Goal: Information Seeking & Learning: Learn about a topic

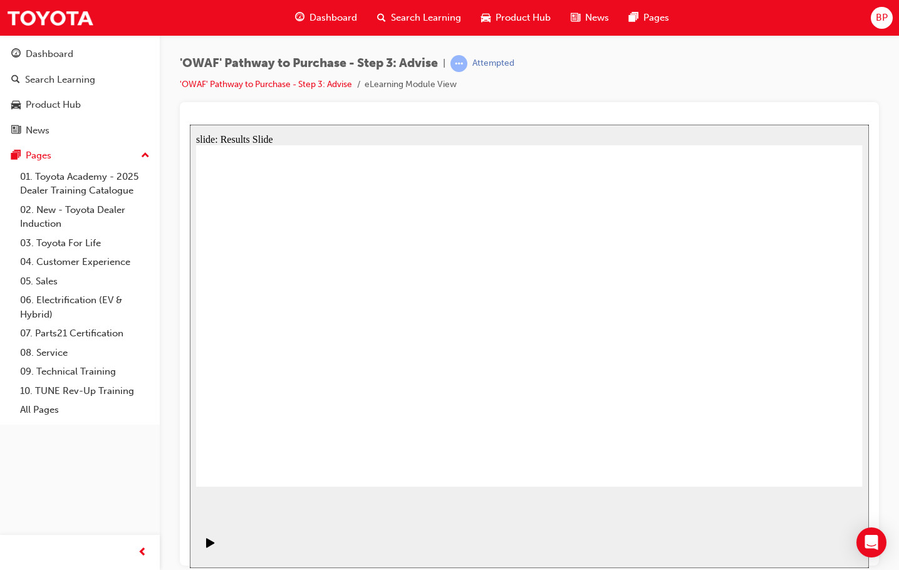
drag, startPoint x: 495, startPoint y: 424, endPoint x: 318, endPoint y: 286, distance: 224.1
drag, startPoint x: 702, startPoint y: 431, endPoint x: 348, endPoint y: 330, distance: 367.7
drag, startPoint x: 304, startPoint y: 424, endPoint x: 320, endPoint y: 380, distance: 47.2
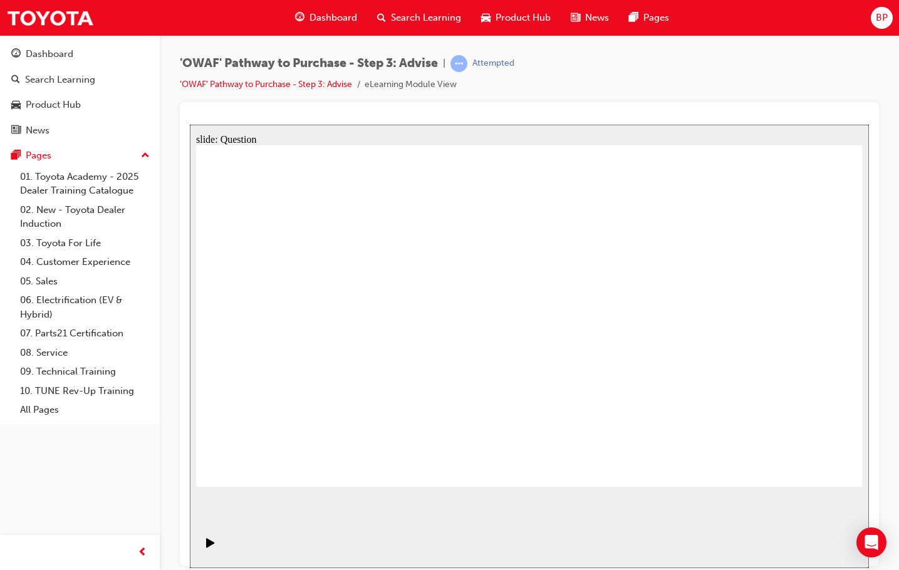
drag, startPoint x: 625, startPoint y: 457, endPoint x: 455, endPoint y: 286, distance: 241.1
drag, startPoint x: 528, startPoint y: 421, endPoint x: 362, endPoint y: 318, distance: 195.0
drag, startPoint x: 424, startPoint y: 422, endPoint x: 649, endPoint y: 319, distance: 247.0
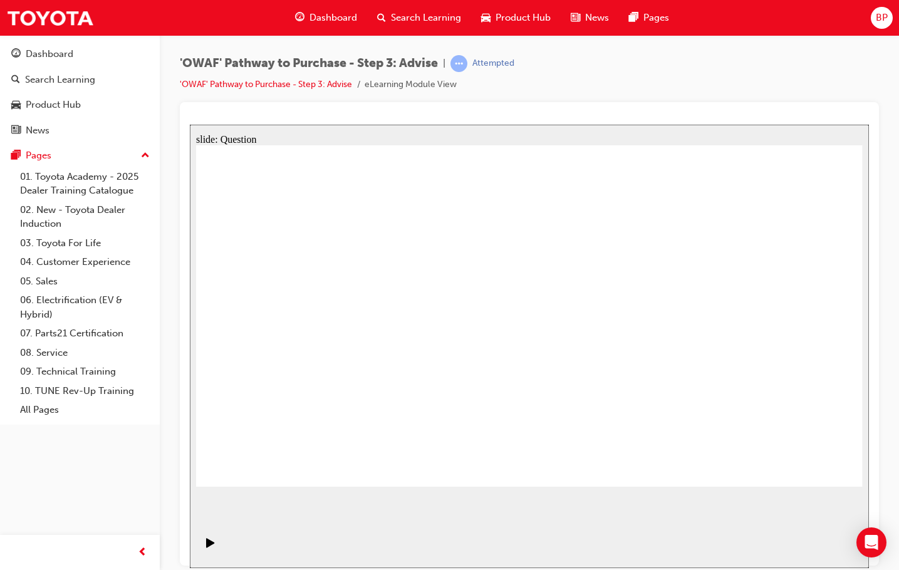
drag, startPoint x: 630, startPoint y: 316, endPoint x: 424, endPoint y: 431, distance: 235.9
drag, startPoint x: 416, startPoint y: 466, endPoint x: 622, endPoint y: 330, distance: 246.1
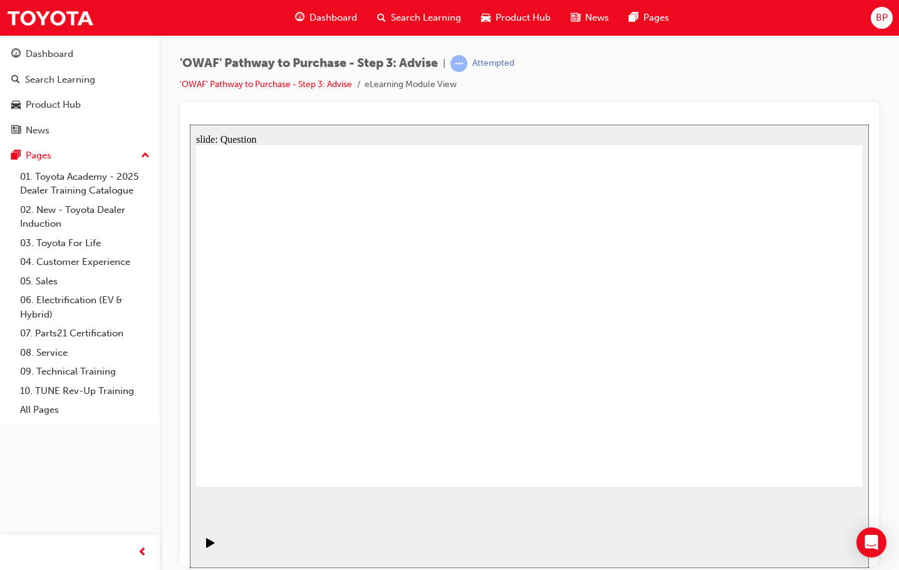
drag, startPoint x: 723, startPoint y: 370, endPoint x: 760, endPoint y: 362, distance: 37.3
drag, startPoint x: 753, startPoint y: 364, endPoint x: 775, endPoint y: 403, distance: 44.9
drag, startPoint x: 752, startPoint y: 359, endPoint x: 549, endPoint y: 353, distance: 203.1
drag, startPoint x: 401, startPoint y: 331, endPoint x: 340, endPoint y: 336, distance: 61.0
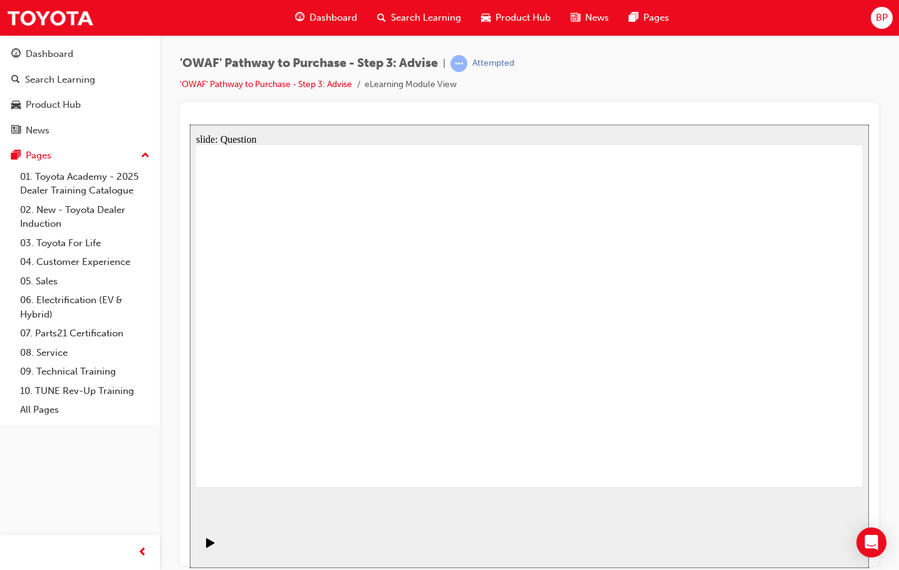
drag, startPoint x: 731, startPoint y: 339, endPoint x: 528, endPoint y: 333, distance: 203.1
drag, startPoint x: 737, startPoint y: 343, endPoint x: 551, endPoint y: 338, distance: 185.6
drag, startPoint x: 748, startPoint y: 359, endPoint x: 555, endPoint y: 358, distance: 193.0
drag, startPoint x: 726, startPoint y: 346, endPoint x: 365, endPoint y: 325, distance: 361.6
drag, startPoint x: 723, startPoint y: 345, endPoint x: 310, endPoint y: 328, distance: 413.4
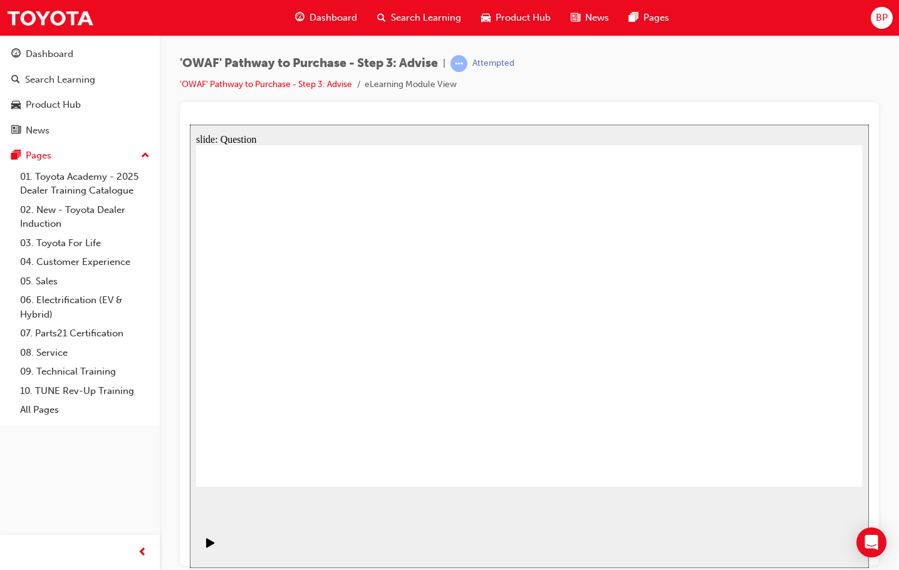
drag, startPoint x: 752, startPoint y: 352, endPoint x: 332, endPoint y: 322, distance: 421.0
drag, startPoint x: 323, startPoint y: 271, endPoint x: 632, endPoint y: 308, distance: 310.5
drag, startPoint x: 486, startPoint y: 346, endPoint x: 568, endPoint y: 348, distance: 82.1
drag, startPoint x: 254, startPoint y: 322, endPoint x: 484, endPoint y: 348, distance: 232.1
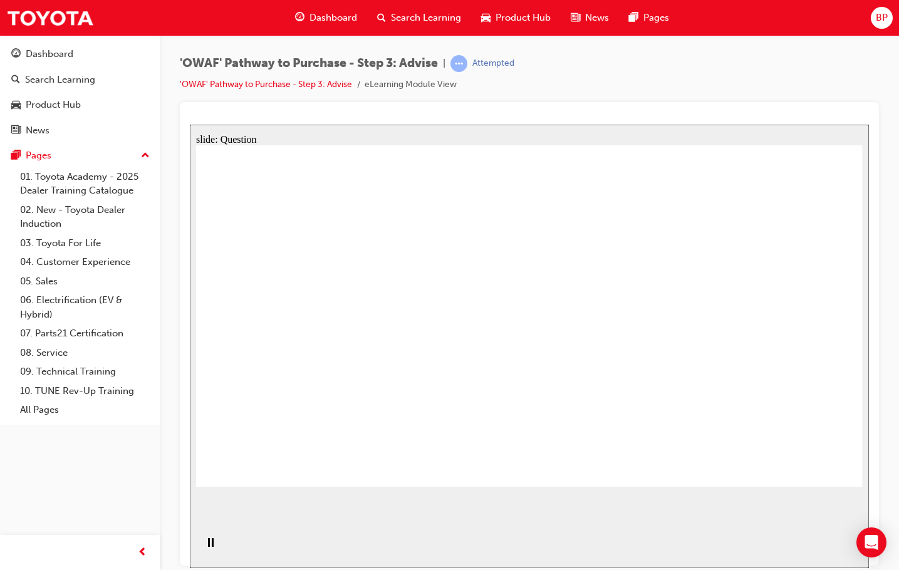
drag, startPoint x: 332, startPoint y: 333, endPoint x: 531, endPoint y: 345, distance: 199.6
drag, startPoint x: 448, startPoint y: 372, endPoint x: 543, endPoint y: 352, distance: 97.2
drag, startPoint x: 321, startPoint y: 376, endPoint x: 662, endPoint y: 352, distance: 341.8
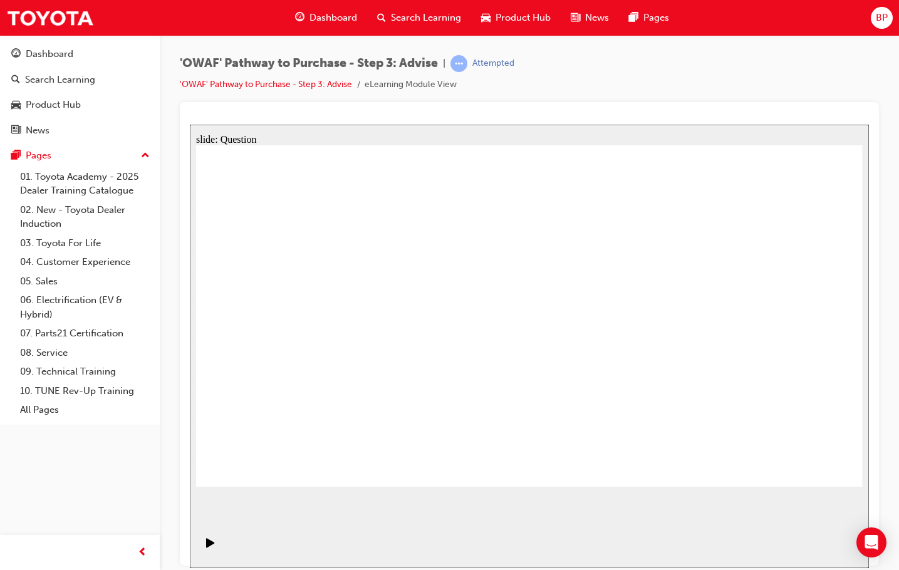
drag, startPoint x: 602, startPoint y: 279, endPoint x: 337, endPoint y: 405, distance: 294.1
drag, startPoint x: 395, startPoint y: 276, endPoint x: 790, endPoint y: 399, distance: 413.5
drag, startPoint x: 783, startPoint y: 285, endPoint x: 449, endPoint y: 414, distance: 358.1
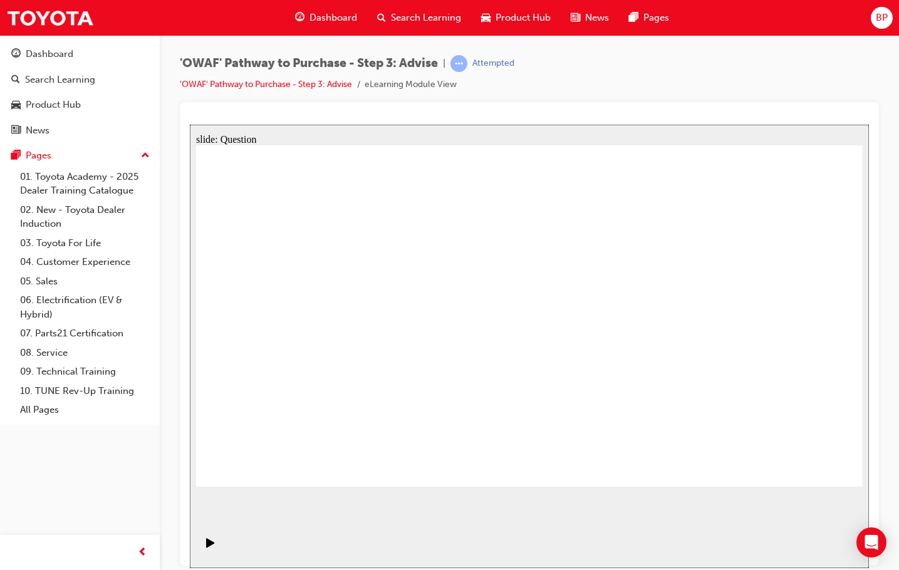
drag, startPoint x: 533, startPoint y: 280, endPoint x: 262, endPoint y: 405, distance: 298.9
drag, startPoint x: 645, startPoint y: 297, endPoint x: 392, endPoint y: 398, distance: 272.0
drag, startPoint x: 274, startPoint y: 286, endPoint x: 669, endPoint y: 409, distance: 412.7
drag, startPoint x: 708, startPoint y: 297, endPoint x: 590, endPoint y: 403, distance: 158.4
drag, startPoint x: 521, startPoint y: 353, endPoint x: 513, endPoint y: 389, distance: 36.0
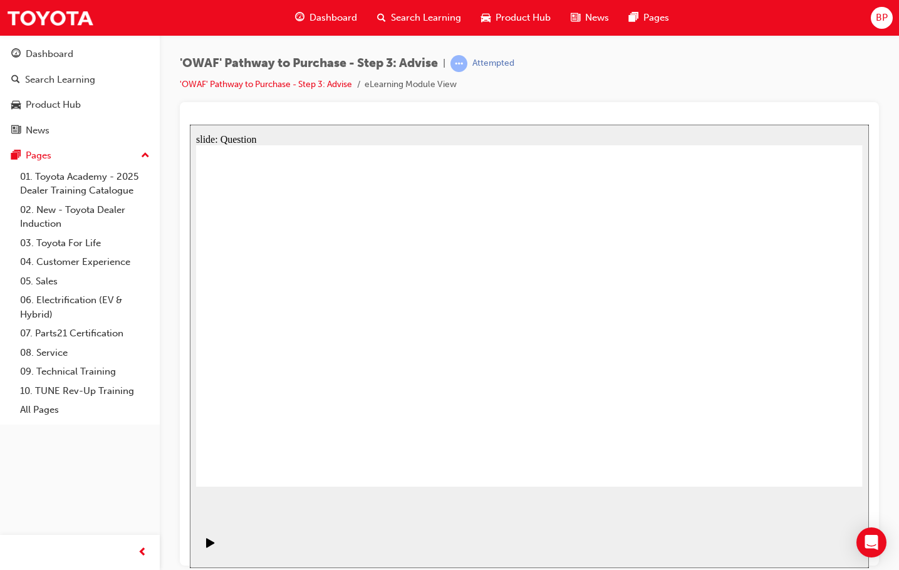
drag, startPoint x: 355, startPoint y: 290, endPoint x: 743, endPoint y: 417, distance: 408.7
drag, startPoint x: 658, startPoint y: 410, endPoint x: 672, endPoint y: 295, distance: 116.2
drag, startPoint x: 699, startPoint y: 397, endPoint x: 667, endPoint y: 402, distance: 33.0
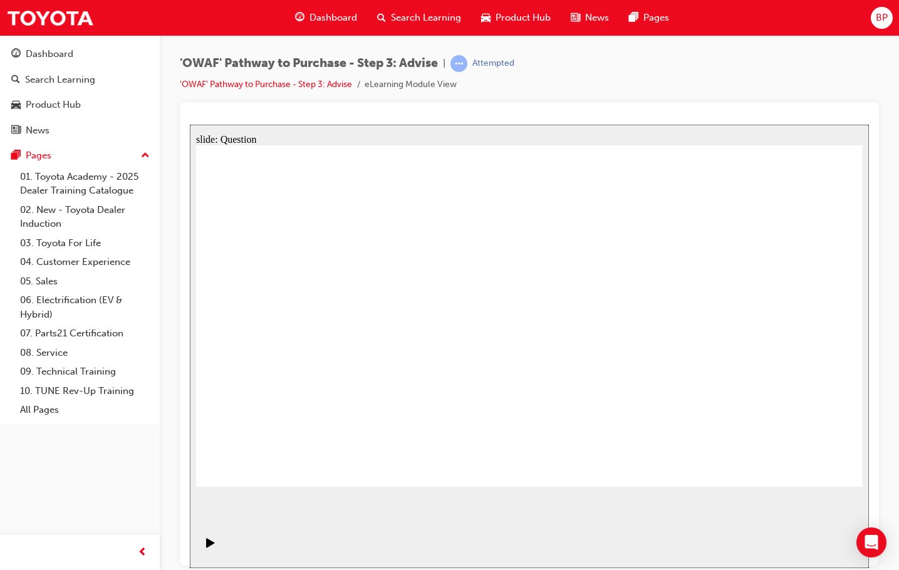
drag, startPoint x: 691, startPoint y: 399, endPoint x: 651, endPoint y: 400, distance: 40.1
drag, startPoint x: 266, startPoint y: 261, endPoint x: 718, endPoint y: 385, distance: 468.4
click at [209, 547] on icon "Play (Ctrl+Alt+P)" at bounding box center [210, 543] width 9 height 10
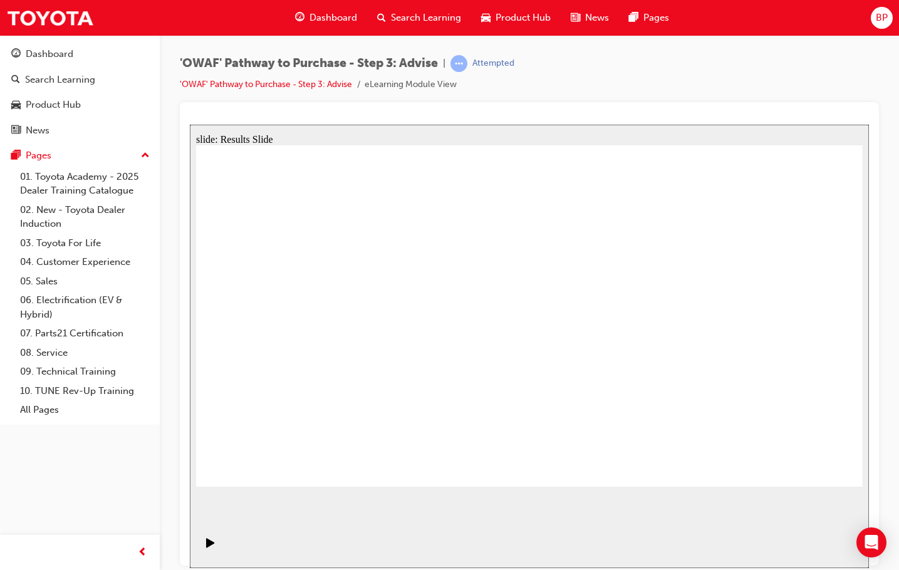
click at [329, 23] on span "Dashboard" at bounding box center [334, 18] width 48 height 14
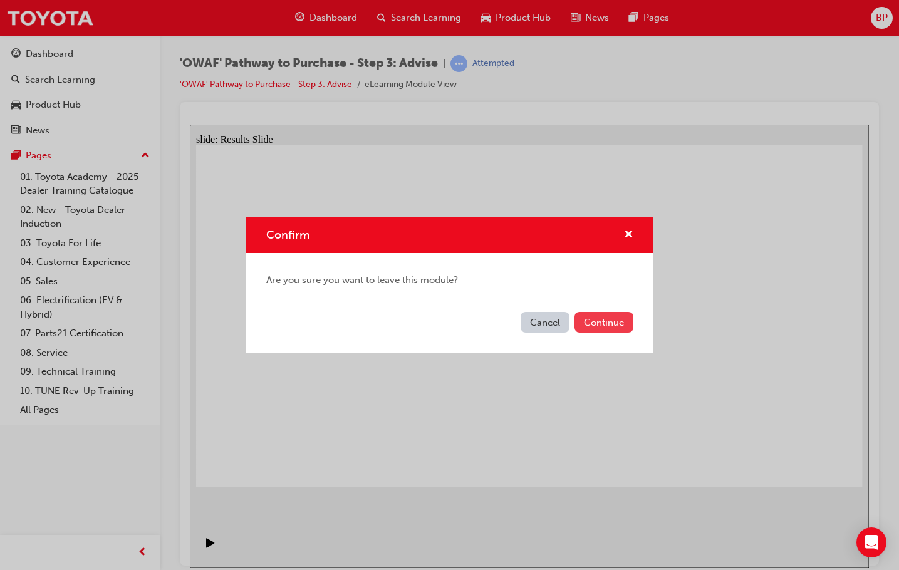
click at [591, 325] on button "Continue" at bounding box center [604, 322] width 59 height 21
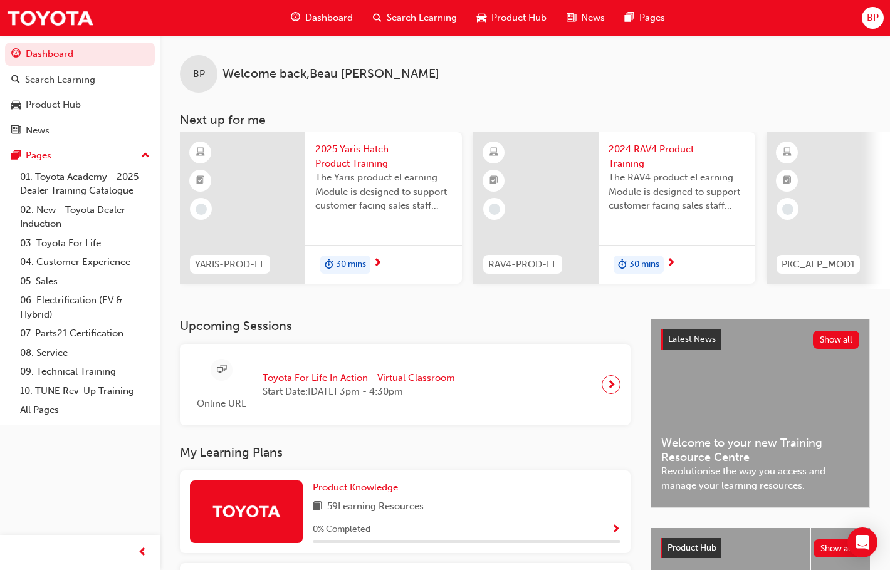
click at [318, 26] on div "Dashboard" at bounding box center [322, 18] width 82 height 26
click at [340, 11] on span "Dashboard" at bounding box center [329, 18] width 48 height 14
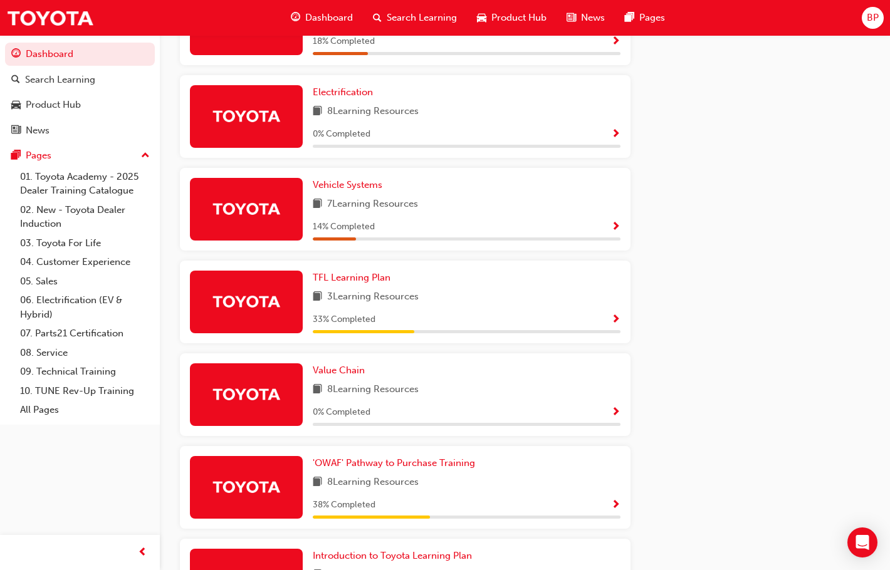
scroll to position [792, 0]
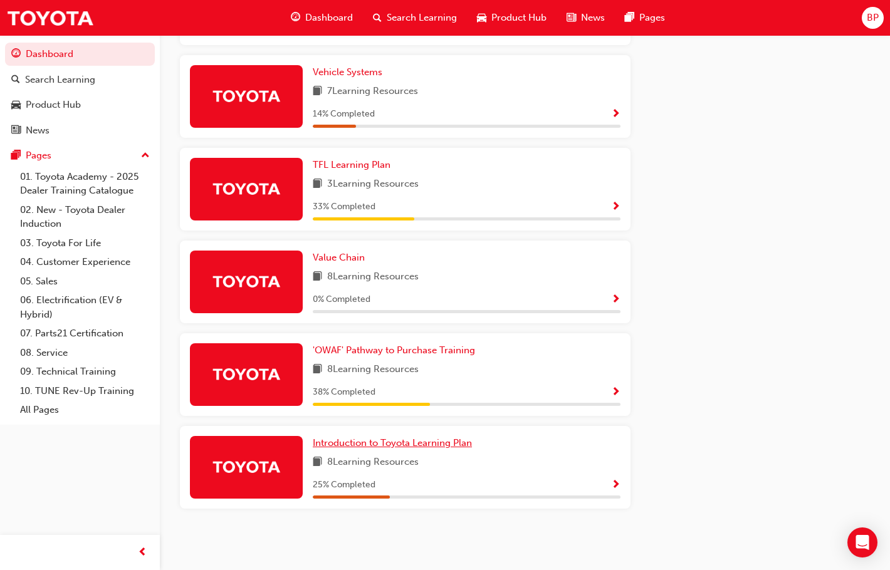
click at [380, 442] on span "Introduction to Toyota Learning Plan" at bounding box center [392, 442] width 159 height 11
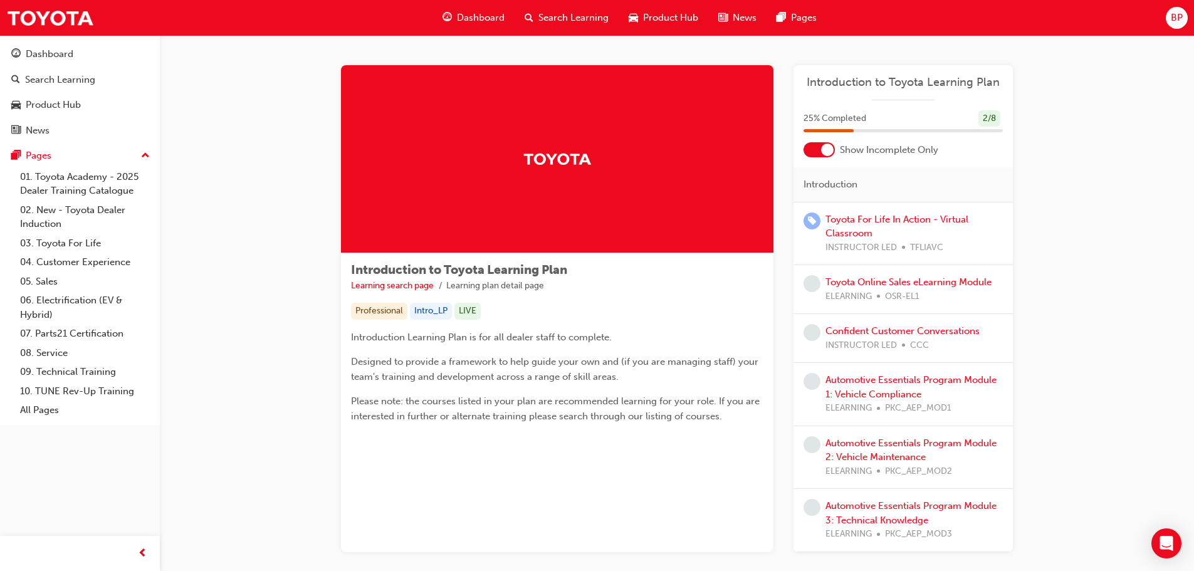
click at [464, 13] on span "Dashboard" at bounding box center [481, 18] width 48 height 14
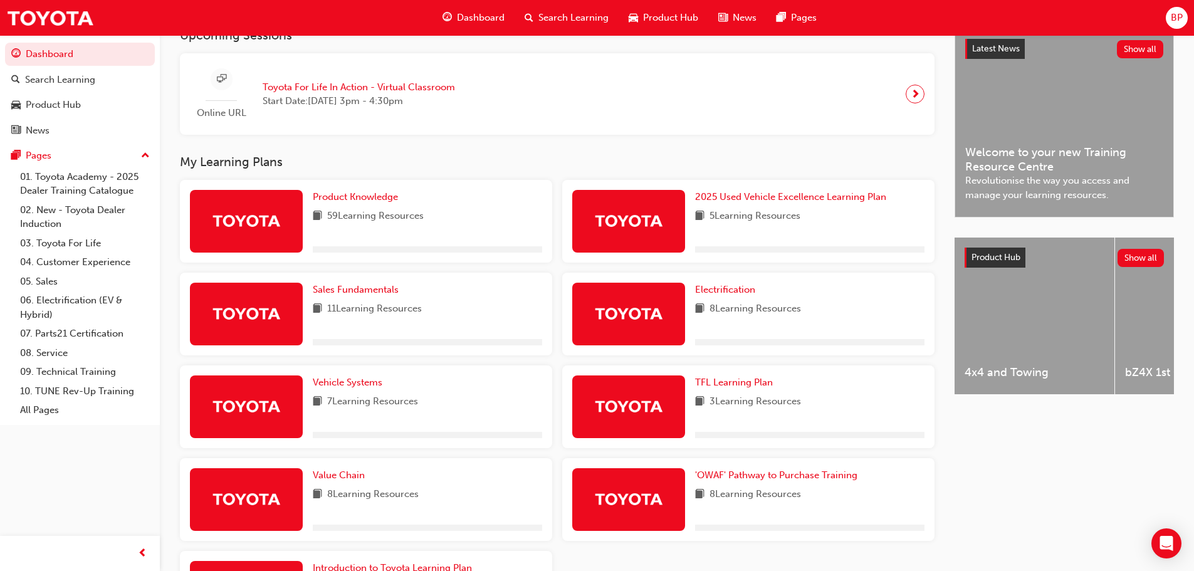
scroll to position [420, 0]
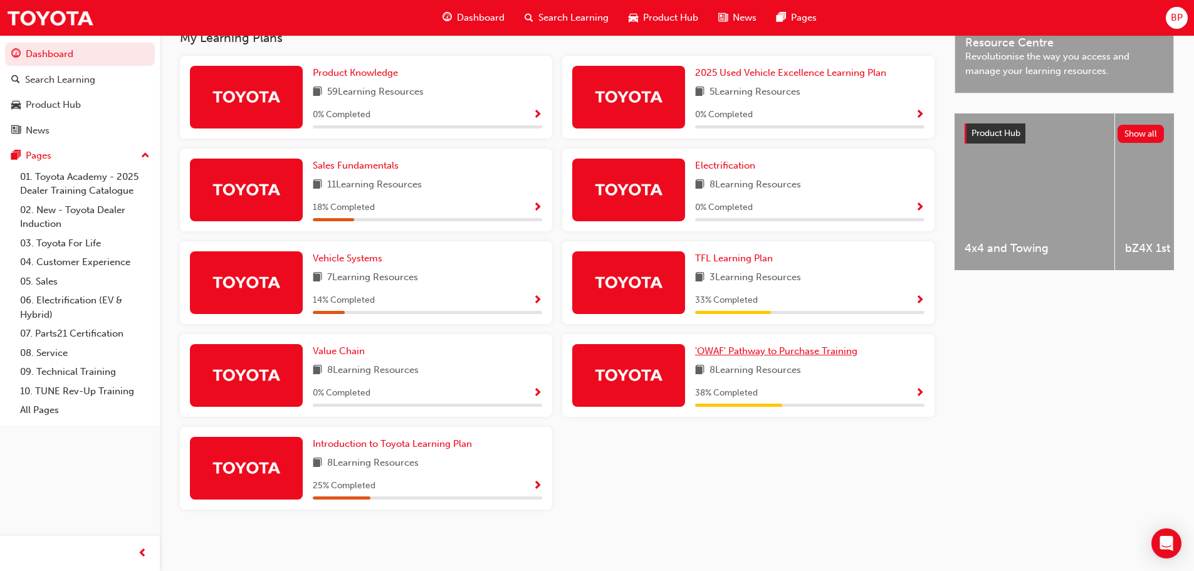
click at [731, 353] on span "'OWAF' Pathway to Purchase Training" at bounding box center [776, 350] width 162 height 11
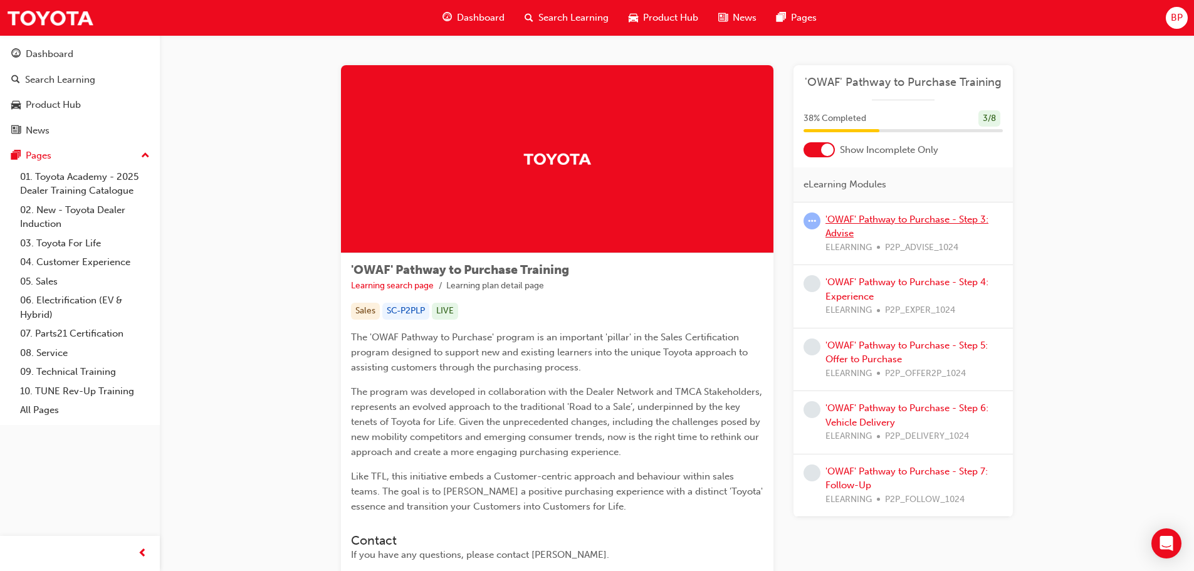
click at [875, 221] on link "'OWAF' Pathway to Purchase - Step 3: Advise" at bounding box center [906, 227] width 163 height 26
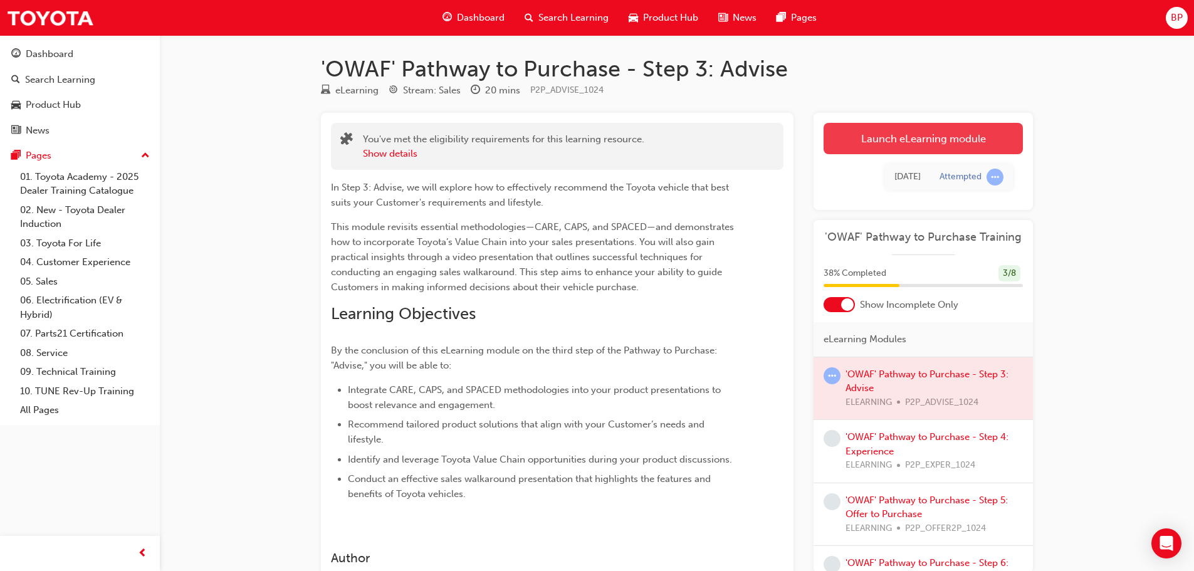
click at [887, 150] on link "Launch eLearning module" at bounding box center [922, 138] width 199 height 31
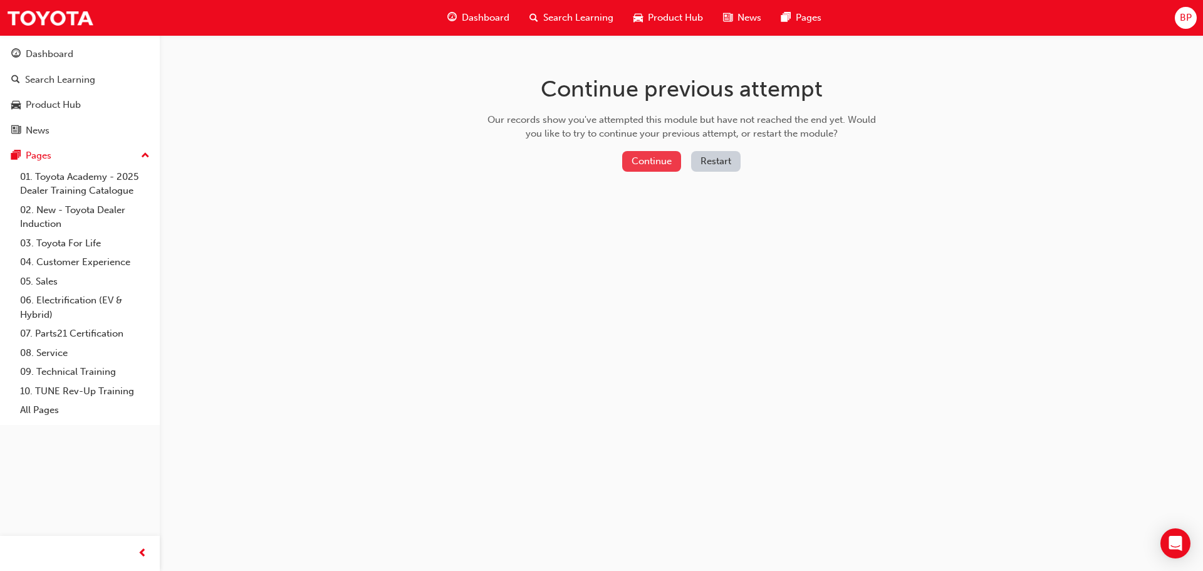
click at [658, 159] on button "Continue" at bounding box center [651, 161] width 59 height 21
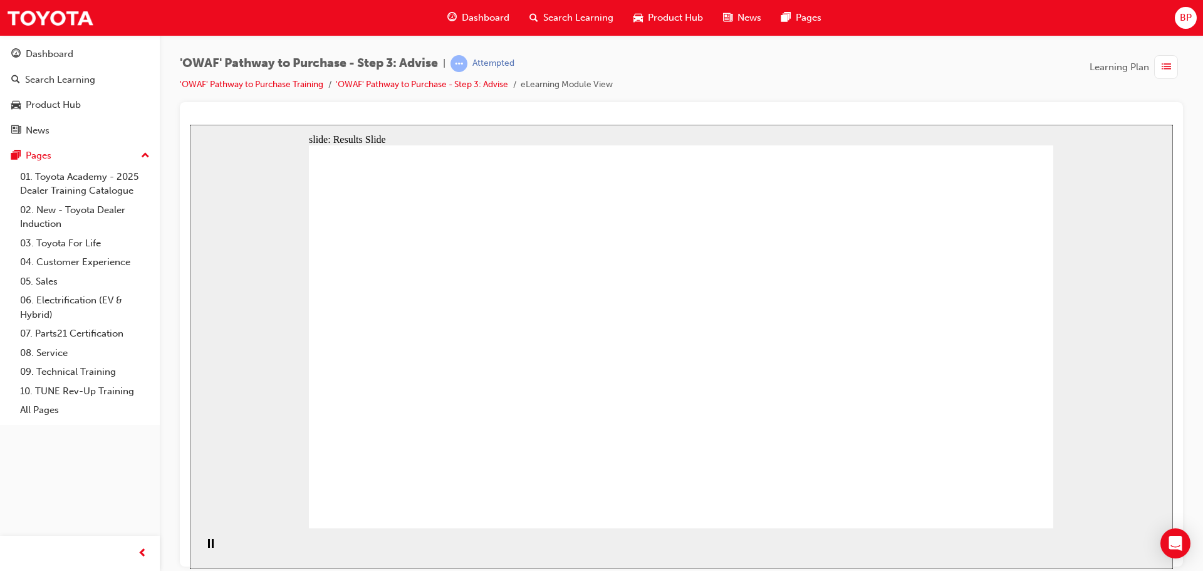
drag, startPoint x: 692, startPoint y: 463, endPoint x: 487, endPoint y: 308, distance: 256.4
drag, startPoint x: 907, startPoint y: 463, endPoint x: 506, endPoint y: 372, distance: 410.8
drag, startPoint x: 463, startPoint y: 446, endPoint x: 501, endPoint y: 394, distance: 65.1
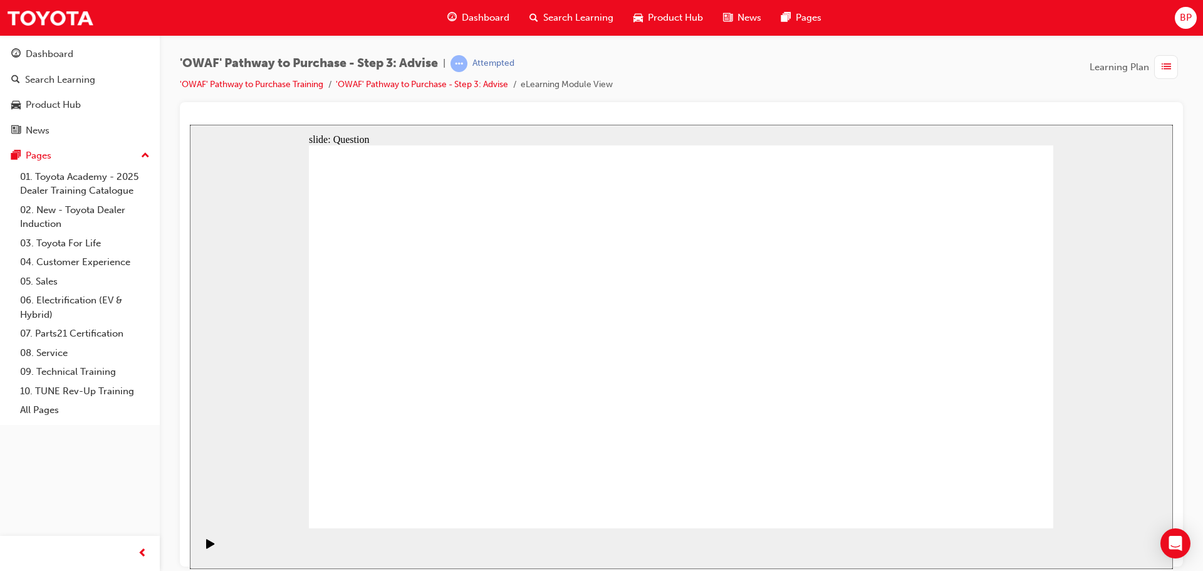
drag, startPoint x: 550, startPoint y: 421, endPoint x: 632, endPoint y: 311, distance: 136.5
drag, startPoint x: 637, startPoint y: 446, endPoint x: 466, endPoint y: 334, distance: 204.2
drag, startPoint x: 787, startPoint y: 501, endPoint x: 776, endPoint y: 350, distance: 152.1
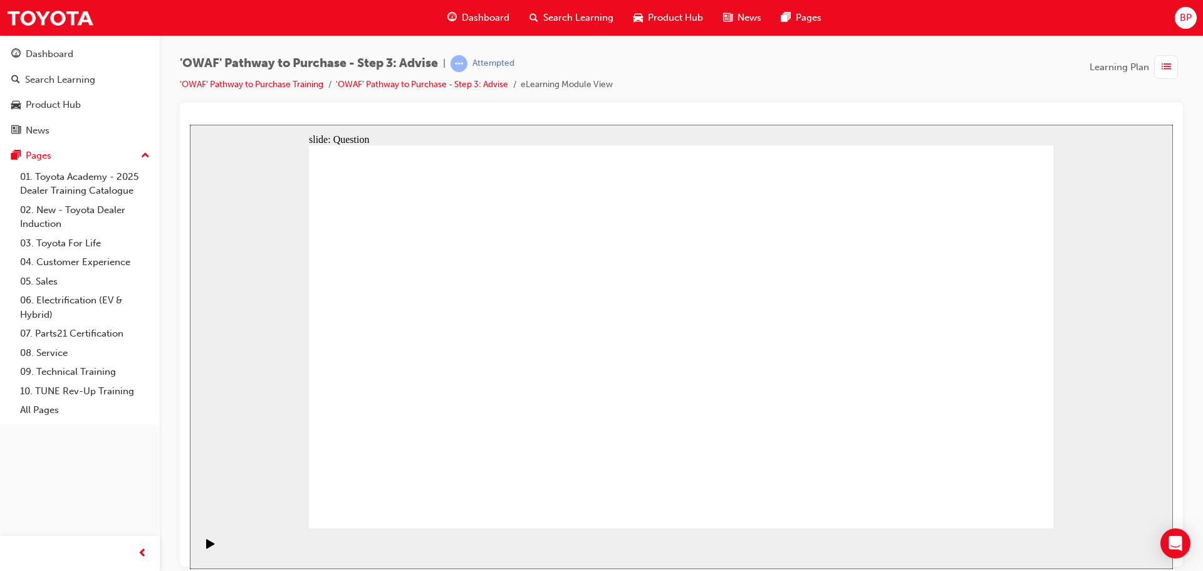
drag, startPoint x: 775, startPoint y: 341, endPoint x: 543, endPoint y: 409, distance: 241.6
drag, startPoint x: 732, startPoint y: 406, endPoint x: 823, endPoint y: 348, distance: 108.1
drag, startPoint x: 790, startPoint y: 347, endPoint x: 518, endPoint y: 505, distance: 314.5
drag, startPoint x: 559, startPoint y: 441, endPoint x: 753, endPoint y: 355, distance: 211.8
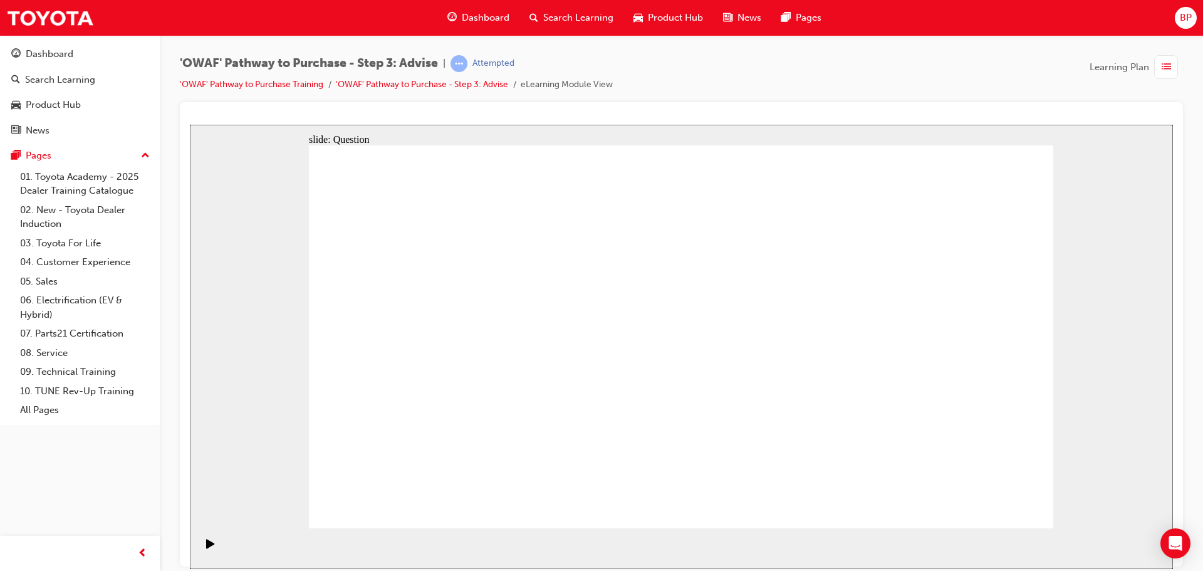
drag, startPoint x: 931, startPoint y: 355, endPoint x: 656, endPoint y: 365, distance: 275.3
drag, startPoint x: 838, startPoint y: 375, endPoint x: 432, endPoint y: 371, distance: 406.1
drag, startPoint x: 871, startPoint y: 387, endPoint x: 698, endPoint y: 385, distance: 173.6
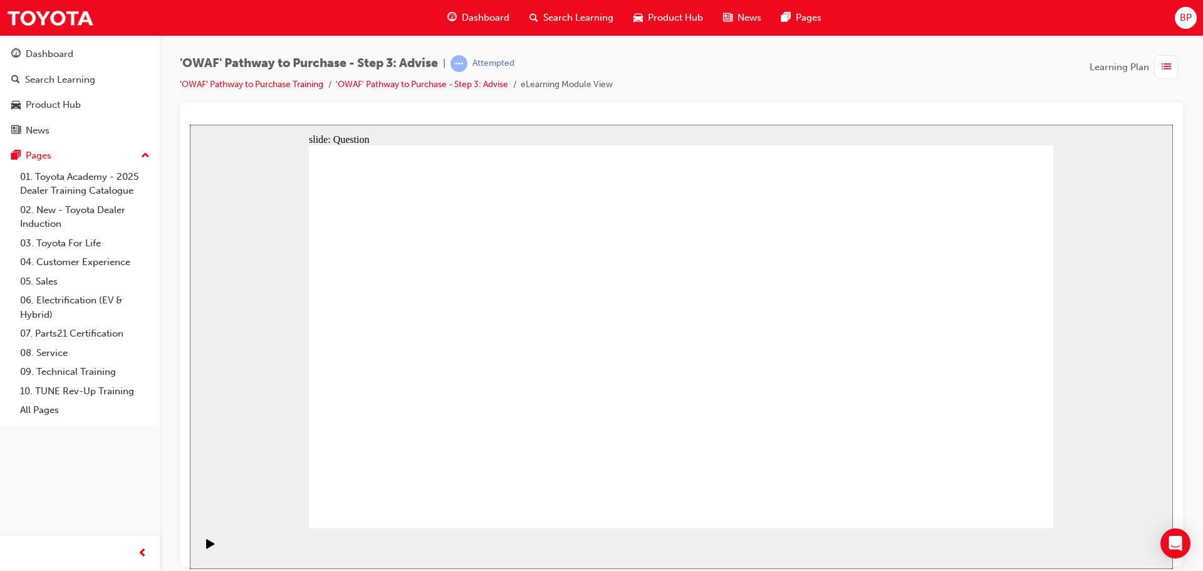
drag, startPoint x: 883, startPoint y: 384, endPoint x: 683, endPoint y: 384, distance: 199.9
drag, startPoint x: 876, startPoint y: 376, endPoint x: 704, endPoint y: 379, distance: 172.4
drag, startPoint x: 897, startPoint y: 363, endPoint x: 468, endPoint y: 363, distance: 429.9
drag, startPoint x: 909, startPoint y: 375, endPoint x: 480, endPoint y: 368, distance: 428.7
drag, startPoint x: 904, startPoint y: 388, endPoint x: 482, endPoint y: 380, distance: 422.5
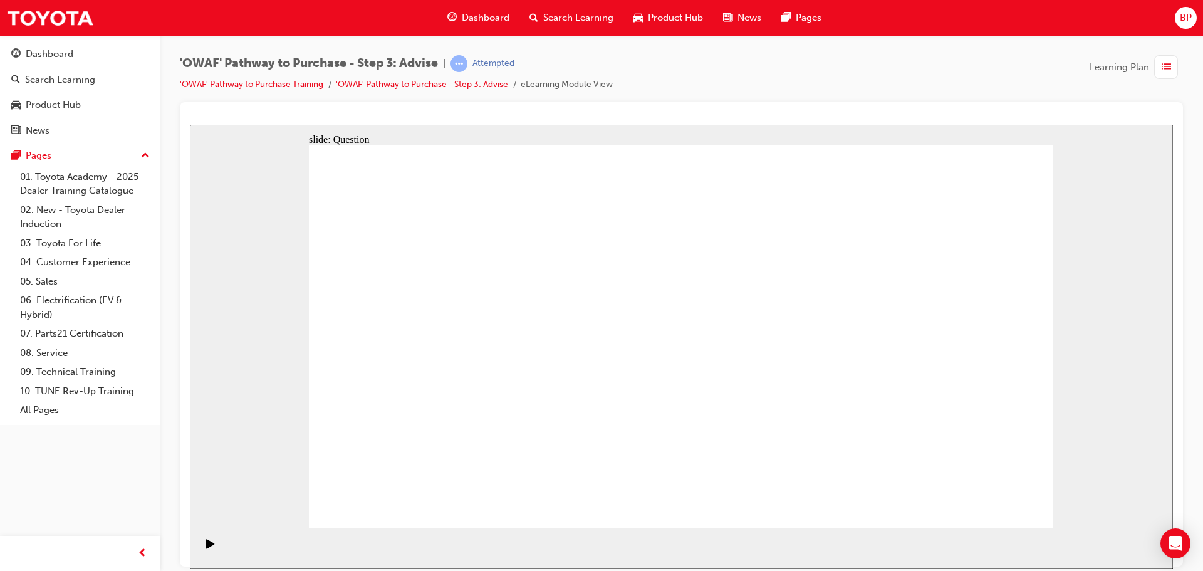
drag, startPoint x: 662, startPoint y: 415, endPoint x: 668, endPoint y: 408, distance: 9.3
drag, startPoint x: 443, startPoint y: 306, endPoint x: 764, endPoint y: 338, distance: 322.5
drag, startPoint x: 702, startPoint y: 338, endPoint x: 777, endPoint y: 331, distance: 75.6
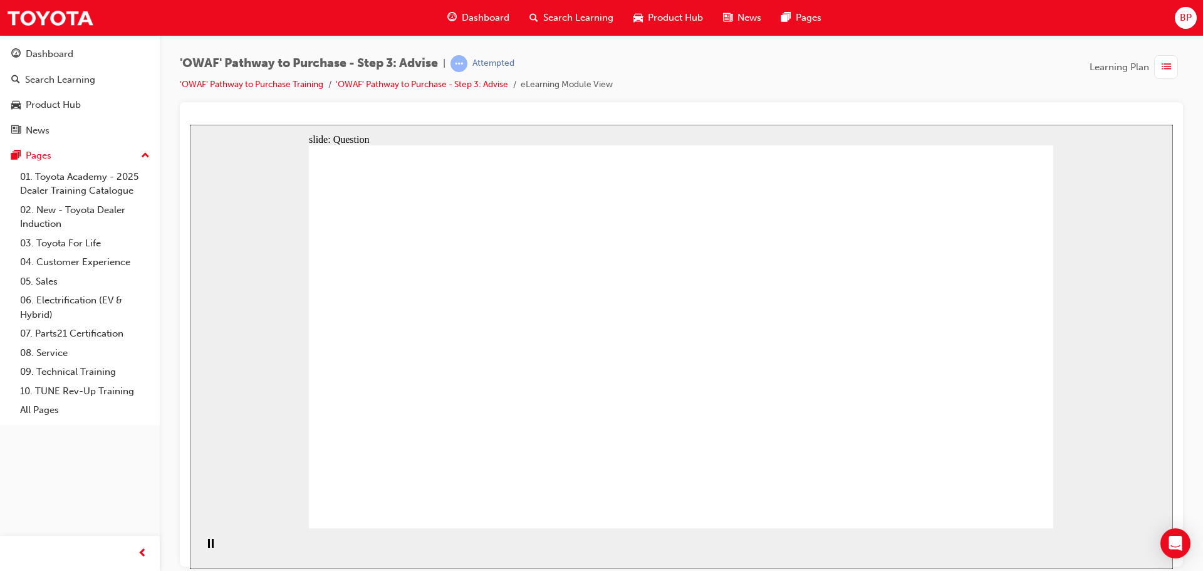
drag, startPoint x: 456, startPoint y: 355, endPoint x: 689, endPoint y: 348, distance: 233.2
drag, startPoint x: 451, startPoint y: 419, endPoint x: 681, endPoint y: 390, distance: 231.8
drag, startPoint x: 568, startPoint y: 400, endPoint x: 767, endPoint y: 370, distance: 200.9
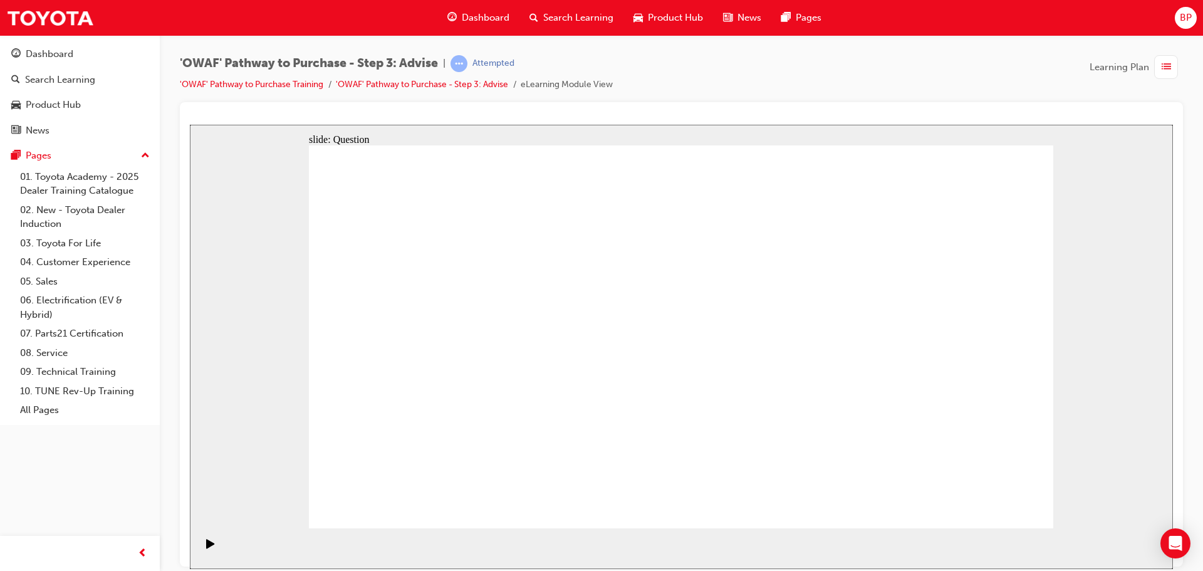
drag, startPoint x: 691, startPoint y: 300, endPoint x: 387, endPoint y: 438, distance: 334.3
drag, startPoint x: 536, startPoint y: 305, endPoint x: 988, endPoint y: 431, distance: 469.1
drag, startPoint x: 971, startPoint y: 277, endPoint x: 612, endPoint y: 422, distance: 388.0
drag, startPoint x: 765, startPoint y: 294, endPoint x: 478, endPoint y: 438, distance: 321.2
drag, startPoint x: 394, startPoint y: 308, endPoint x: 404, endPoint y: 307, distance: 10.0
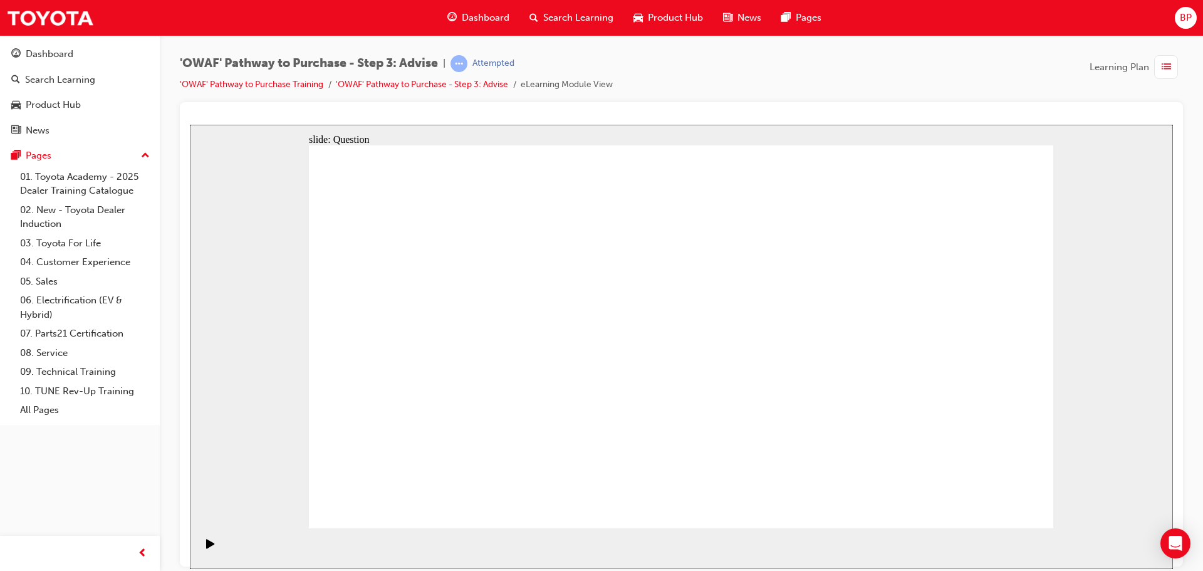
drag, startPoint x: 823, startPoint y: 298, endPoint x: 823, endPoint y: 444, distance: 146.0
drag, startPoint x: 619, startPoint y: 307, endPoint x: 882, endPoint y: 432, distance: 291.3
drag, startPoint x: 894, startPoint y: 301, endPoint x: 746, endPoint y: 439, distance: 202.7
drag, startPoint x: 442, startPoint y: 300, endPoint x: 661, endPoint y: 453, distance: 266.7
drag, startPoint x: 384, startPoint y: 305, endPoint x: 539, endPoint y: 422, distance: 194.7
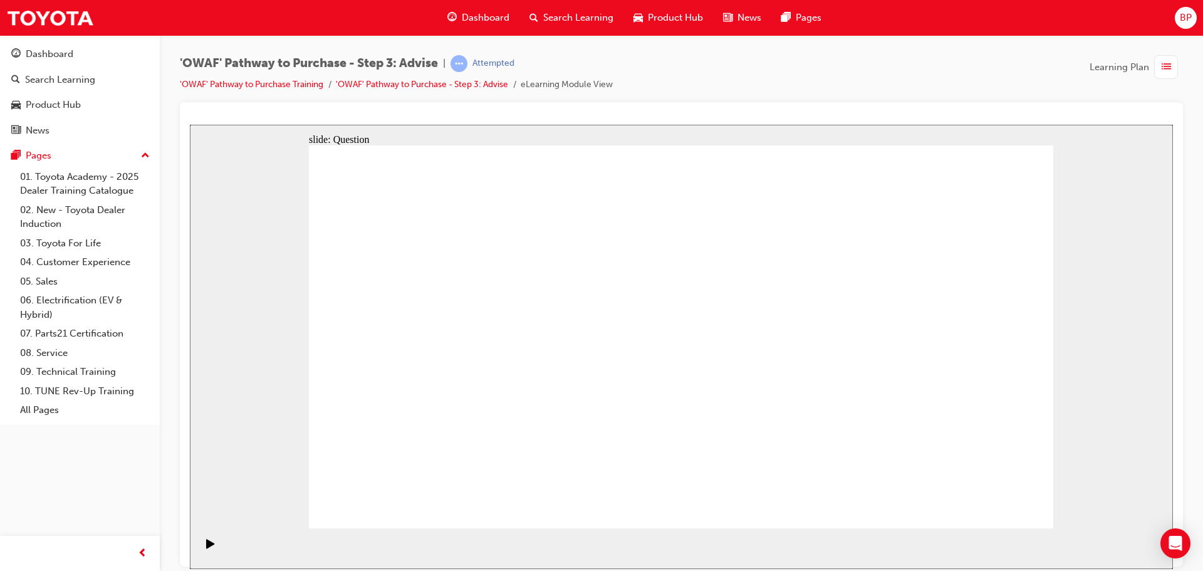
click at [899, 69] on span "list-icon" at bounding box center [1166, 68] width 9 height 16
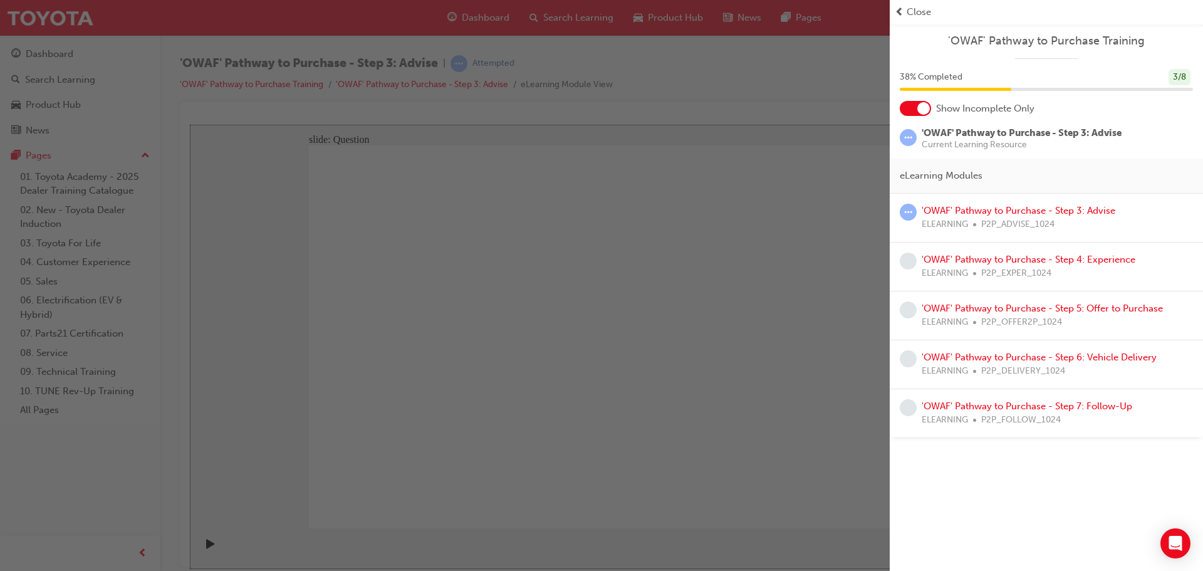
click at [803, 180] on div "button" at bounding box center [445, 285] width 890 height 571
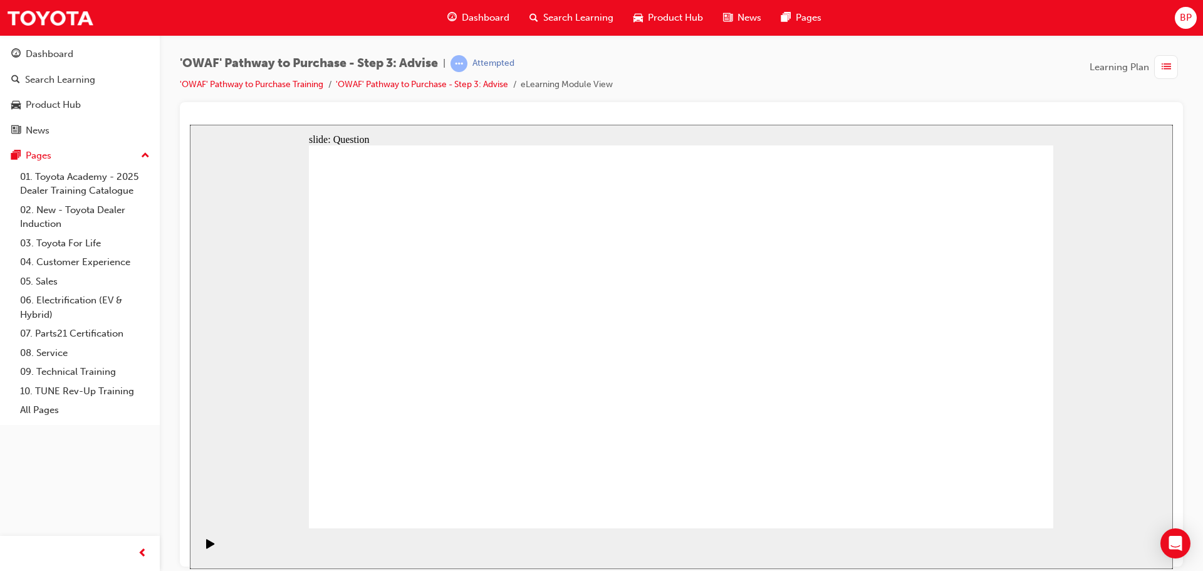
drag, startPoint x: 539, startPoint y: 441, endPoint x: 801, endPoint y: 273, distance: 310.8
drag, startPoint x: 812, startPoint y: 438, endPoint x: 528, endPoint y: 437, distance: 283.3
drag, startPoint x: 361, startPoint y: 278, endPoint x: 812, endPoint y: 422, distance: 473.1
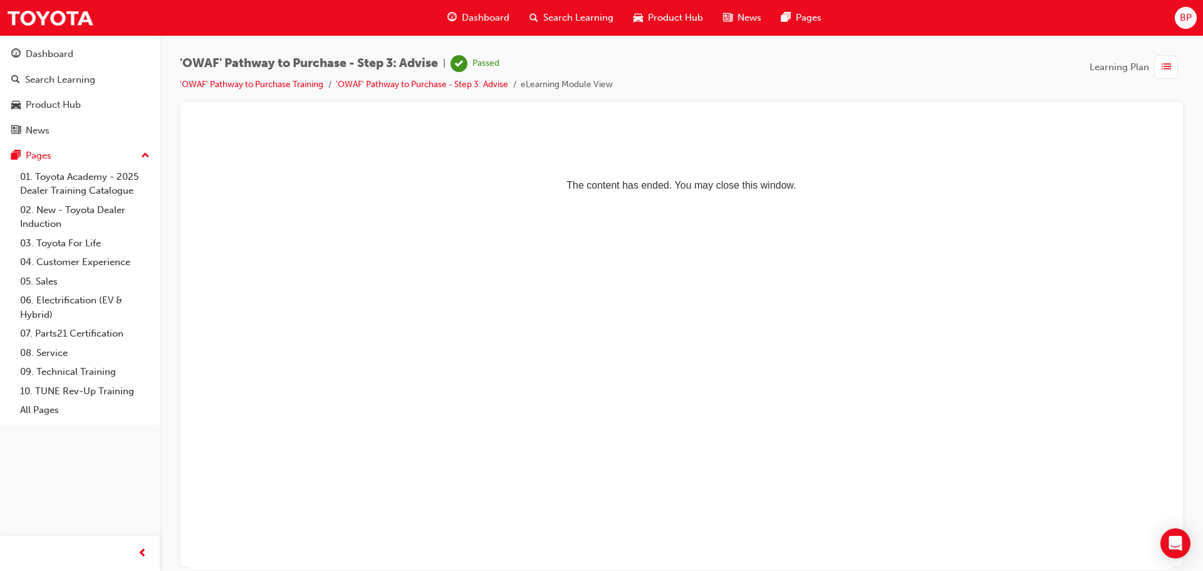
click at [479, 19] on span "Dashboard" at bounding box center [486, 18] width 48 height 14
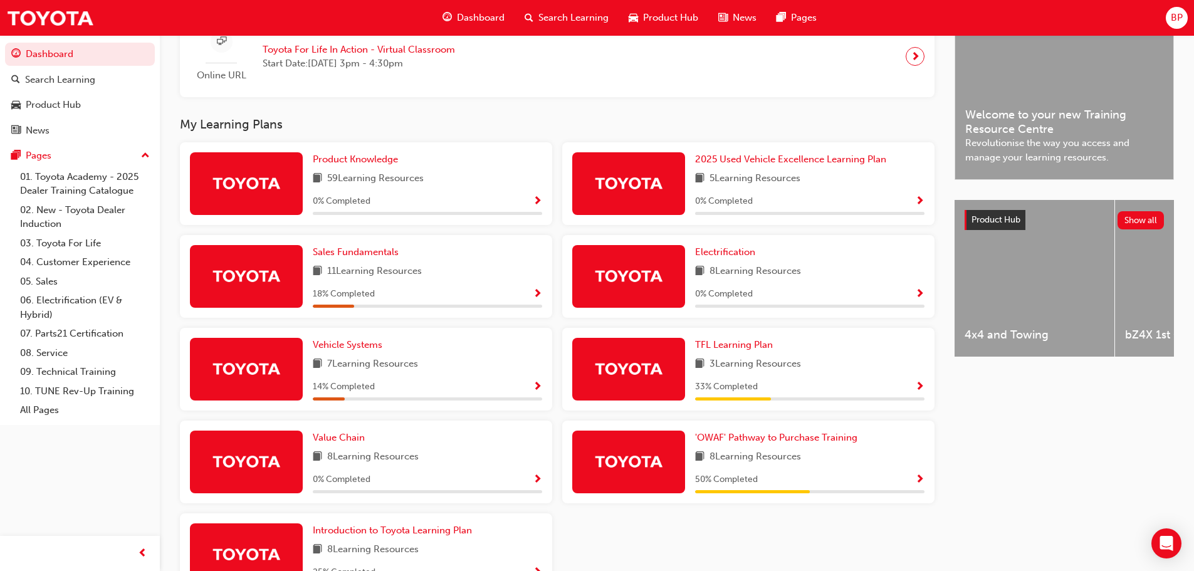
scroll to position [357, 0]
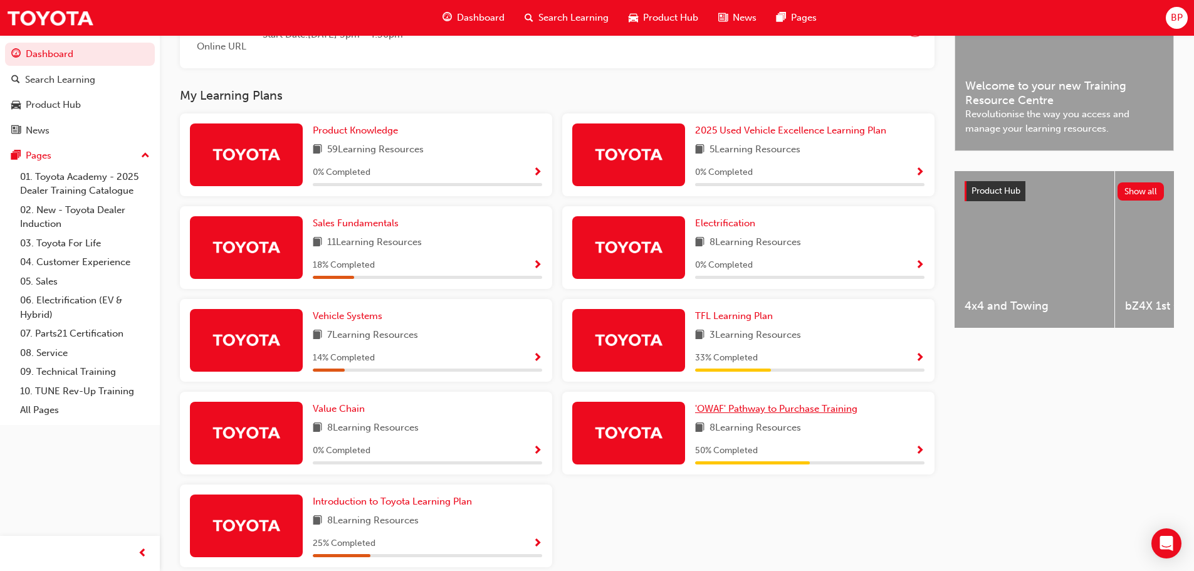
click at [780, 414] on span "'OWAF' Pathway to Purchase Training" at bounding box center [776, 408] width 162 height 11
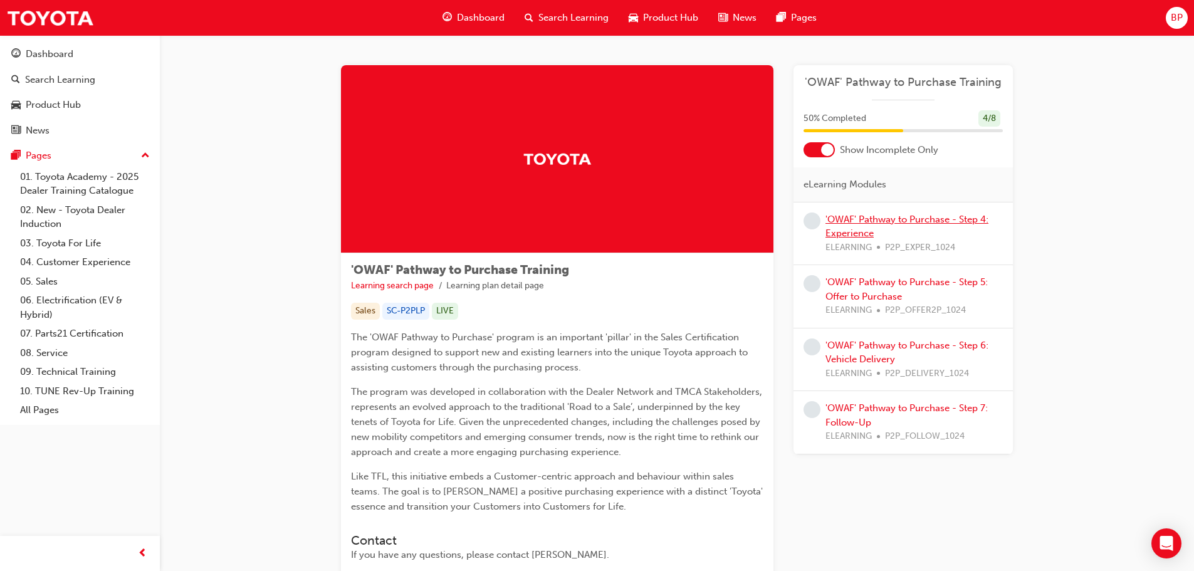
click at [881, 223] on link "'OWAF' Pathway to Purchase - Step 4: Experience" at bounding box center [906, 227] width 163 height 26
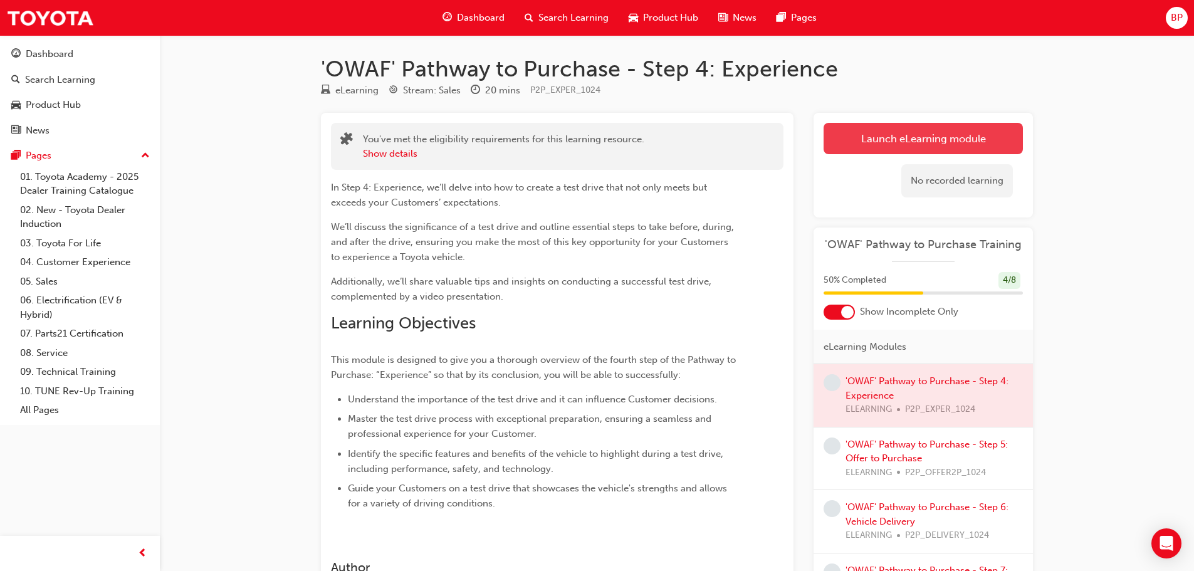
click at [862, 145] on link "Launch eLearning module" at bounding box center [922, 138] width 199 height 31
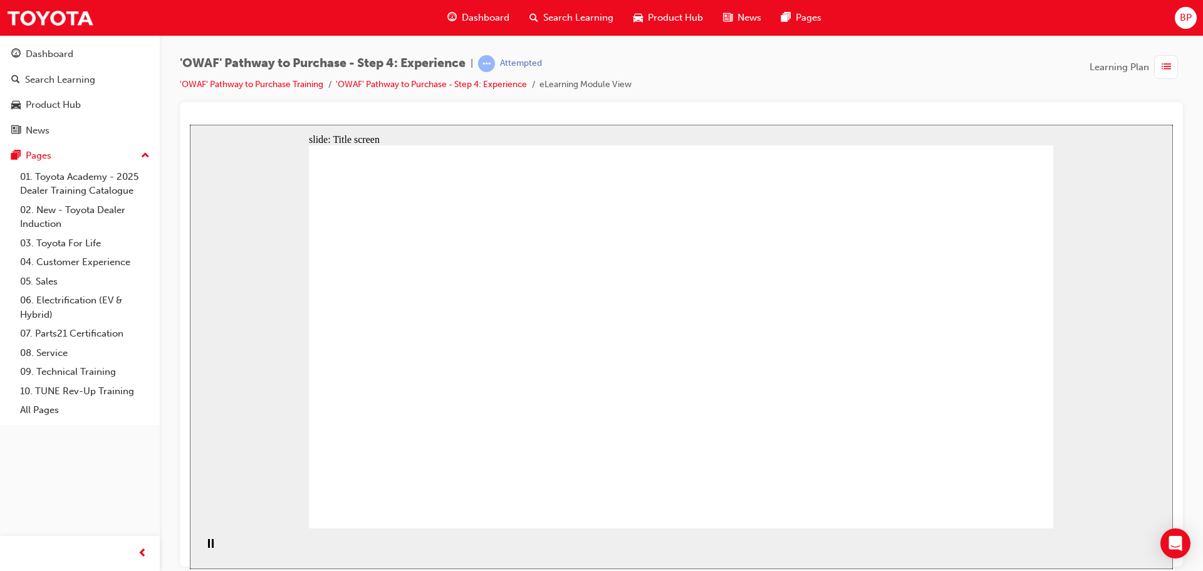
drag, startPoint x: 1022, startPoint y: 511, endPoint x: 999, endPoint y: 498, distance: 25.8
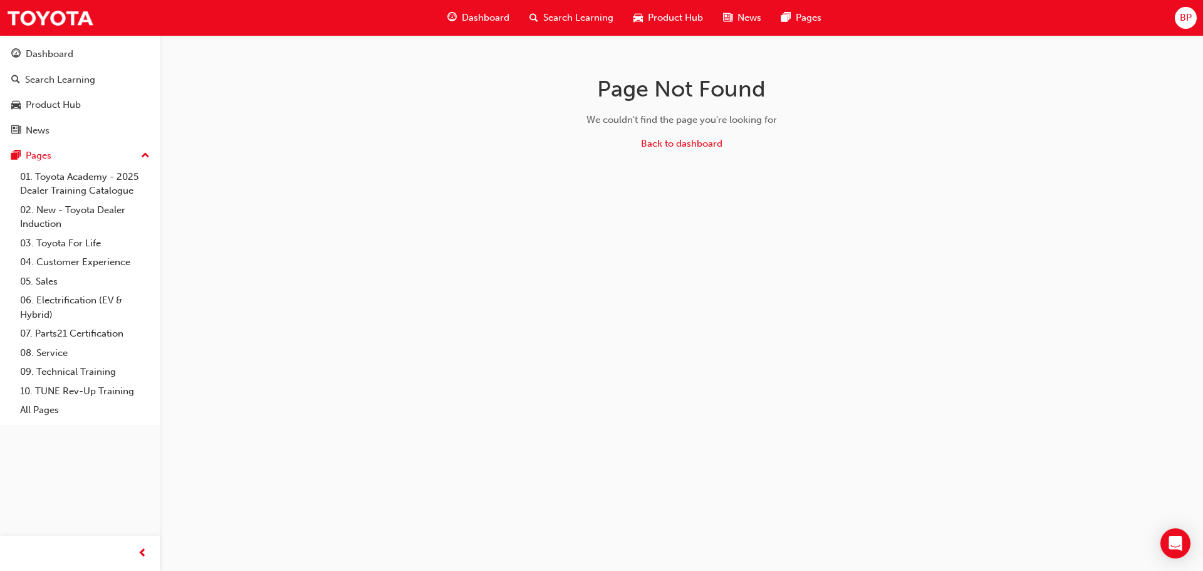
click at [498, 19] on span "Dashboard" at bounding box center [486, 18] width 48 height 14
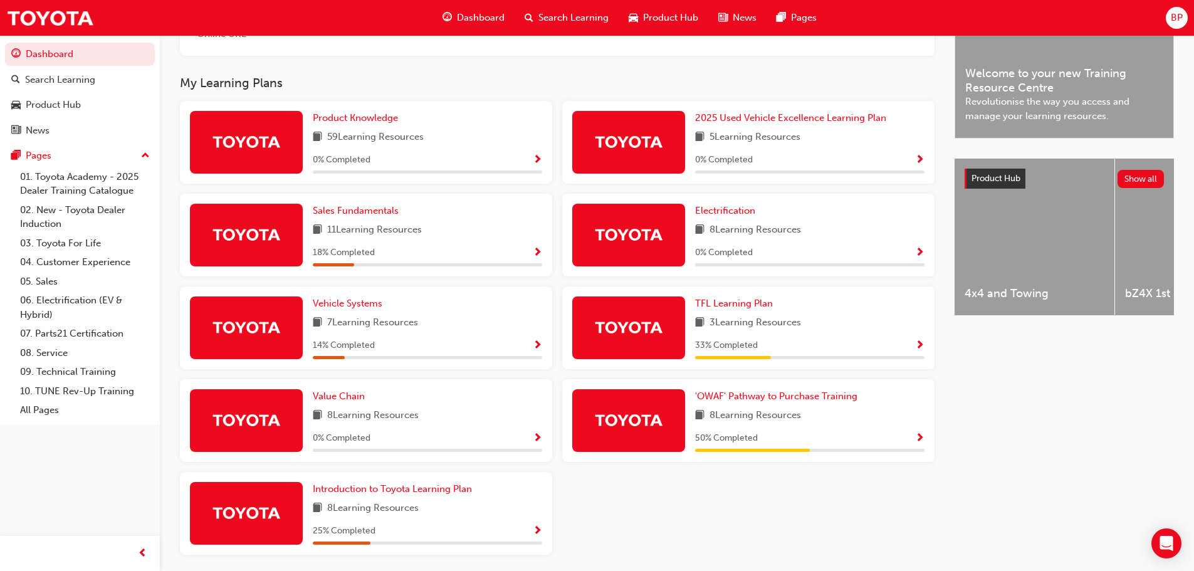
scroll to position [420, 0]
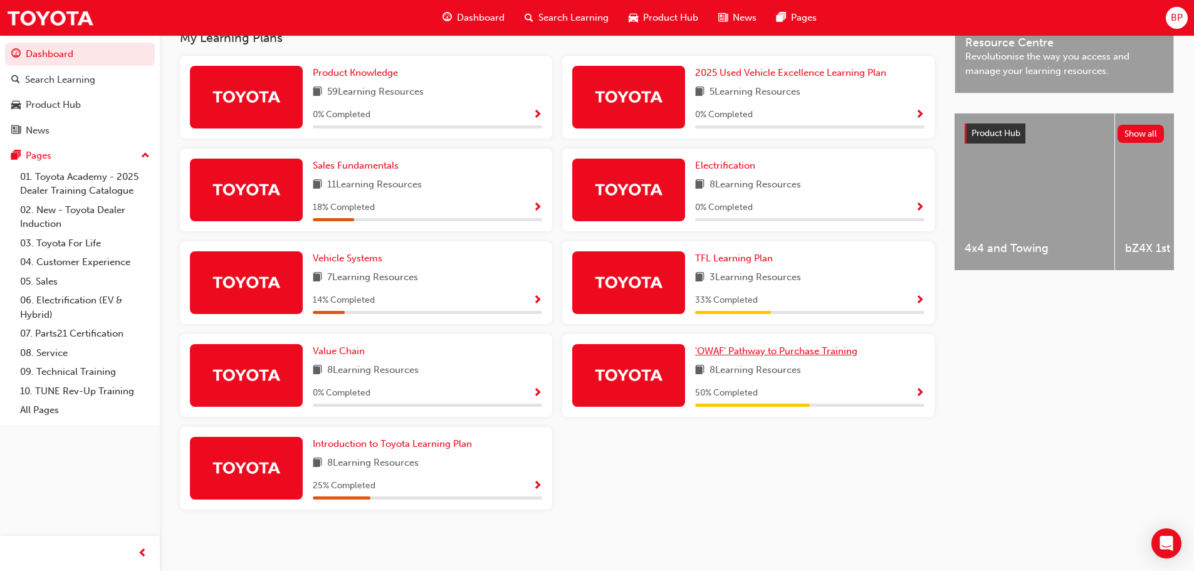
click at [763, 348] on span "'OWAF' Pathway to Purchase Training" at bounding box center [776, 350] width 162 height 11
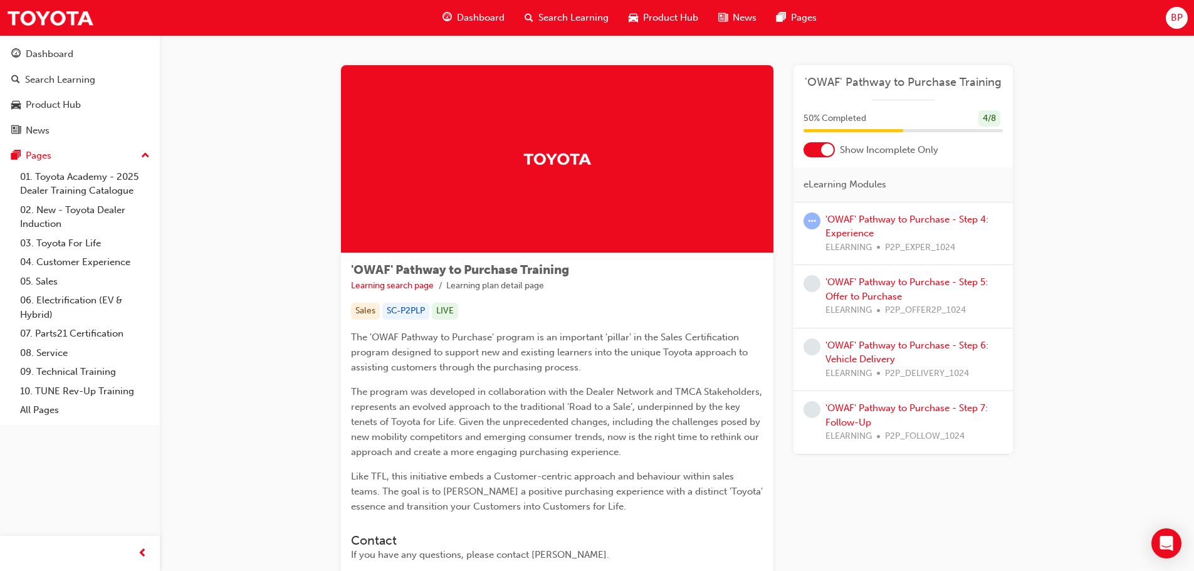
click at [862, 227] on div "'OWAF' Pathway to Purchase - Step 4: Experience ELEARNING P2P_EXPER_1024" at bounding box center [913, 233] width 177 height 43
click at [849, 224] on link "'OWAF' Pathway to Purchase - Step 4: Experience" at bounding box center [906, 227] width 163 height 26
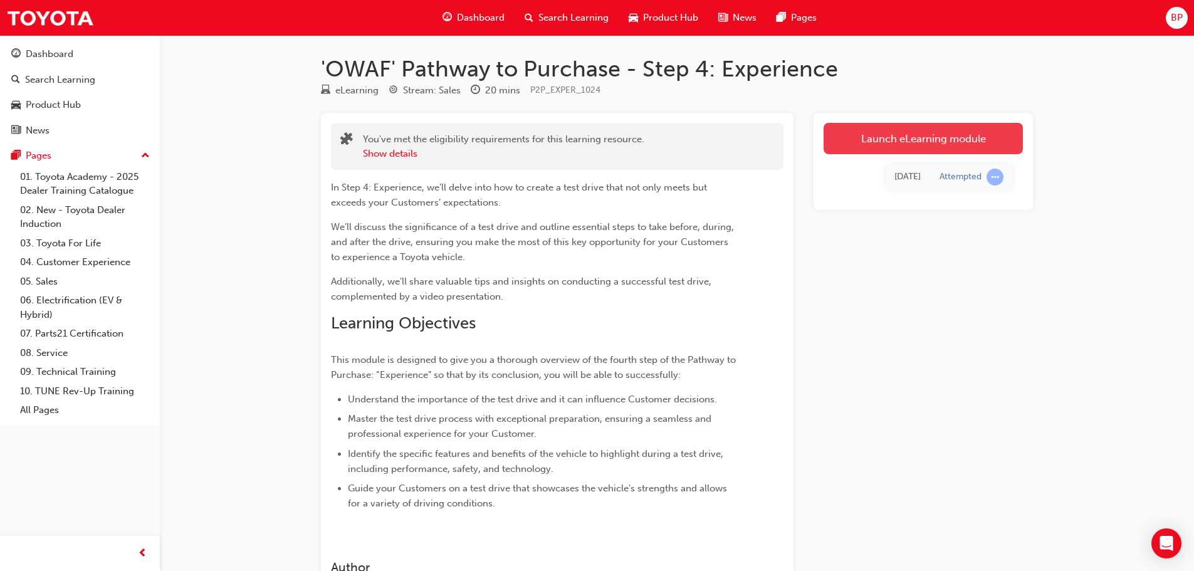
click at [881, 147] on link "Launch eLearning module" at bounding box center [922, 138] width 199 height 31
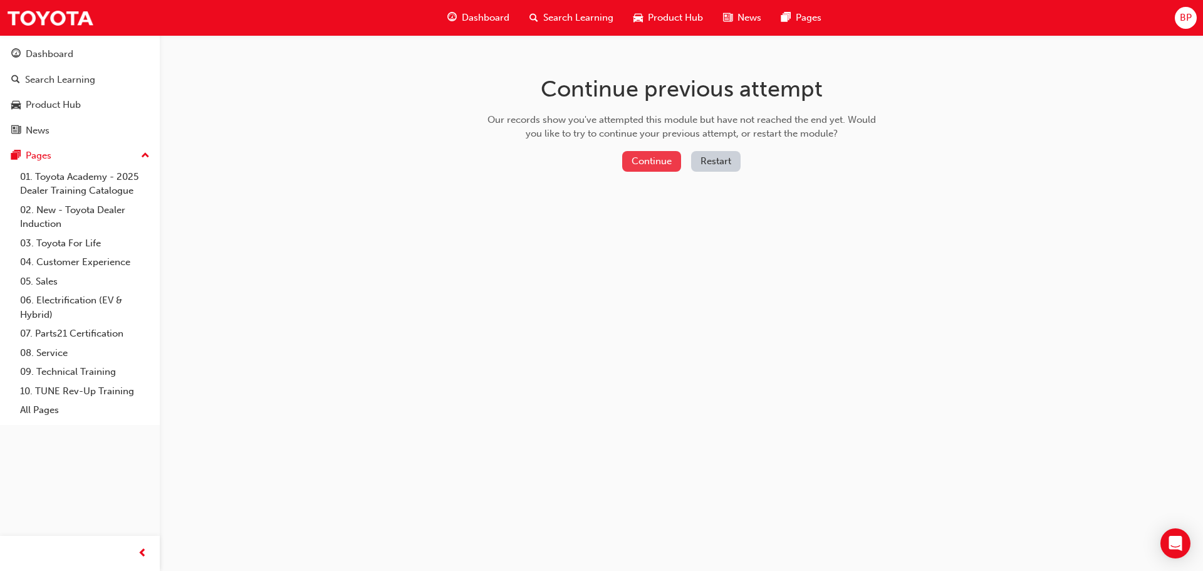
click at [654, 169] on button "Continue" at bounding box center [651, 161] width 59 height 21
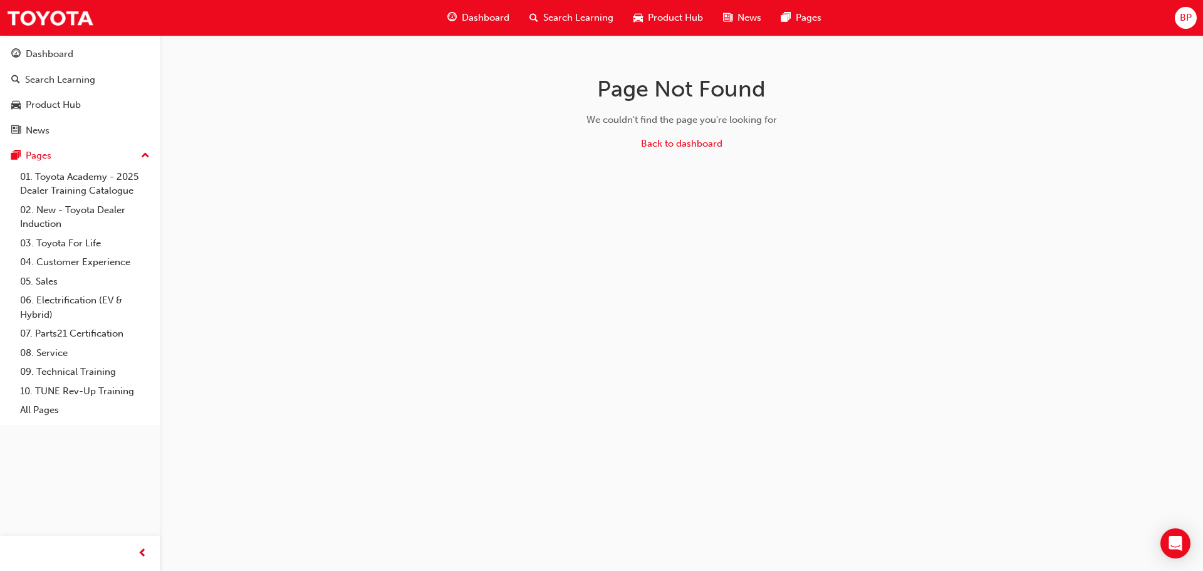
click at [487, 14] on span "Dashboard" at bounding box center [486, 18] width 48 height 14
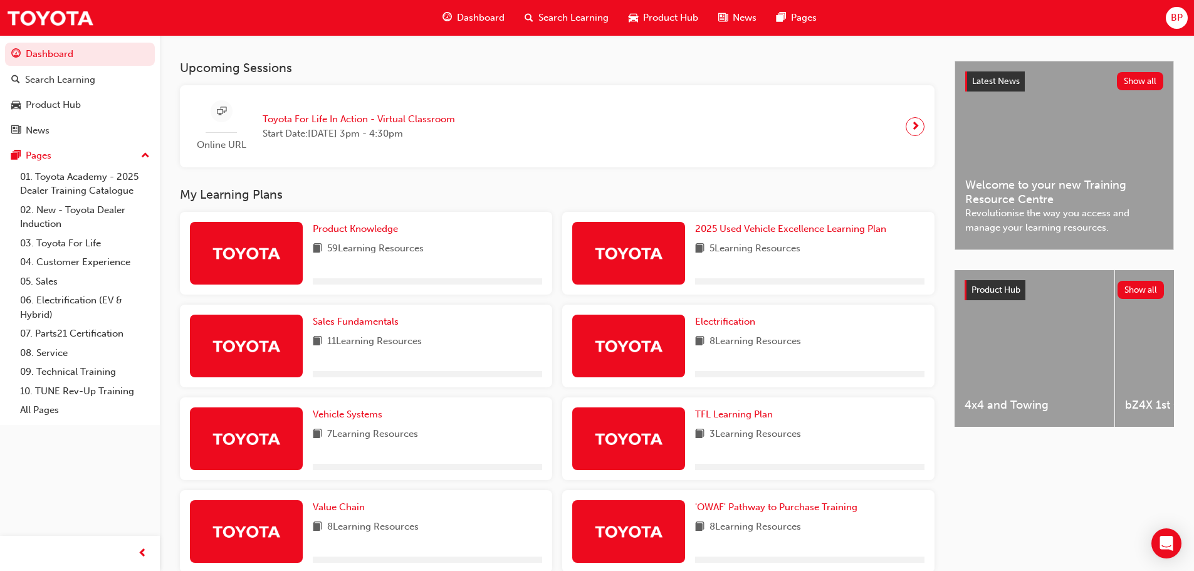
scroll to position [370, 0]
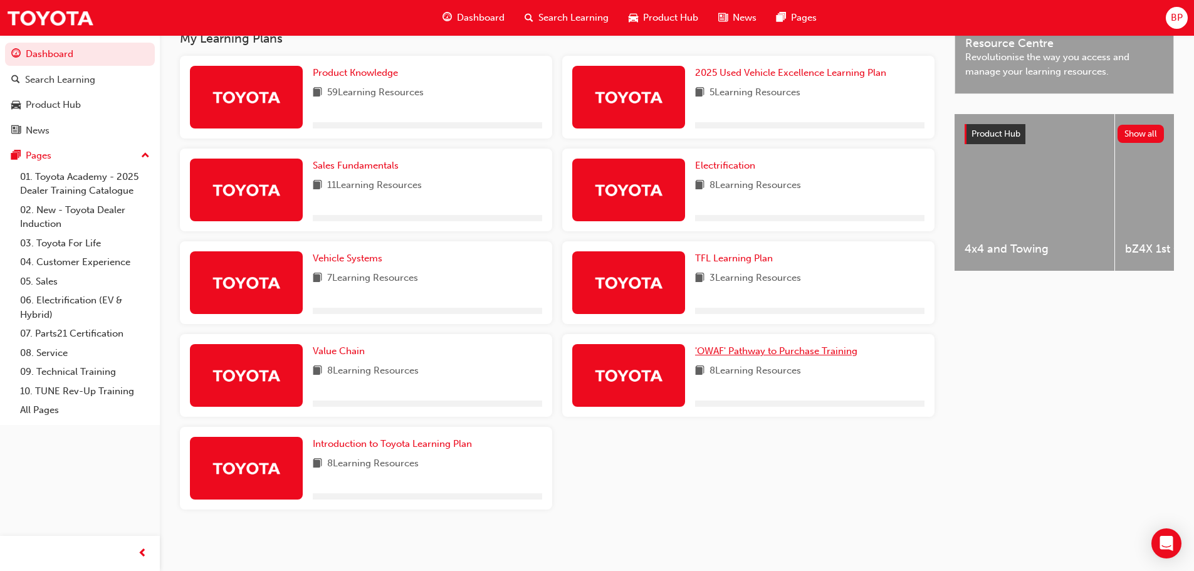
click at [744, 347] on span "'OWAF' Pathway to Purchase Training" at bounding box center [776, 350] width 162 height 11
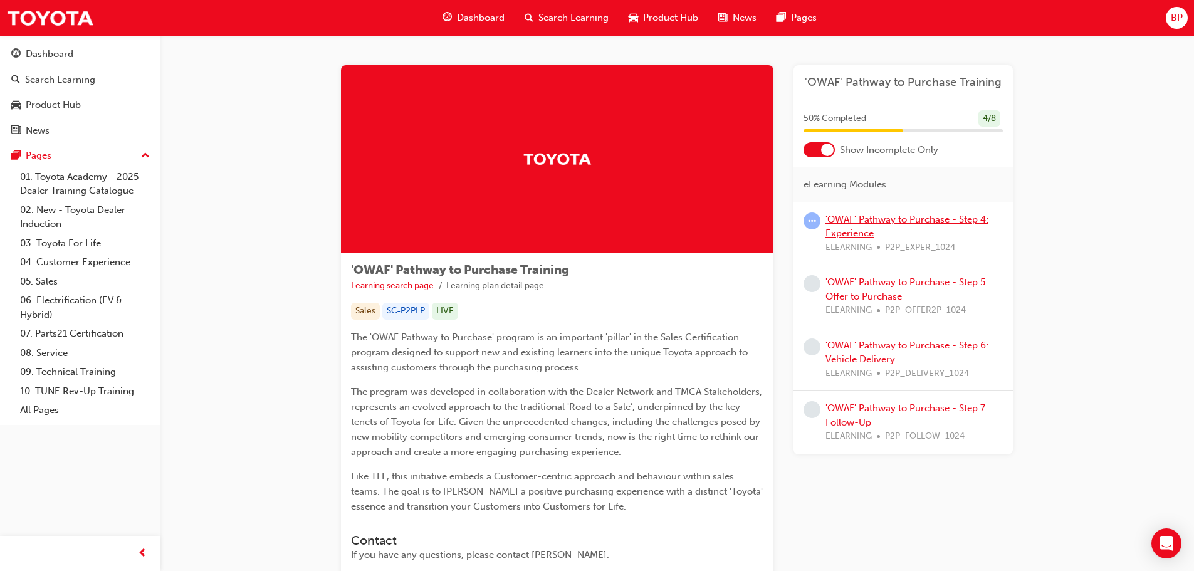
click at [877, 222] on link "'OWAF' Pathway to Purchase - Step 4: Experience" at bounding box center [906, 227] width 163 height 26
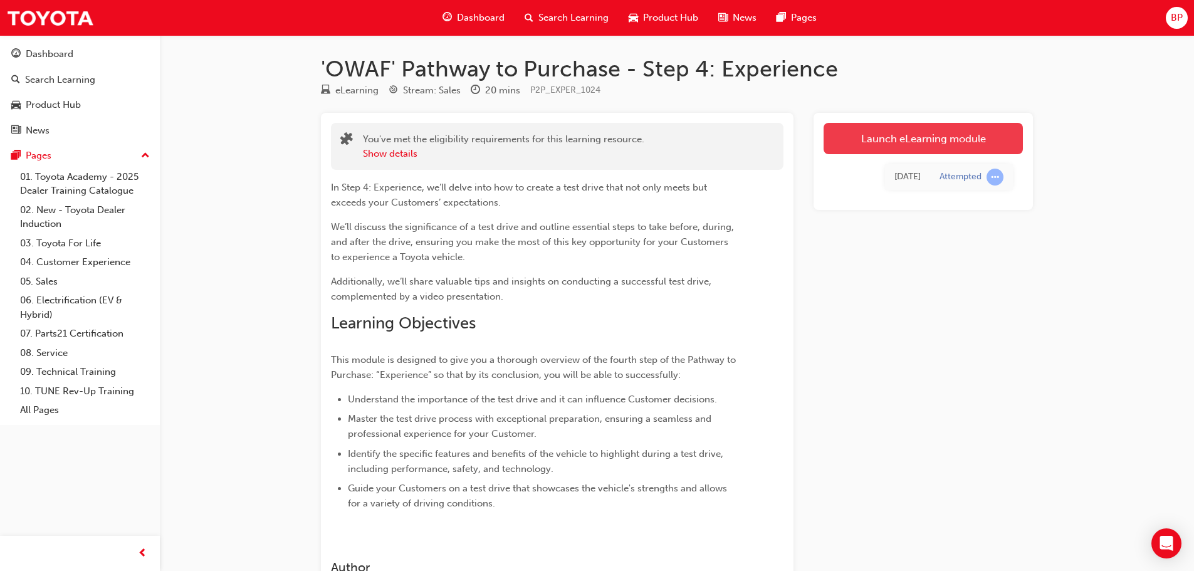
click at [895, 131] on link "Launch eLearning module" at bounding box center [922, 138] width 199 height 31
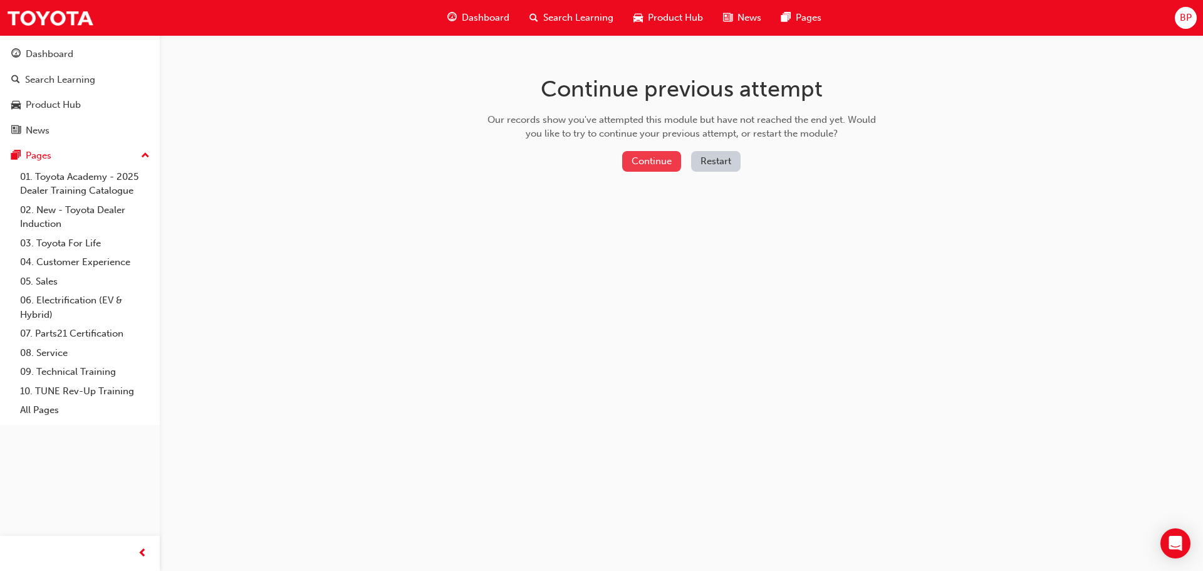
click at [649, 162] on button "Continue" at bounding box center [651, 161] width 59 height 21
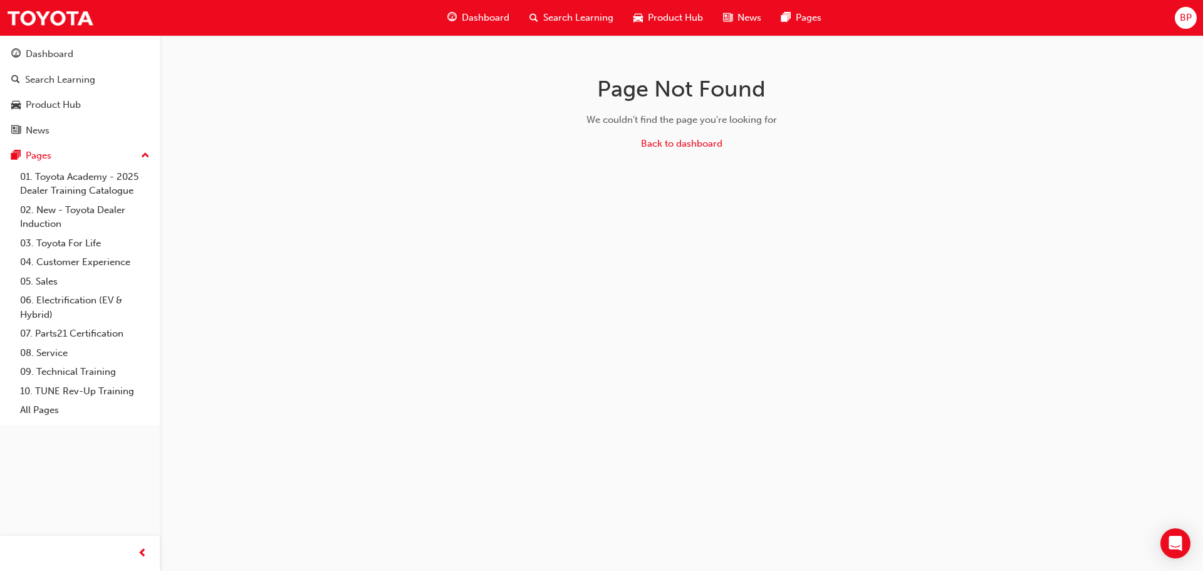
click at [470, 23] on span "Dashboard" at bounding box center [486, 18] width 48 height 14
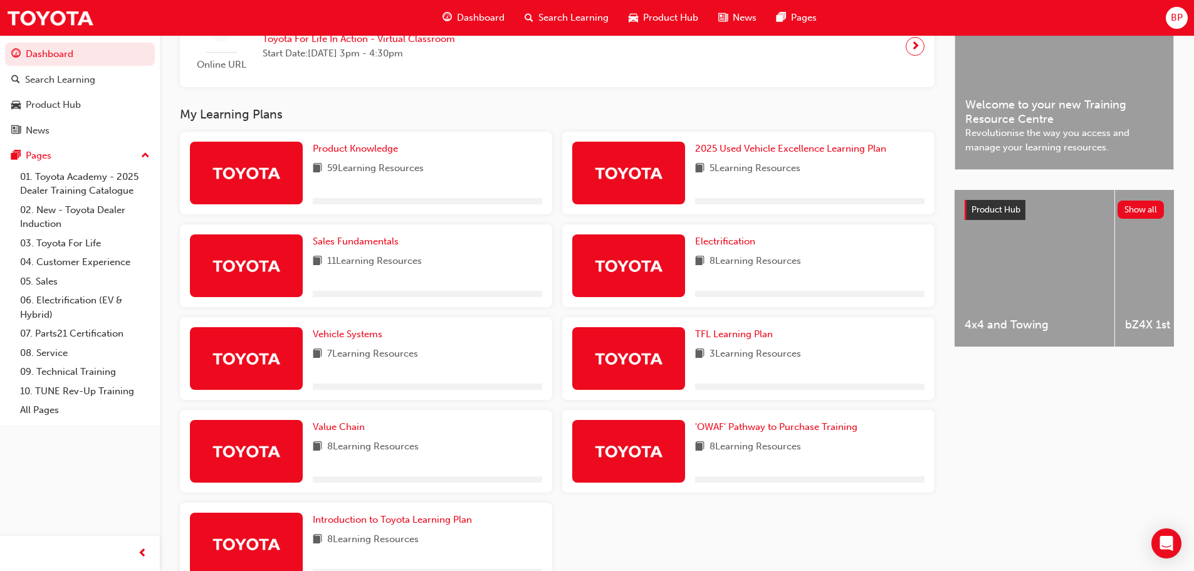
scroll to position [370, 0]
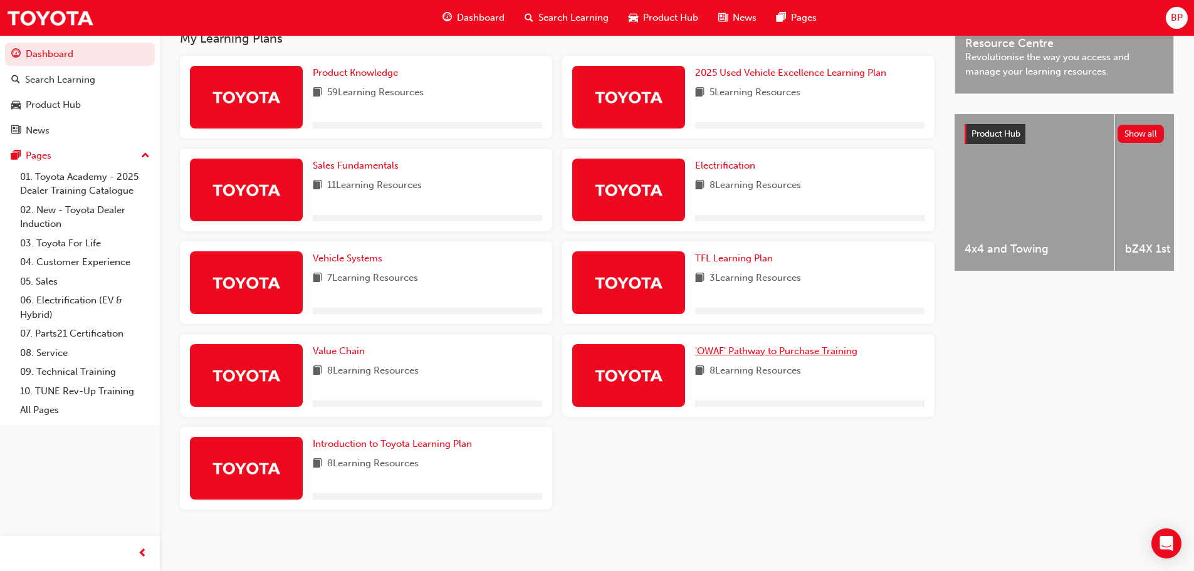
click at [731, 352] on span "'OWAF' Pathway to Purchase Training" at bounding box center [776, 350] width 162 height 11
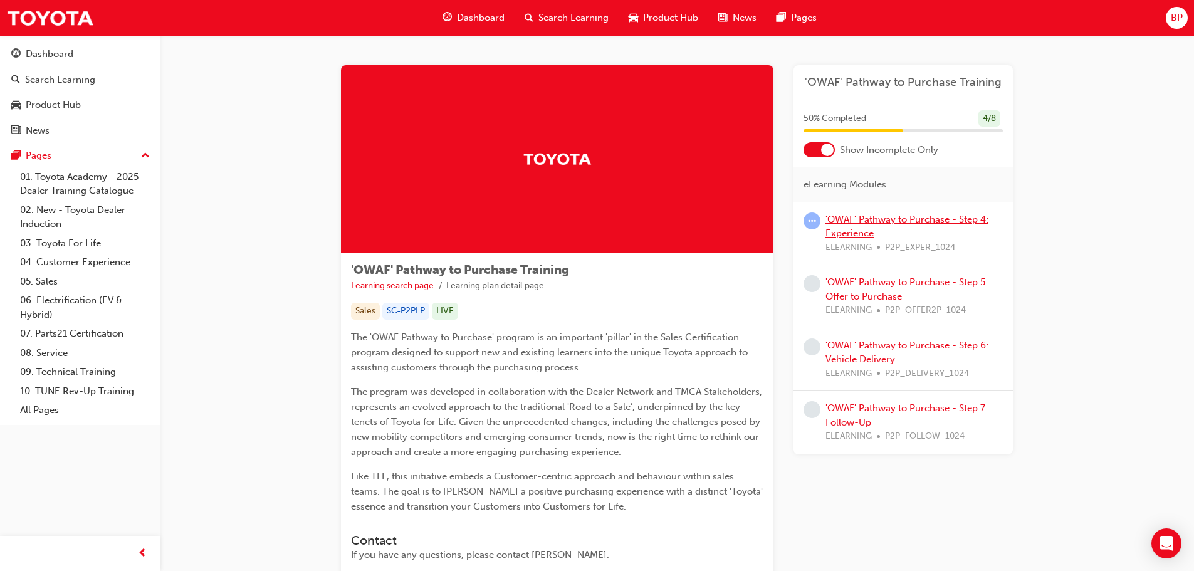
click at [846, 230] on link "'OWAF' Pathway to Purchase - Step 4: Experience" at bounding box center [906, 227] width 163 height 26
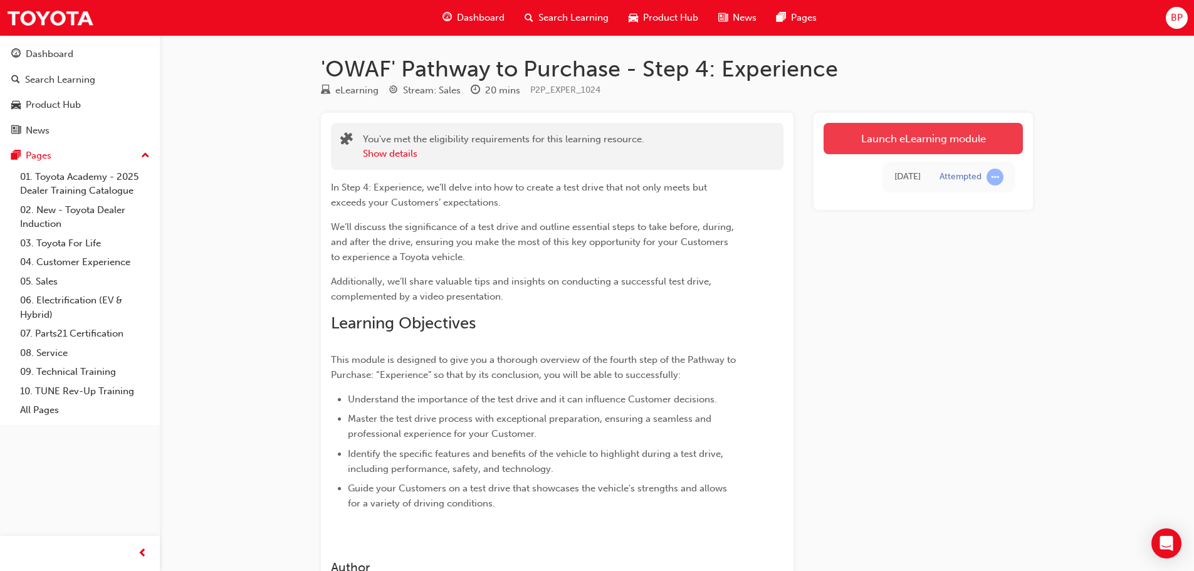
click at [909, 141] on link "Launch eLearning module" at bounding box center [922, 138] width 199 height 31
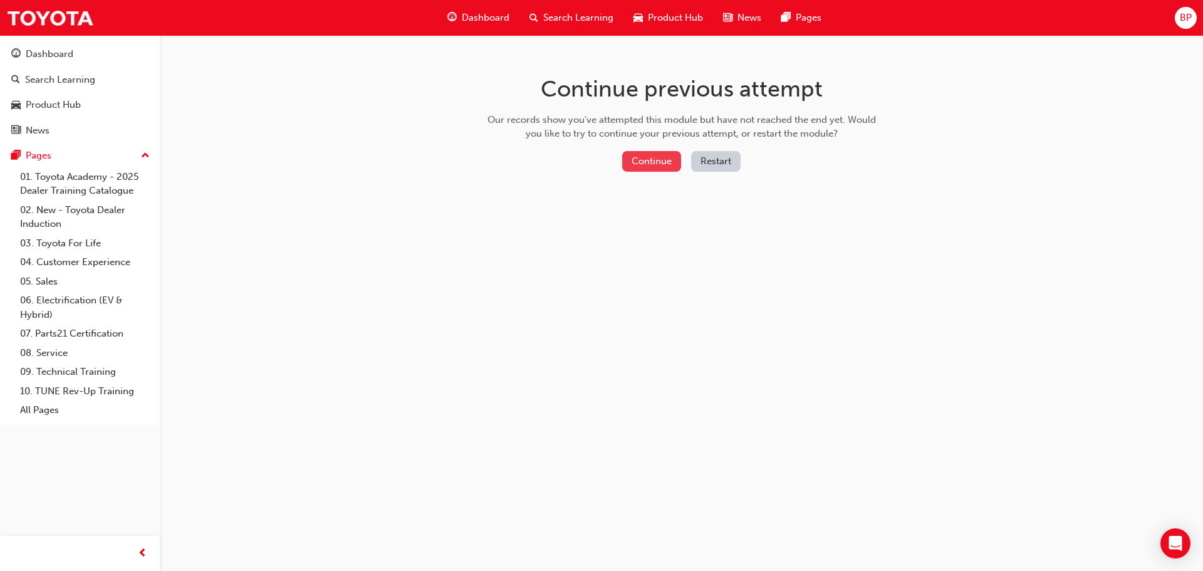
click at [656, 169] on button "Continue" at bounding box center [651, 161] width 59 height 21
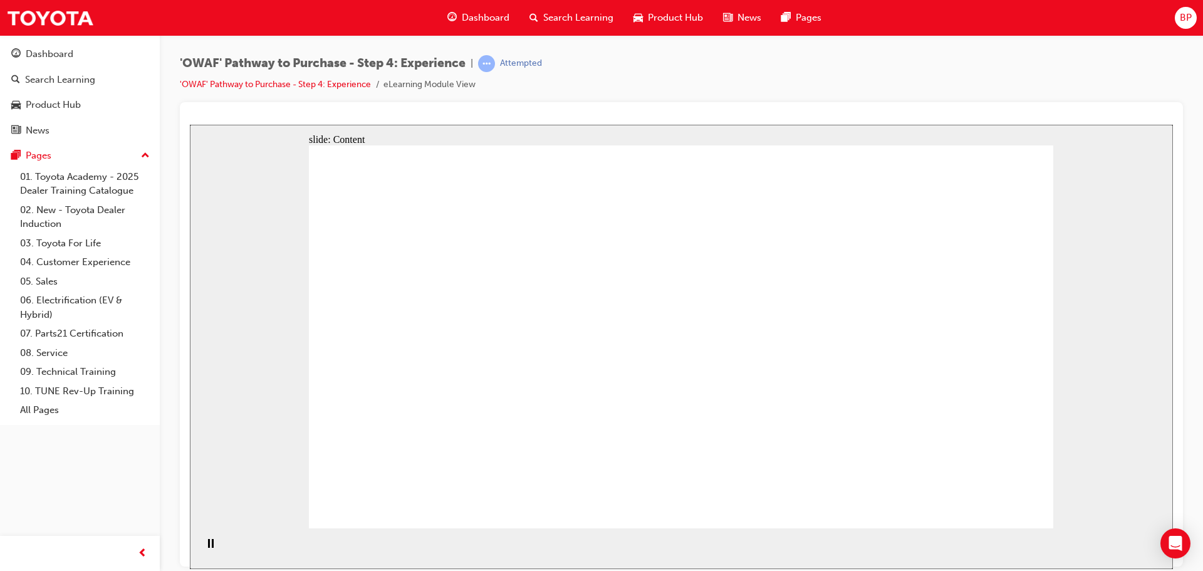
click at [210, 549] on div "Pause (Ctrl+Alt+P)" at bounding box center [210, 548] width 21 height 21
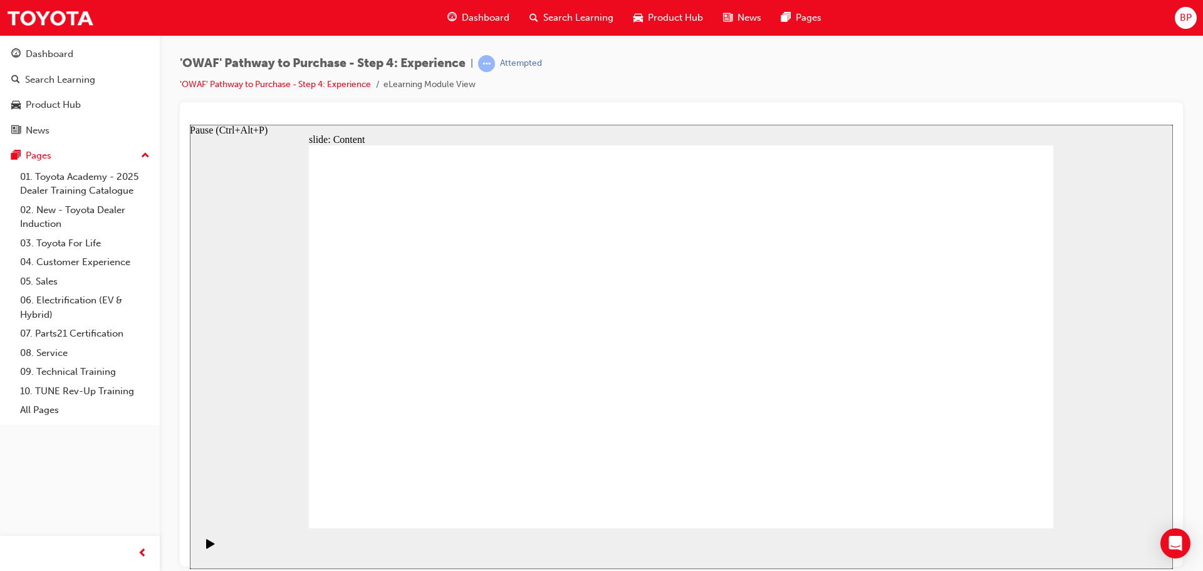
click at [210, 548] on icon "Play (Ctrl+Alt+P)" at bounding box center [210, 543] width 9 height 10
click at [210, 549] on div "Pause (Ctrl+Alt+P)" at bounding box center [210, 548] width 21 height 21
click at [210, 548] on icon "Play (Ctrl+Alt+P)" at bounding box center [210, 543] width 9 height 10
click at [209, 538] on icon "Pause (Ctrl+Alt+P)" at bounding box center [211, 542] width 6 height 9
click at [209, 539] on icon "Play (Ctrl+Alt+P)" at bounding box center [210, 543] width 9 height 10
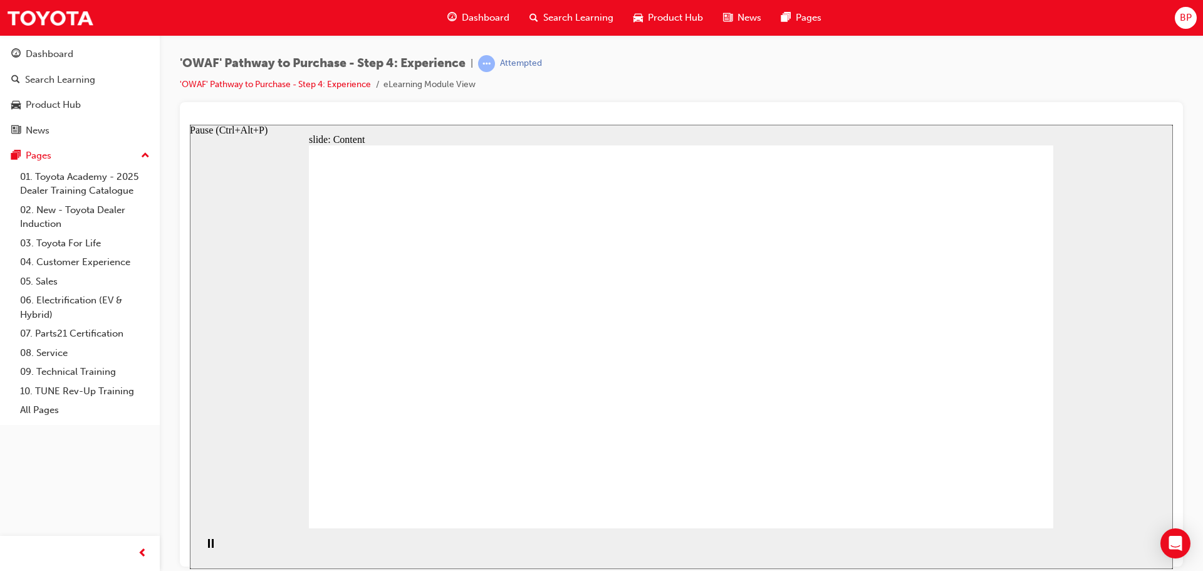
click at [214, 548] on div "Pause (Ctrl+Alt+P)" at bounding box center [210, 548] width 21 height 21
click at [214, 548] on div "Play (Ctrl+Alt+P)" at bounding box center [210, 548] width 21 height 21
click at [212, 548] on div "Pause (Ctrl+Alt+P)" at bounding box center [210, 548] width 21 height 21
click at [212, 548] on div "Play (Ctrl+Alt+P)" at bounding box center [210, 548] width 21 height 21
click at [208, 547] on rect "Pause (Ctrl+Alt+P)" at bounding box center [209, 542] width 2 height 9
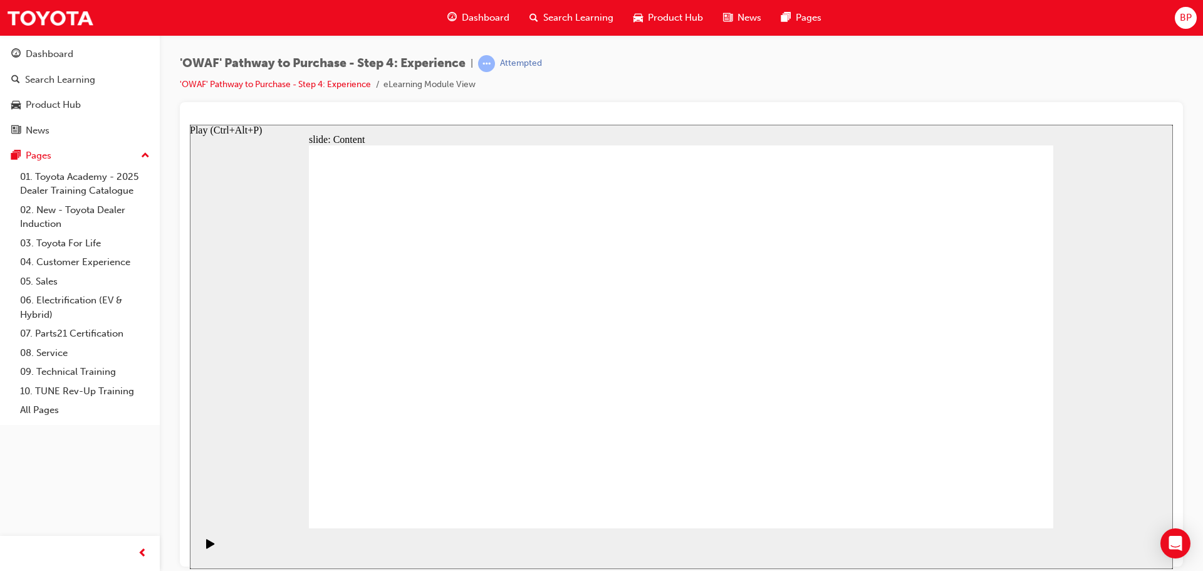
click at [206, 548] on icon "Play (Ctrl+Alt+P)" at bounding box center [210, 542] width 8 height 9
click at [208, 547] on icon "Pause (Ctrl+Alt+P)" at bounding box center [211, 542] width 6 height 9
click at [207, 543] on icon "Play (Ctrl+Alt+P)" at bounding box center [210, 543] width 9 height 10
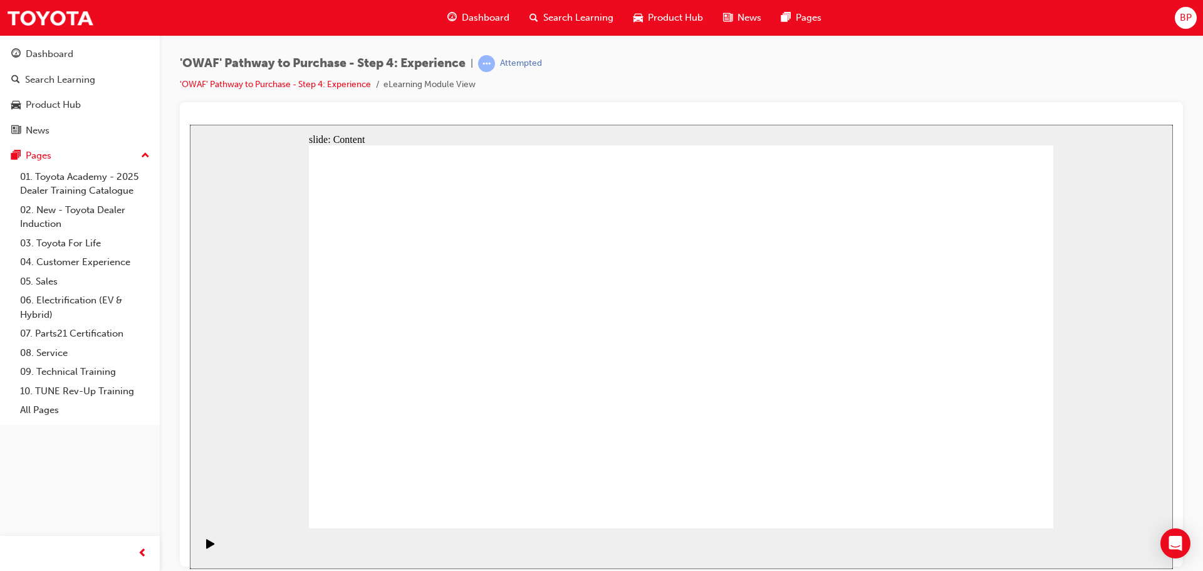
click at [201, 546] on div "Pause (Ctrl+Alt+P)" at bounding box center [210, 548] width 21 height 21
click at [206, 546] on icon "Play (Ctrl+Alt+P)" at bounding box center [210, 542] width 8 height 9
click at [200, 552] on div "Pause (Ctrl+Alt+P)" at bounding box center [210, 548] width 21 height 21
click at [200, 545] on div "Play (Ctrl+Alt+P)" at bounding box center [210, 548] width 21 height 21
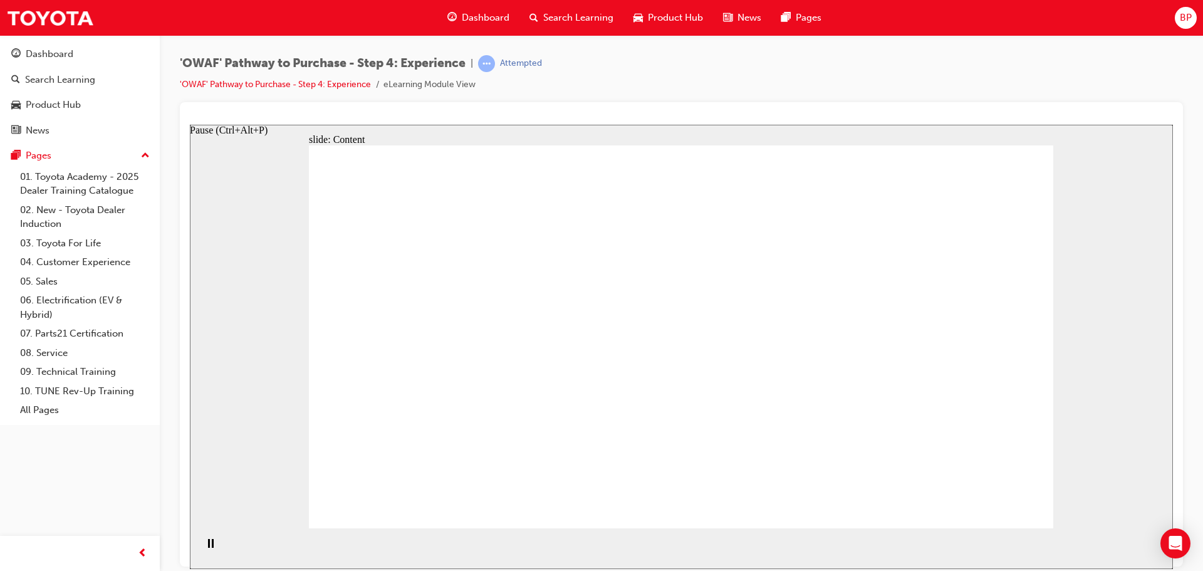
click at [213, 550] on div "Pause (Ctrl+Alt+P)" at bounding box center [210, 548] width 21 height 21
click at [207, 548] on icon "Play (Ctrl+Alt+P)" at bounding box center [210, 542] width 8 height 9
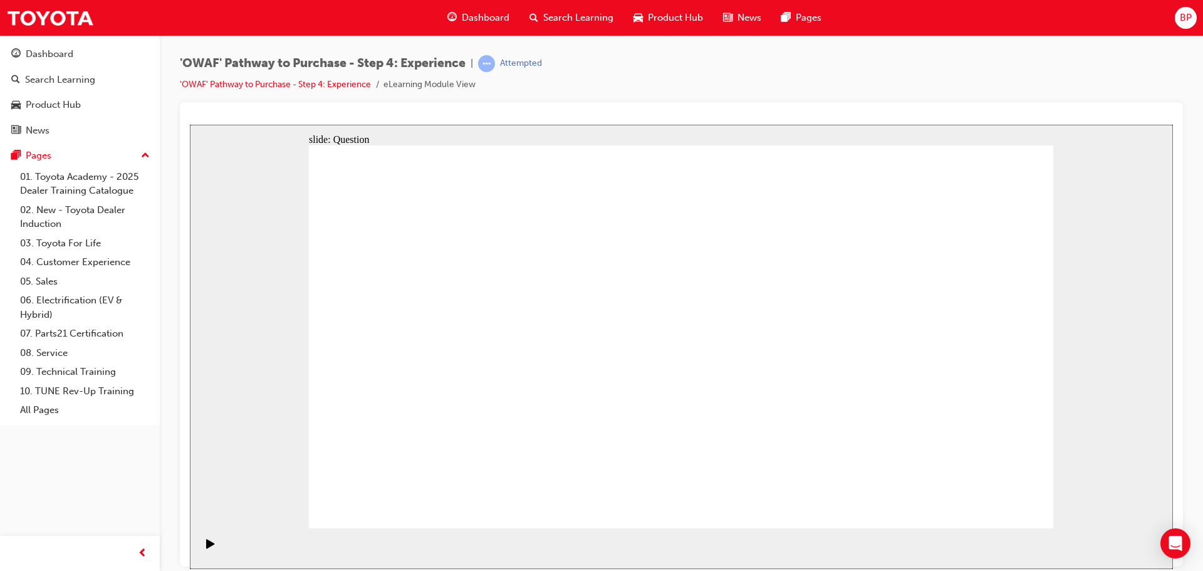
checkbox input "true"
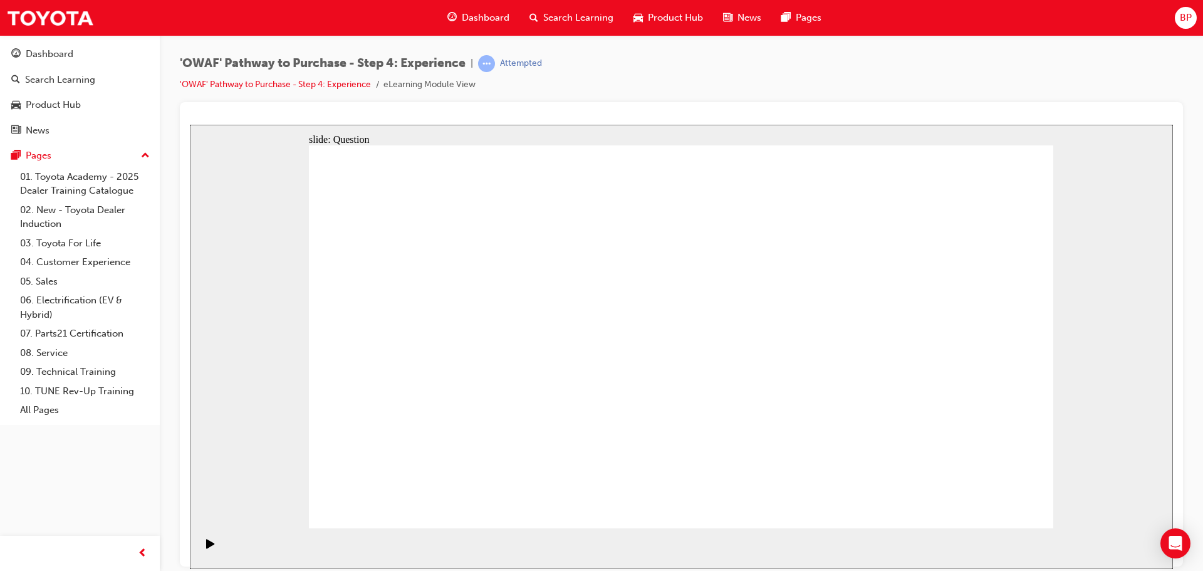
checkbox input "true"
drag, startPoint x: 921, startPoint y: 348, endPoint x: 456, endPoint y: 353, distance: 465.0
drag, startPoint x: 895, startPoint y: 346, endPoint x: 456, endPoint y: 348, distance: 438.7
drag, startPoint x: 923, startPoint y: 341, endPoint x: 466, endPoint y: 354, distance: 456.4
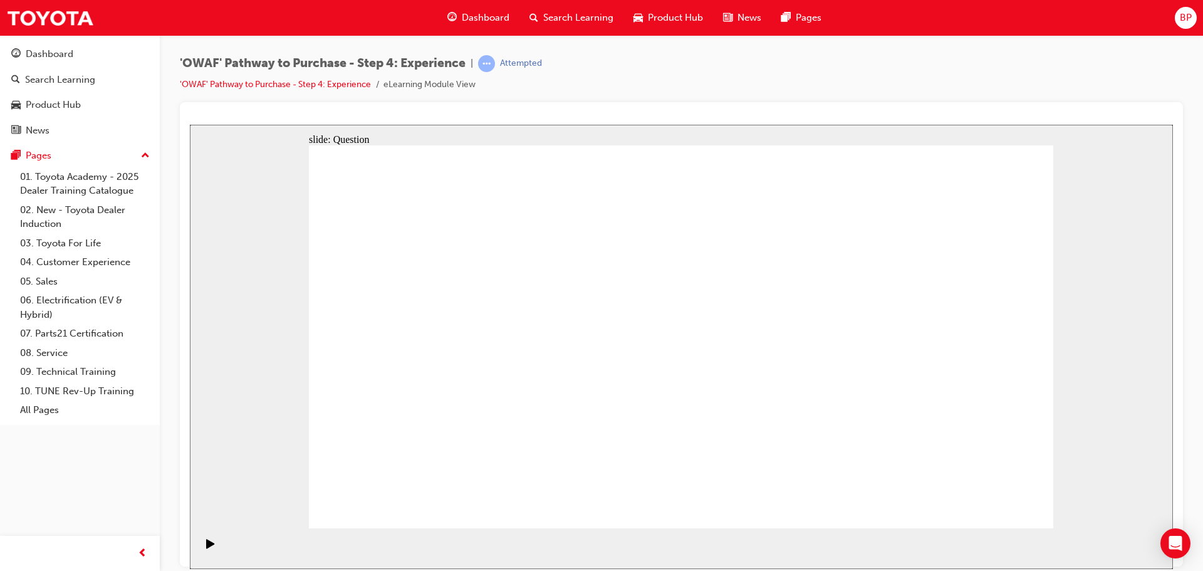
drag, startPoint x: 924, startPoint y: 349, endPoint x: 484, endPoint y: 382, distance: 441.1
drag, startPoint x: 914, startPoint y: 367, endPoint x: 708, endPoint y: 395, distance: 208.2
drag, startPoint x: 926, startPoint y: 372, endPoint x: 471, endPoint y: 386, distance: 455.8
drag, startPoint x: 922, startPoint y: 380, endPoint x: 444, endPoint y: 407, distance: 478.3
drag, startPoint x: 913, startPoint y: 373, endPoint x: 697, endPoint y: 402, distance: 218.1
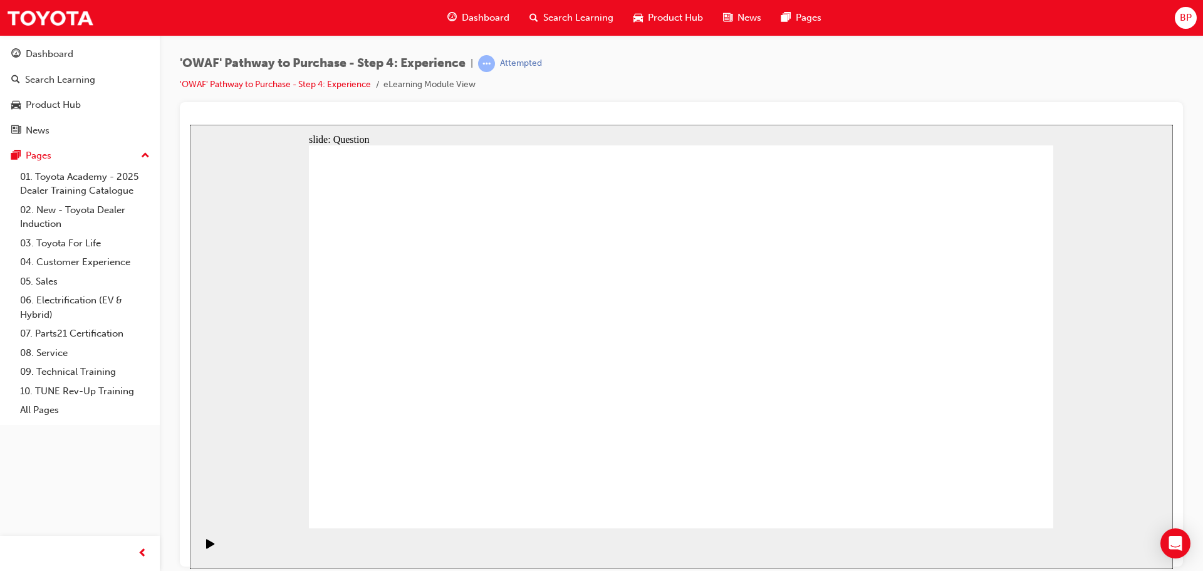
drag, startPoint x: 953, startPoint y: 347, endPoint x: 492, endPoint y: 363, distance: 461.5
drag, startPoint x: 946, startPoint y: 372, endPoint x: 499, endPoint y: 394, distance: 447.3
drag, startPoint x: 928, startPoint y: 381, endPoint x: 728, endPoint y: 405, distance: 201.4
drag, startPoint x: 934, startPoint y: 371, endPoint x: 469, endPoint y: 399, distance: 465.8
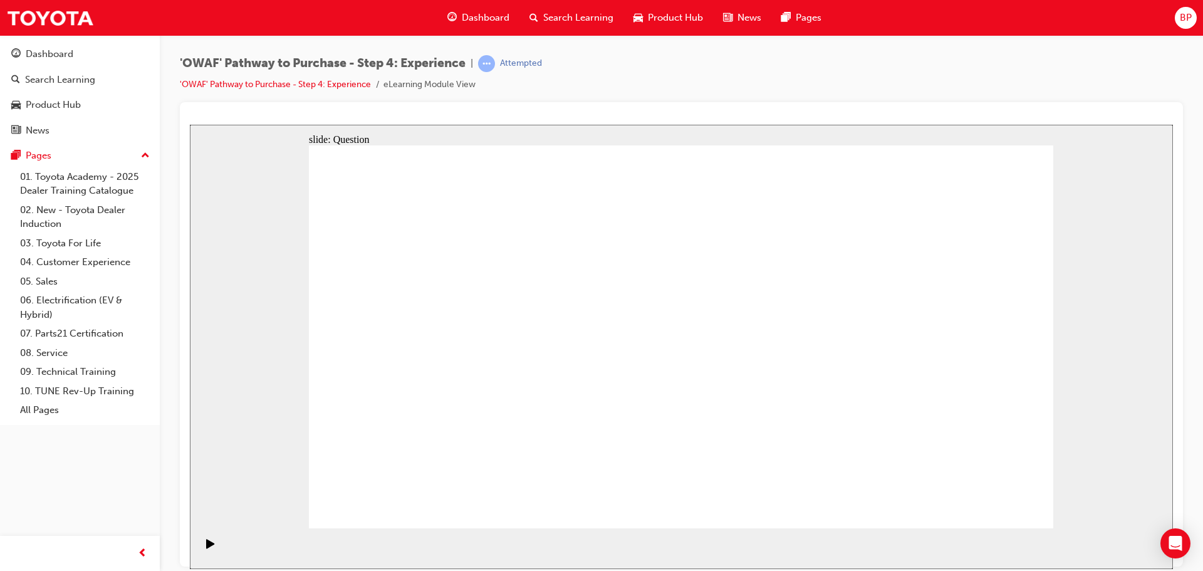
drag, startPoint x: 954, startPoint y: 377, endPoint x: 506, endPoint y: 399, distance: 449.3
drag, startPoint x: 796, startPoint y: 395, endPoint x: 511, endPoint y: 395, distance: 285.1
drag, startPoint x: 919, startPoint y: 388, endPoint x: 494, endPoint y: 403, distance: 425.2
drag, startPoint x: 921, startPoint y: 370, endPoint x: 482, endPoint y: 408, distance: 440.3
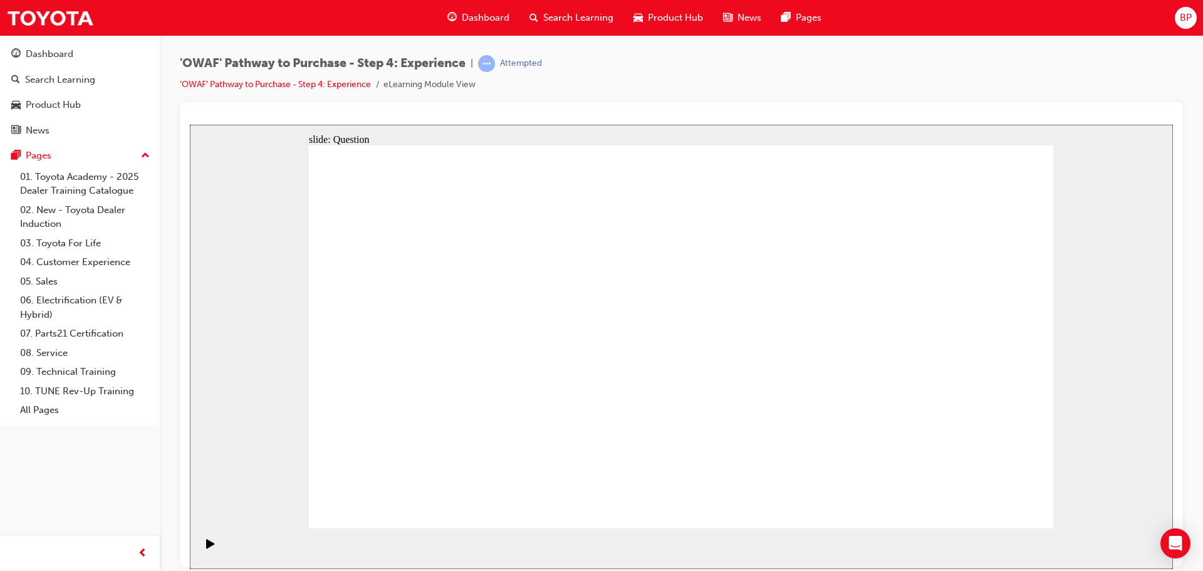
drag, startPoint x: 681, startPoint y: 444, endPoint x: 684, endPoint y: 429, distance: 15.2
drag, startPoint x: 666, startPoint y: 320, endPoint x: 822, endPoint y: 316, distance: 156.1
drag, startPoint x: 983, startPoint y: 434, endPoint x: 901, endPoint y: 319, distance: 141.2
drag, startPoint x: 914, startPoint y: 440, endPoint x: 742, endPoint y: 342, distance: 198.5
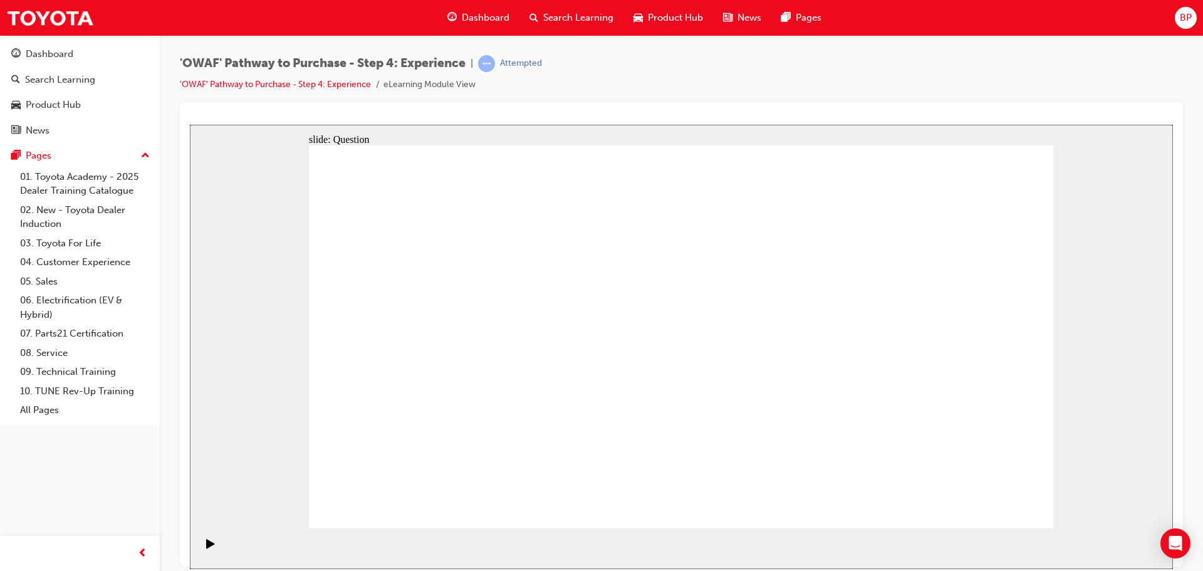
drag, startPoint x: 752, startPoint y: 447, endPoint x: 694, endPoint y: 351, distance: 112.2
drag, startPoint x: 830, startPoint y: 427, endPoint x: 1011, endPoint y: 325, distance: 208.2
drag, startPoint x: 786, startPoint y: 457, endPoint x: 853, endPoint y: 330, distance: 143.3
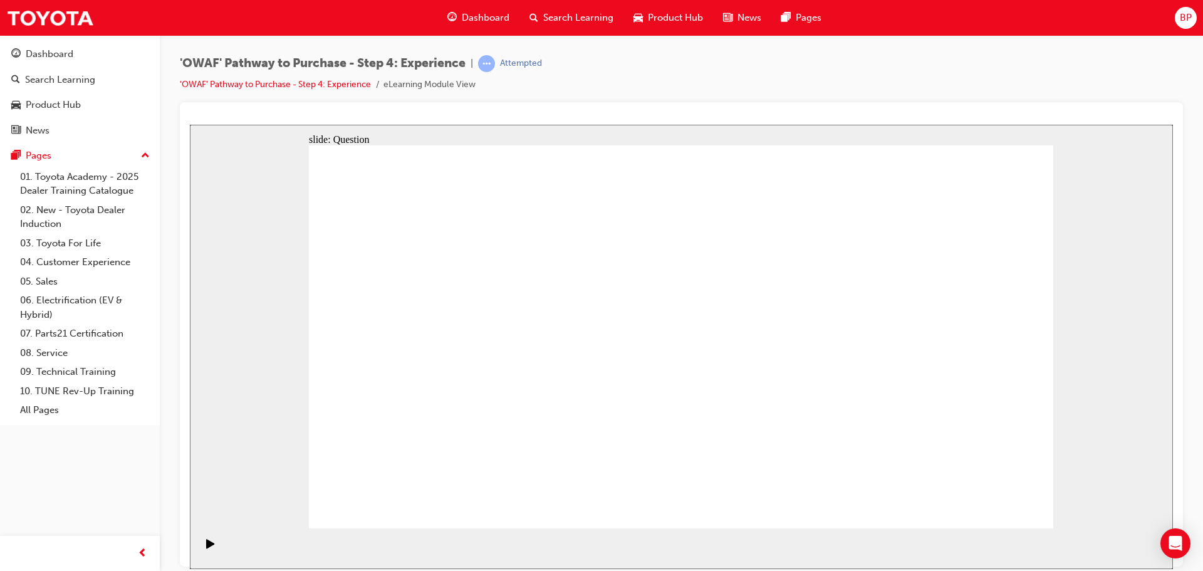
drag, startPoint x: 805, startPoint y: 424, endPoint x: 798, endPoint y: 458, distance: 35.0
drag, startPoint x: 535, startPoint y: 454, endPoint x: 651, endPoint y: 300, distance: 193.4
drag, startPoint x: 704, startPoint y: 458, endPoint x: 875, endPoint y: 298, distance: 234.6
drag, startPoint x: 861, startPoint y: 286, endPoint x: 672, endPoint y: 463, distance: 258.9
drag, startPoint x: 678, startPoint y: 414, endPoint x: 847, endPoint y: 318, distance: 193.9
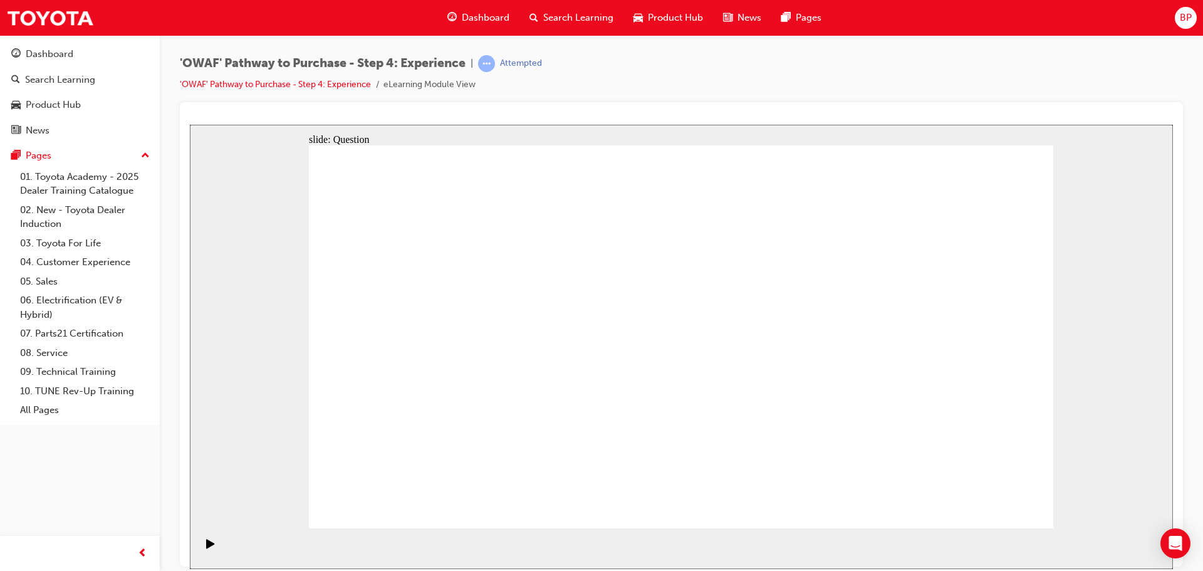
drag, startPoint x: 847, startPoint y: 318, endPoint x: 876, endPoint y: 281, distance: 47.8
drag, startPoint x: 804, startPoint y: 454, endPoint x: 870, endPoint y: 323, distance: 146.3
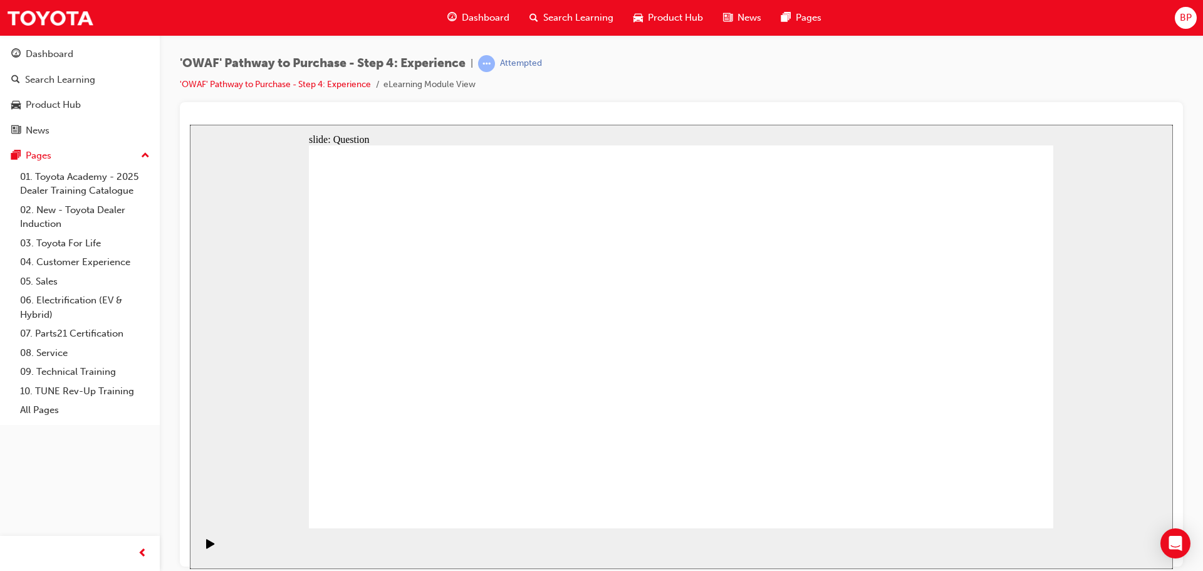
radio input "true"
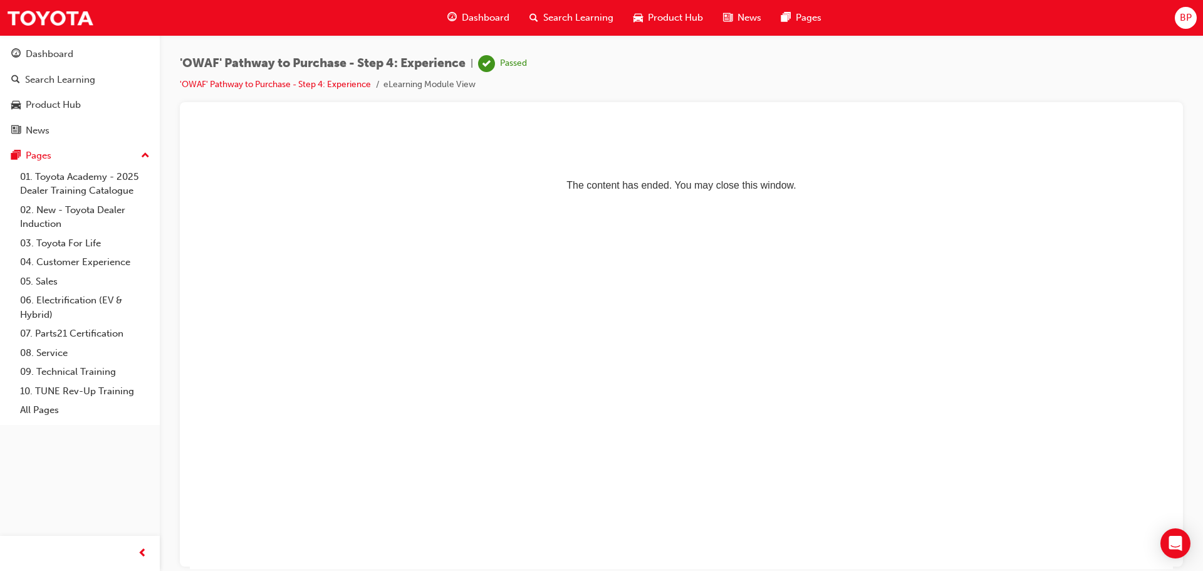
click at [489, 17] on span "Dashboard" at bounding box center [486, 18] width 48 height 14
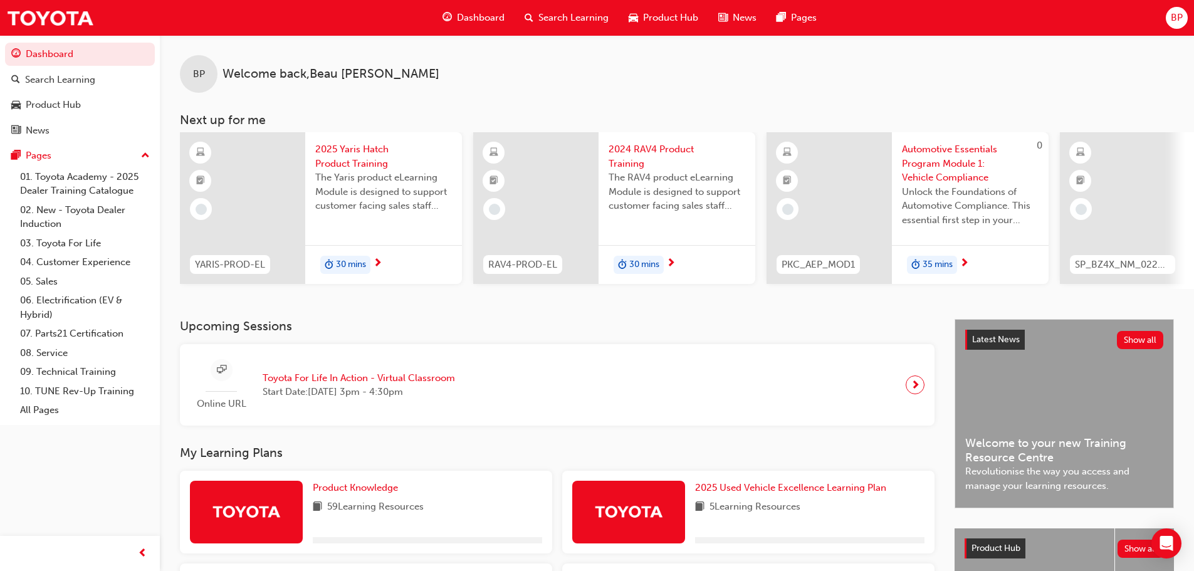
click at [488, 18] on span "Dashboard" at bounding box center [481, 18] width 48 height 14
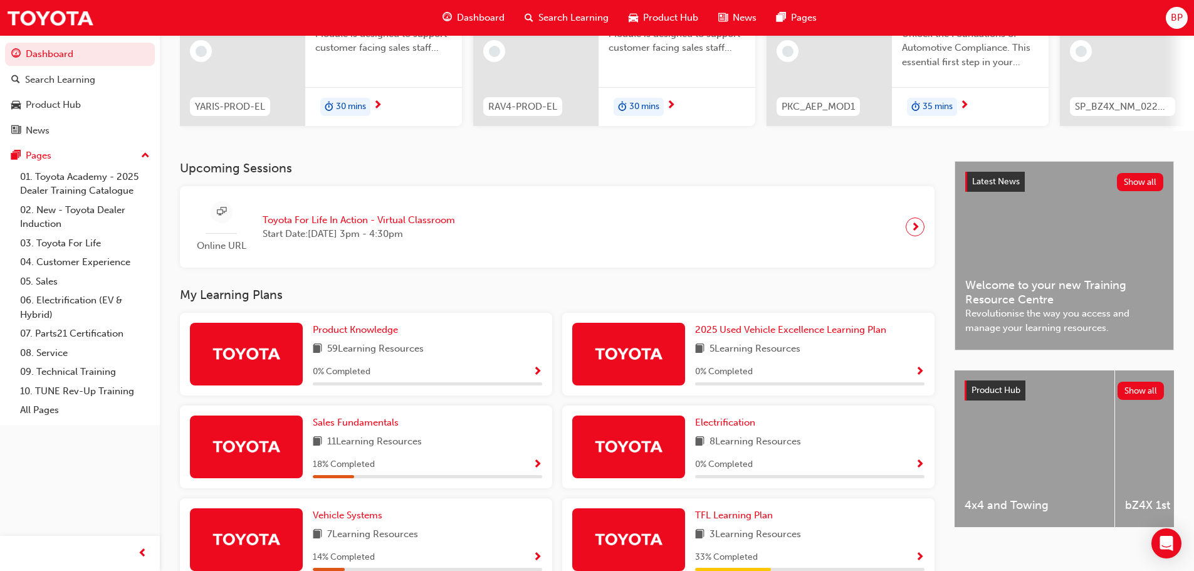
scroll to position [125, 0]
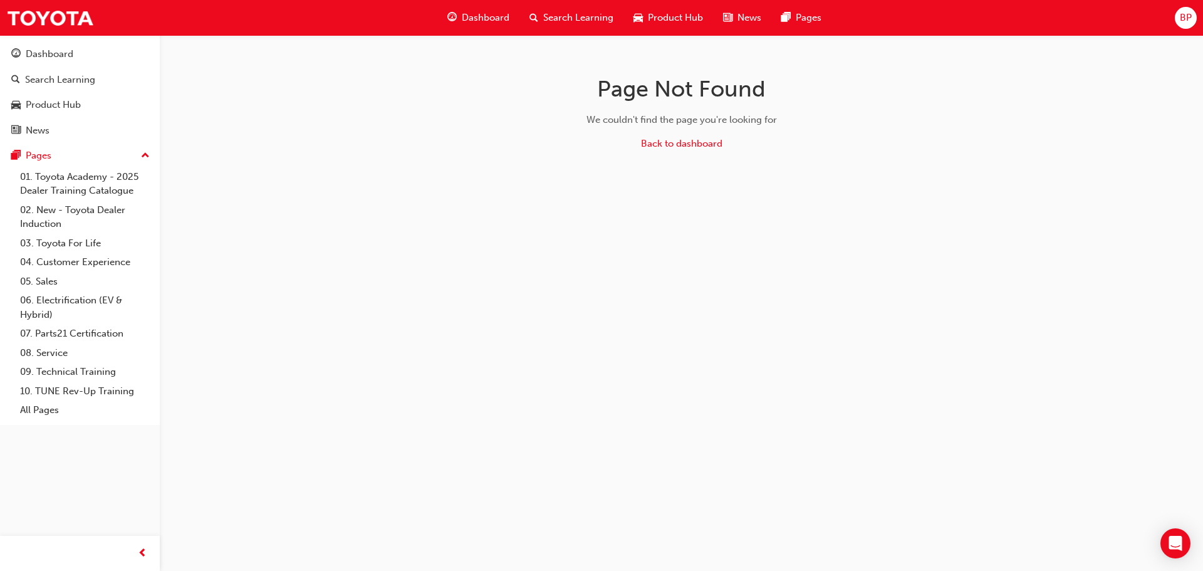
click at [473, 13] on span "Dashboard" at bounding box center [486, 18] width 48 height 14
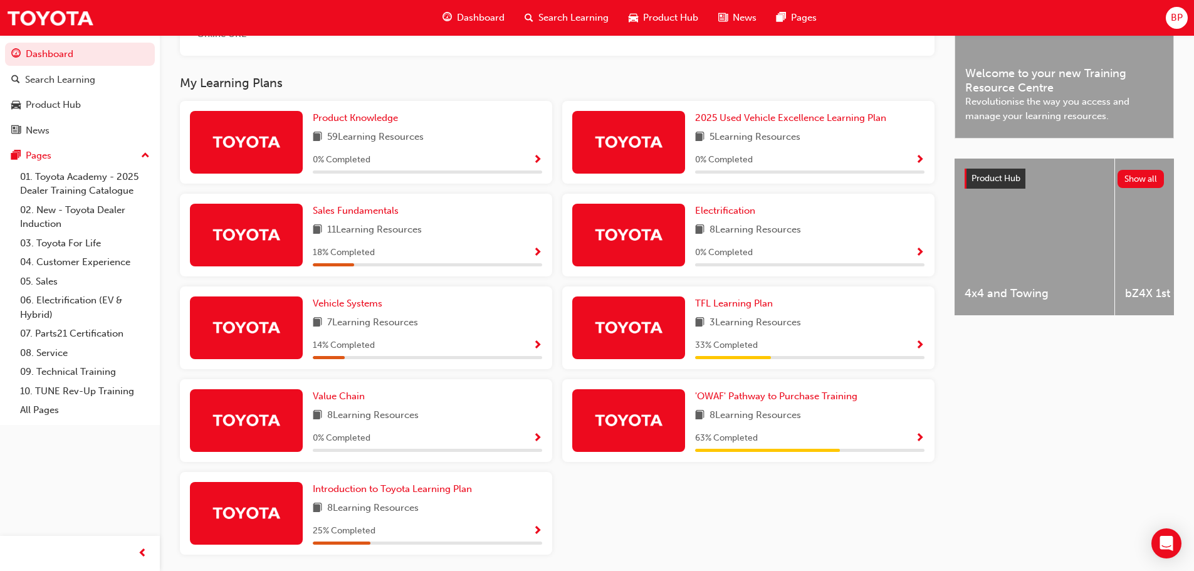
scroll to position [420, 0]
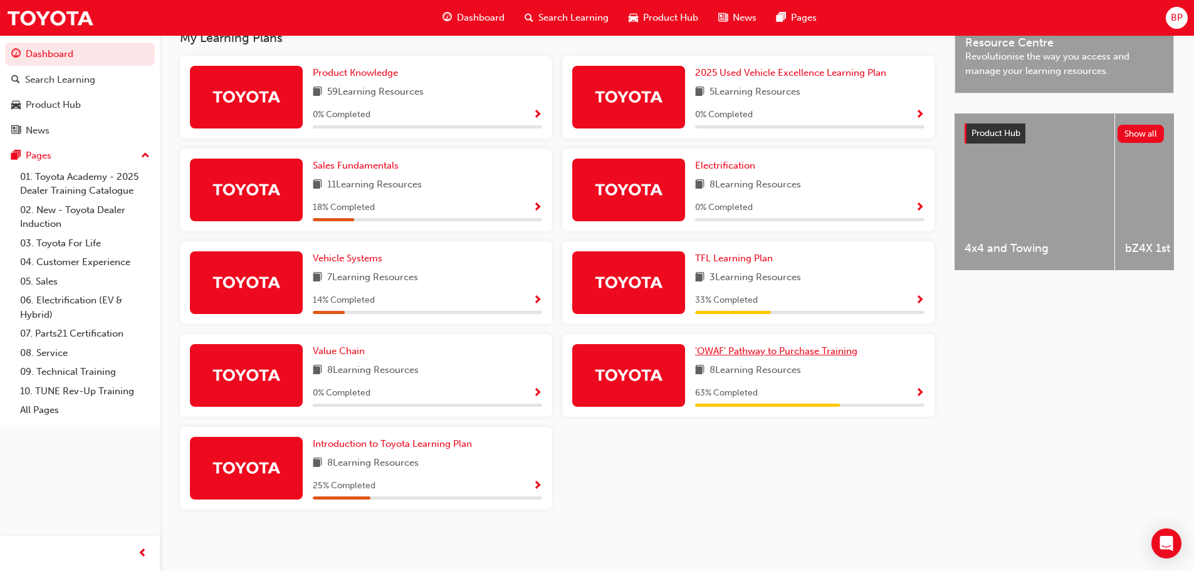
click at [758, 350] on span "'OWAF' Pathway to Purchase Training" at bounding box center [776, 350] width 162 height 11
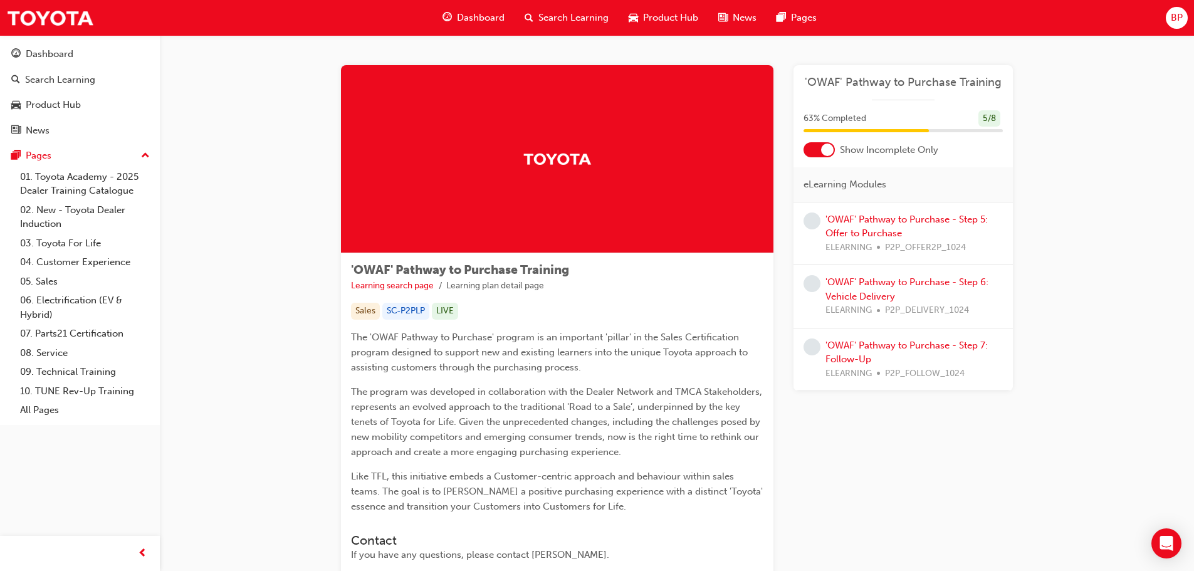
click at [826, 152] on div at bounding box center [827, 150] width 13 height 13
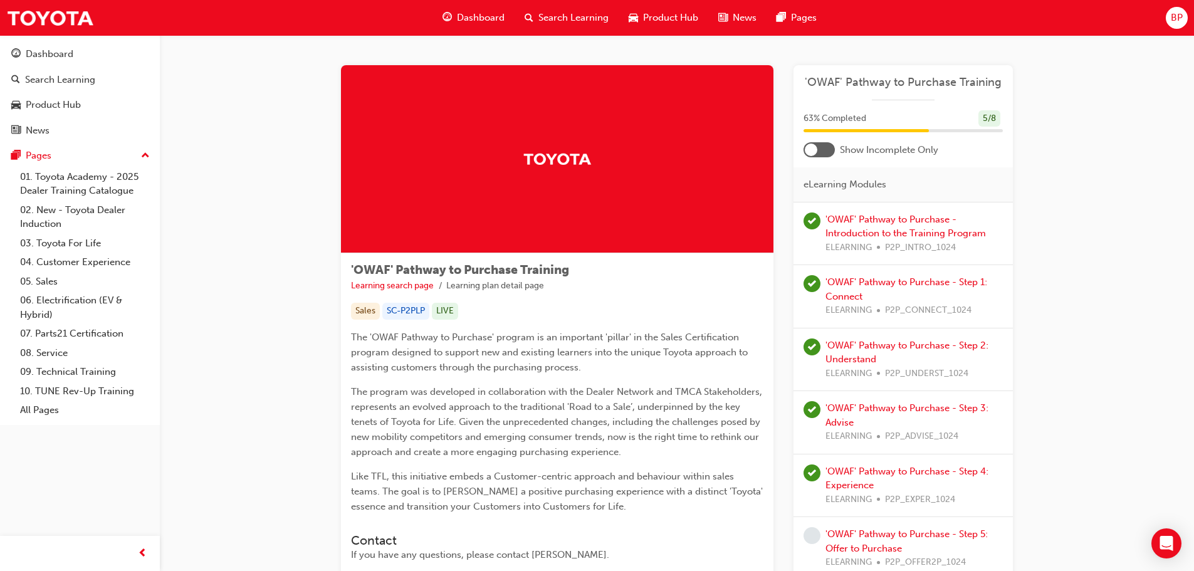
click at [818, 149] on div at bounding box center [818, 149] width 31 height 15
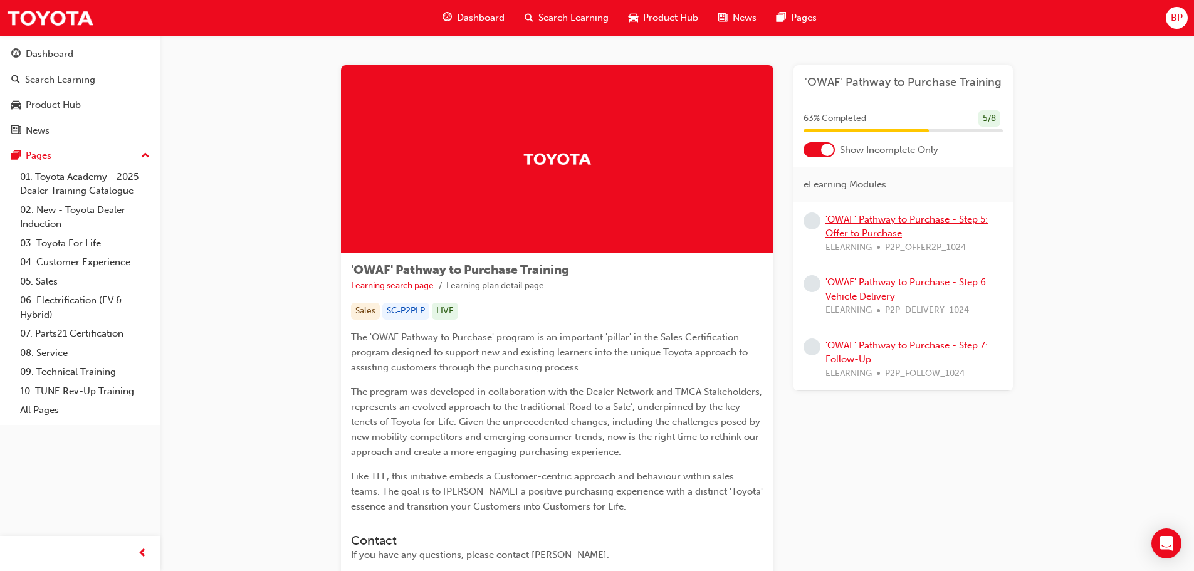
click at [869, 218] on link "'OWAF' Pathway to Purchase - Step 5: Offer to Purchase" at bounding box center [906, 227] width 162 height 26
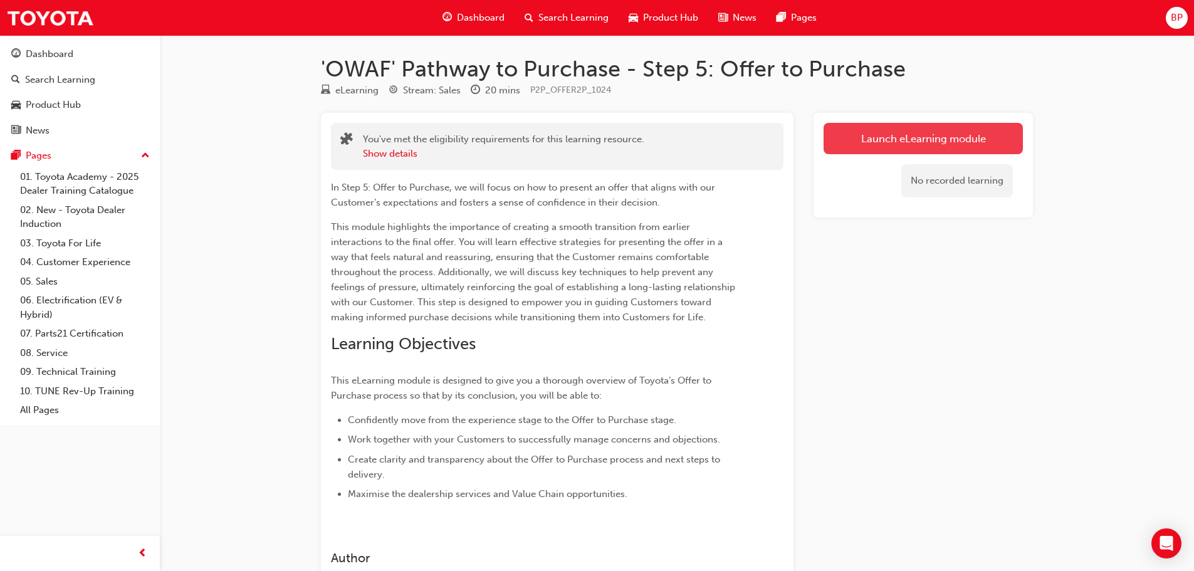
click at [944, 134] on link "Launch eLearning module" at bounding box center [922, 138] width 199 height 31
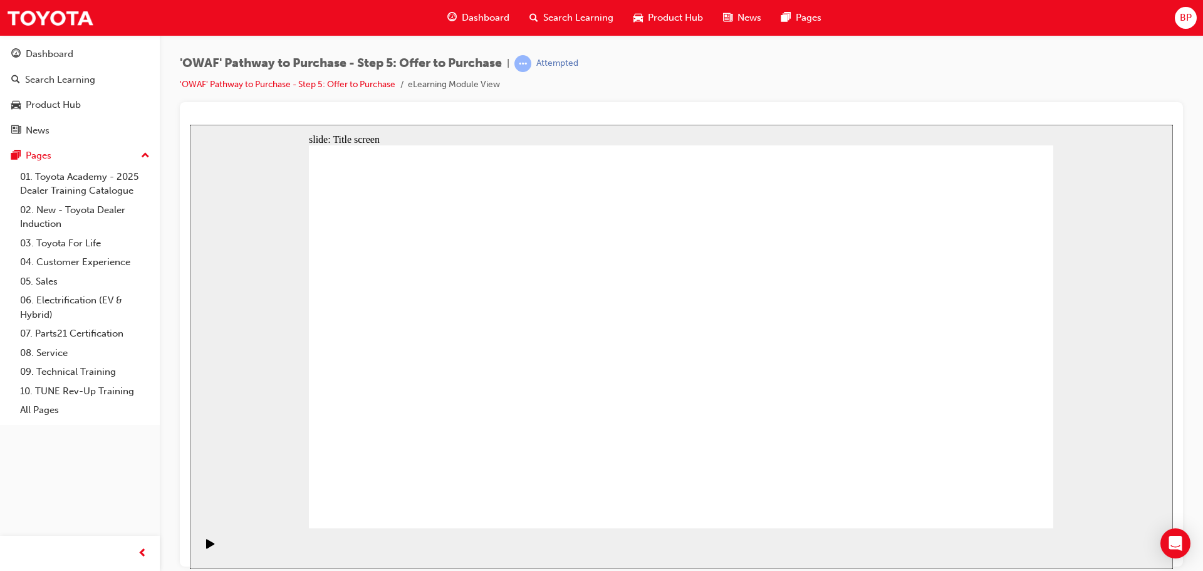
drag, startPoint x: 969, startPoint y: 491, endPoint x: 974, endPoint y: 496, distance: 7.1
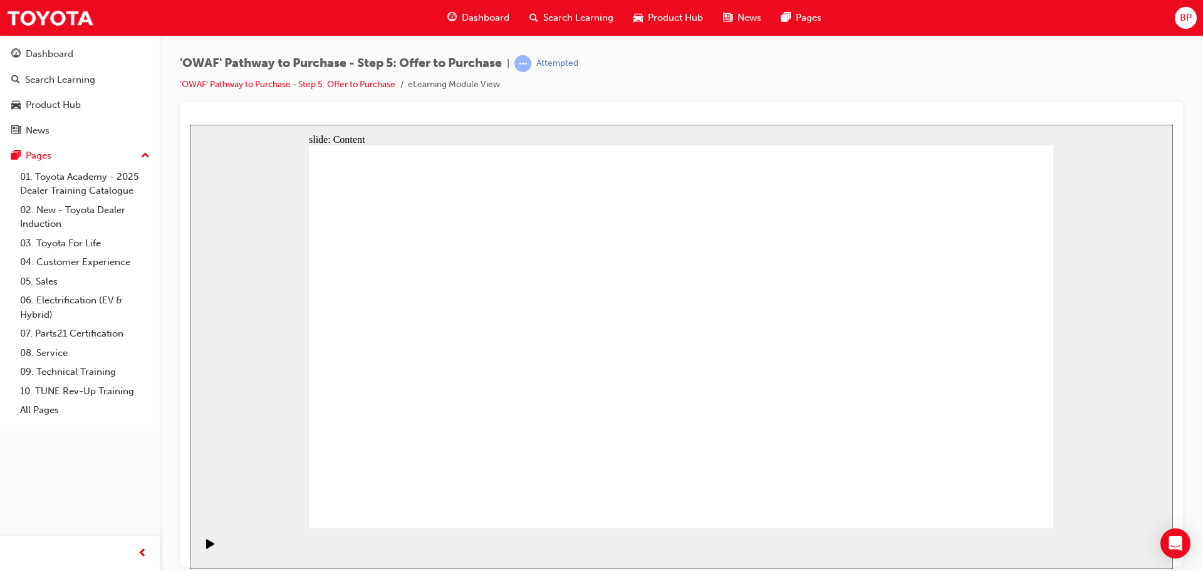
click at [208, 545] on rect "Pause (Ctrl+Alt+P)" at bounding box center [209, 542] width 2 height 9
drag, startPoint x: 667, startPoint y: 502, endPoint x: 678, endPoint y: 497, distance: 12.3
click at [206, 548] on icon "Play (Ctrl+Alt+P)" at bounding box center [210, 542] width 8 height 9
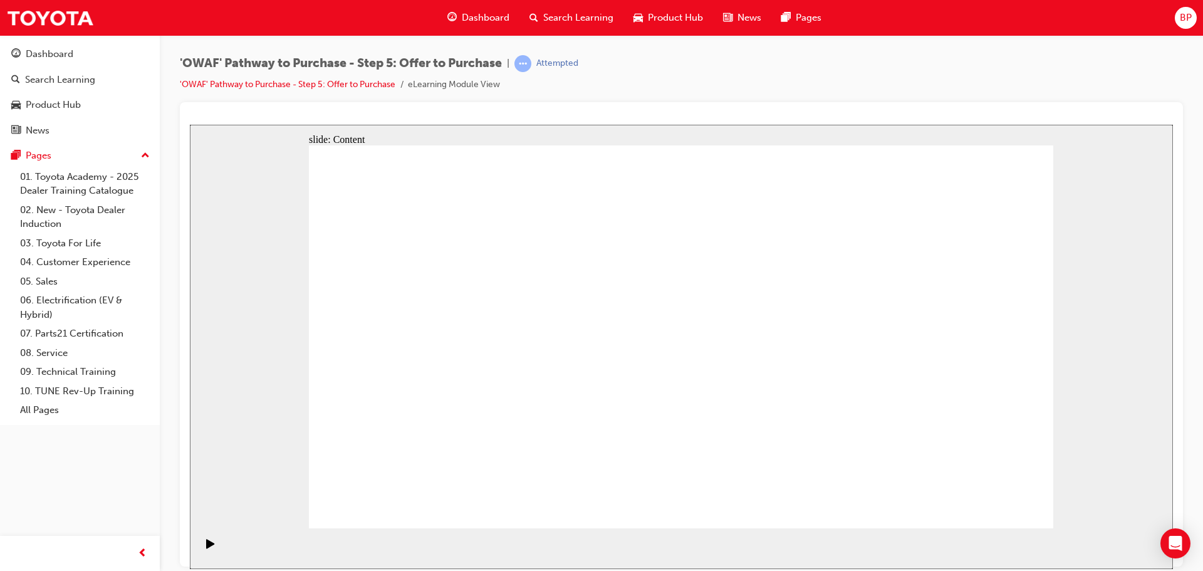
drag, startPoint x: 474, startPoint y: 257, endPoint x: 385, endPoint y: 225, distance: 94.0
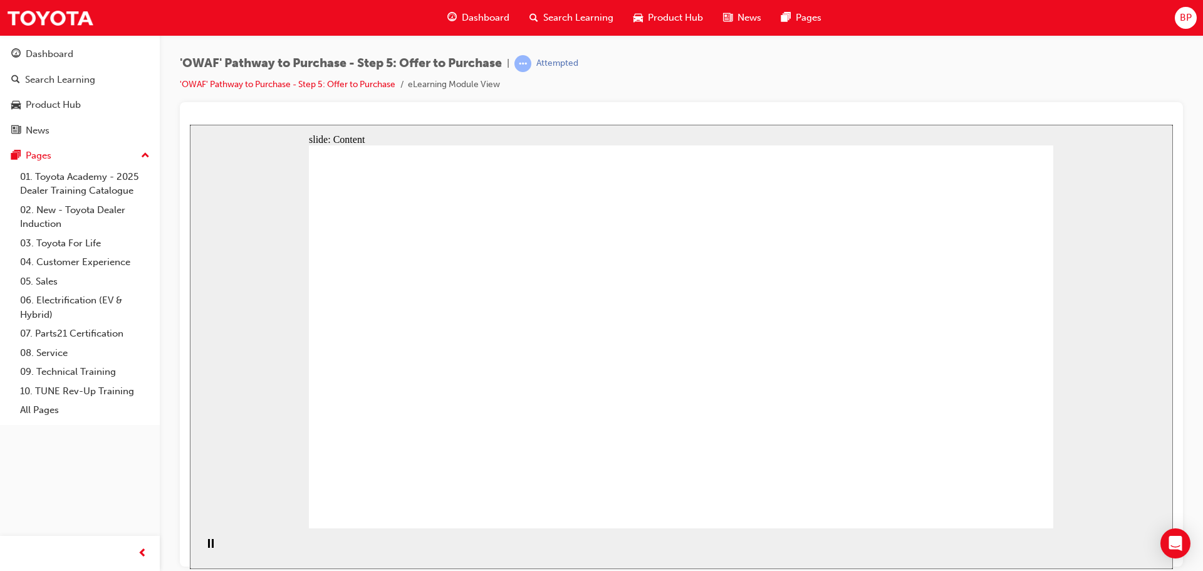
drag, startPoint x: 395, startPoint y: 427, endPoint x: 397, endPoint y: 395, distance: 32.1
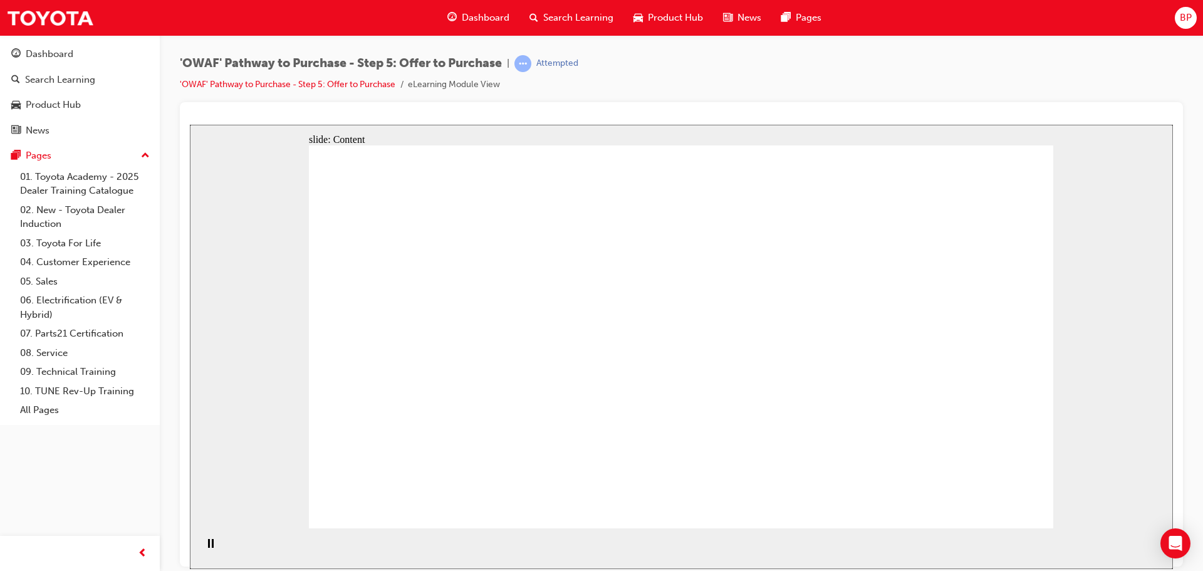
drag, startPoint x: 391, startPoint y: 201, endPoint x: 447, endPoint y: 218, distance: 58.3
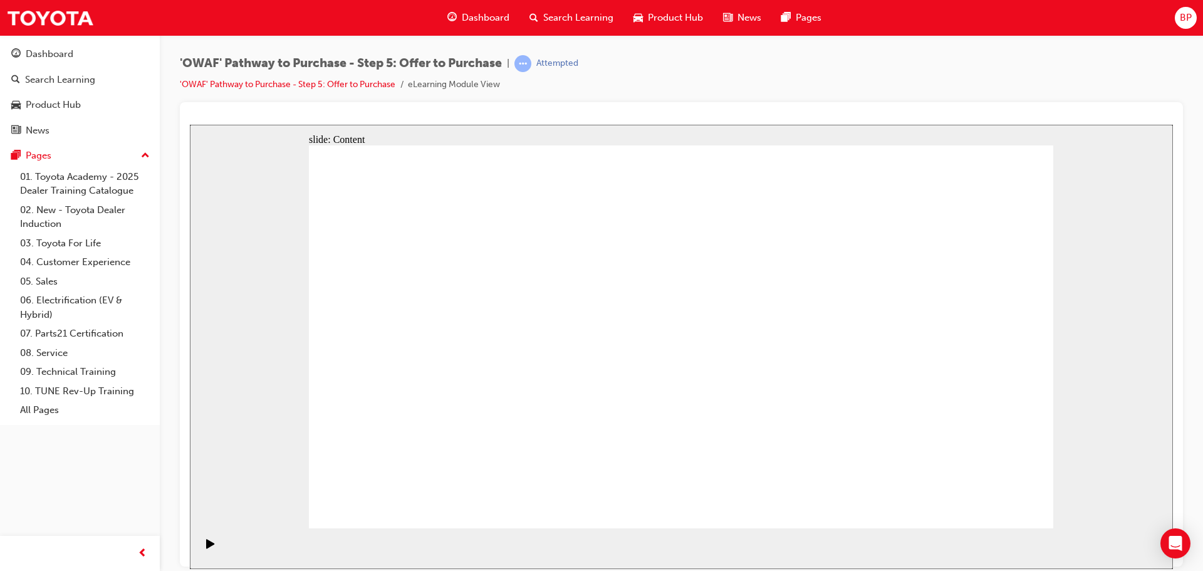
click at [200, 555] on div "Play (Ctrl+Alt+P)" at bounding box center [210, 548] width 21 height 21
click at [202, 548] on div "Pause (Ctrl+Alt+P)" at bounding box center [210, 548] width 21 height 21
click at [213, 545] on div "Play (Ctrl+Alt+P)" at bounding box center [210, 548] width 21 height 21
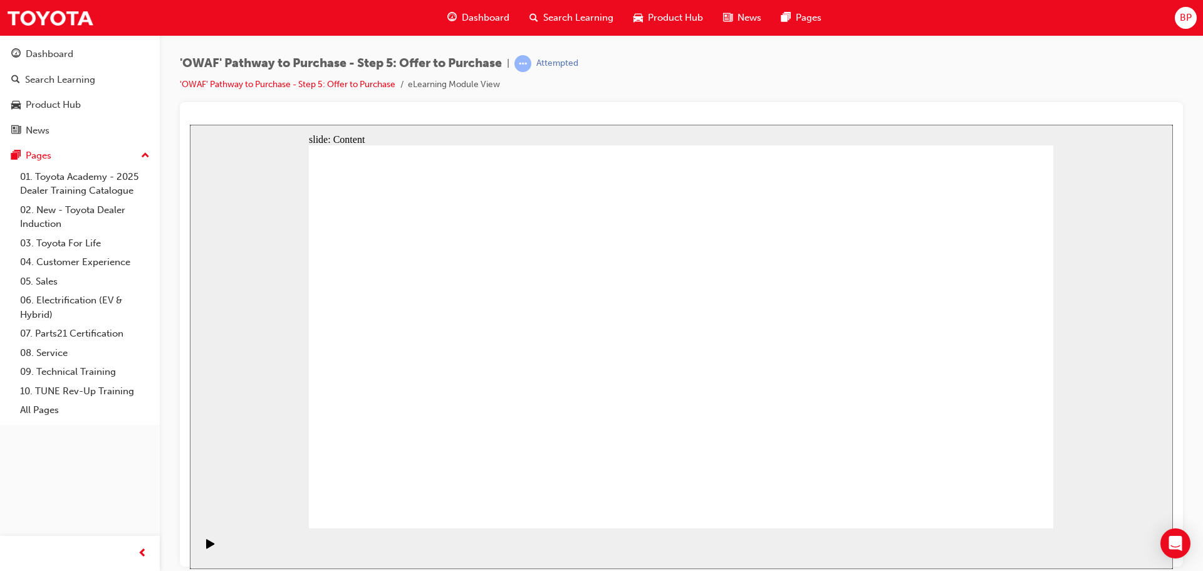
drag, startPoint x: 665, startPoint y: 335, endPoint x: 557, endPoint y: 334, distance: 108.4
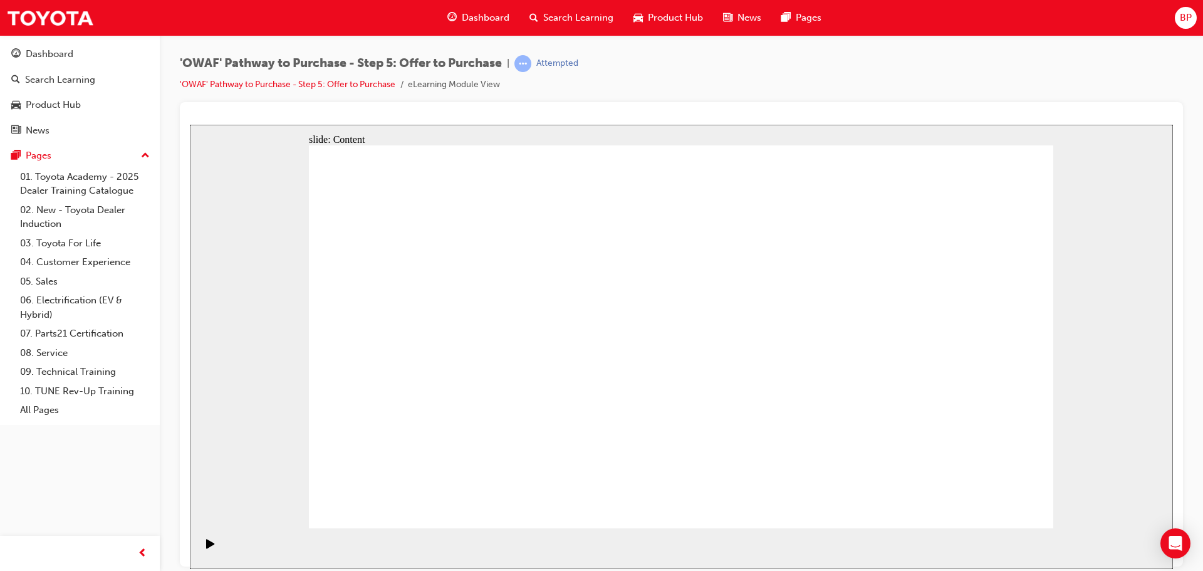
drag, startPoint x: 595, startPoint y: 450, endPoint x: 596, endPoint y: 444, distance: 6.3
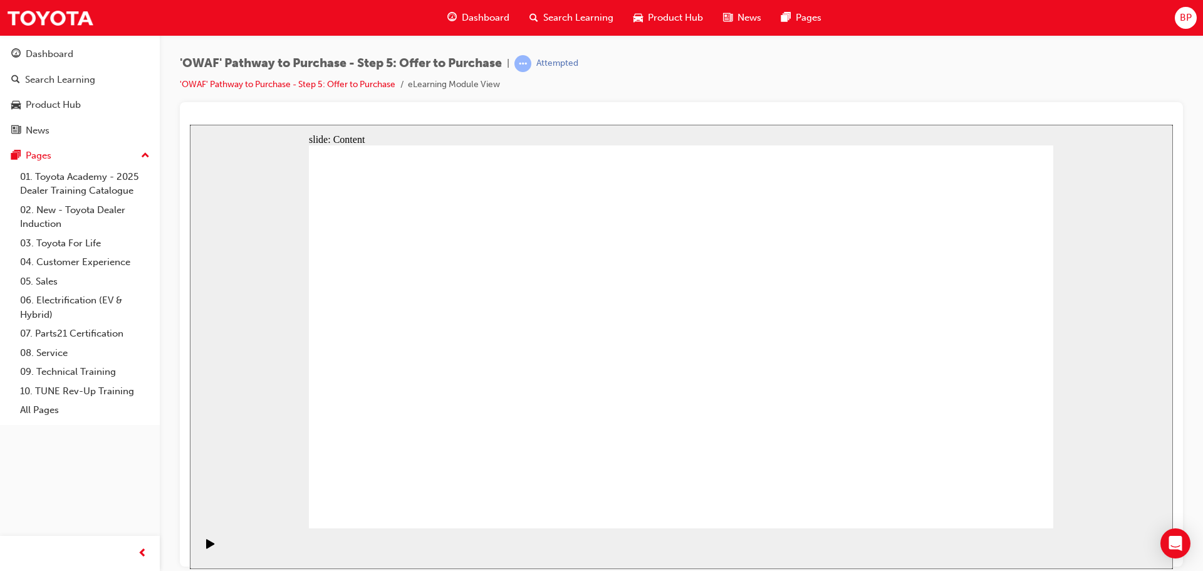
click at [208, 547] on rect "Pause (Ctrl+Alt+P)" at bounding box center [209, 542] width 2 height 9
click at [207, 543] on icon "Play (Ctrl+Alt+P)" at bounding box center [210, 543] width 9 height 10
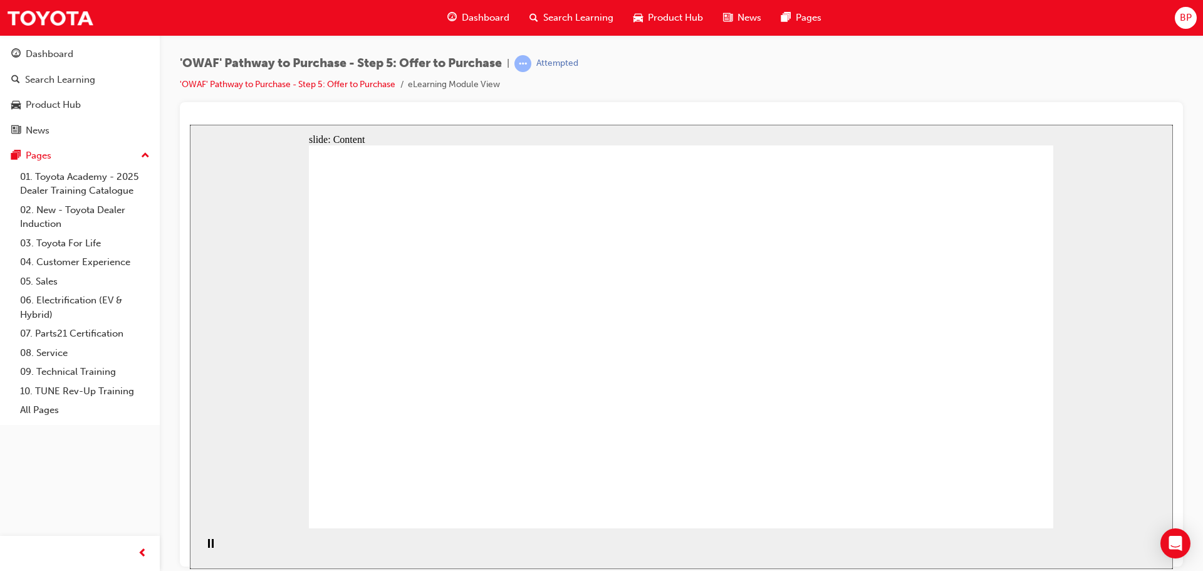
drag, startPoint x: 207, startPoint y: 551, endPoint x: 199, endPoint y: 534, distance: 18.5
click at [208, 547] on icon "Pause (Ctrl+Alt+P)" at bounding box center [211, 542] width 6 height 9
click at [206, 546] on icon "Play (Ctrl+Alt+P)" at bounding box center [210, 542] width 8 height 9
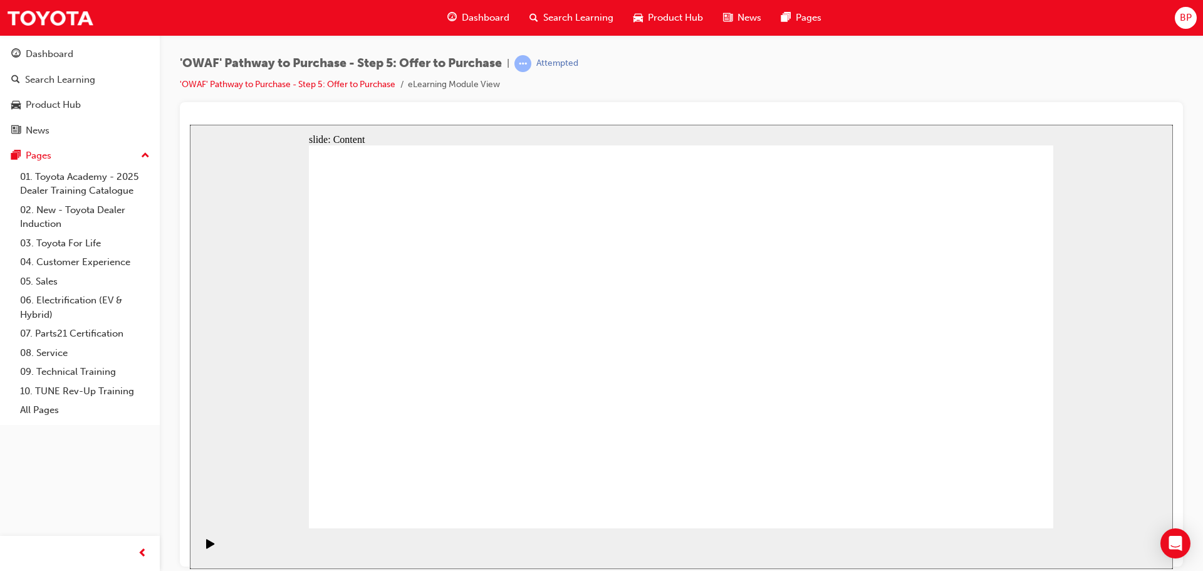
drag, startPoint x: 975, startPoint y: 489, endPoint x: 984, endPoint y: 496, distance: 11.2
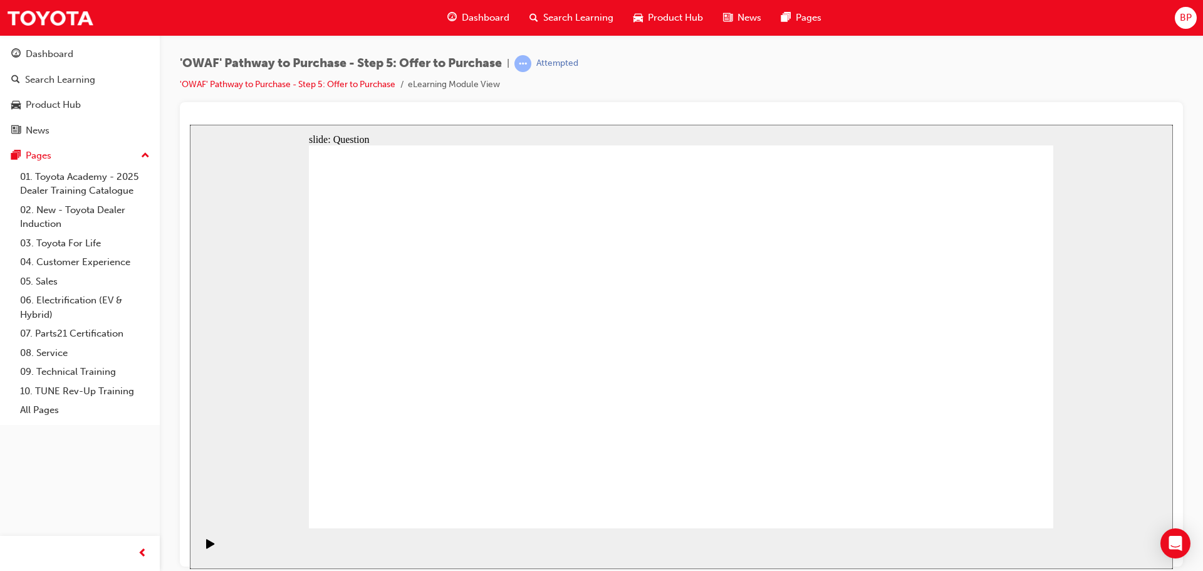
radio input "false"
radio input "true"
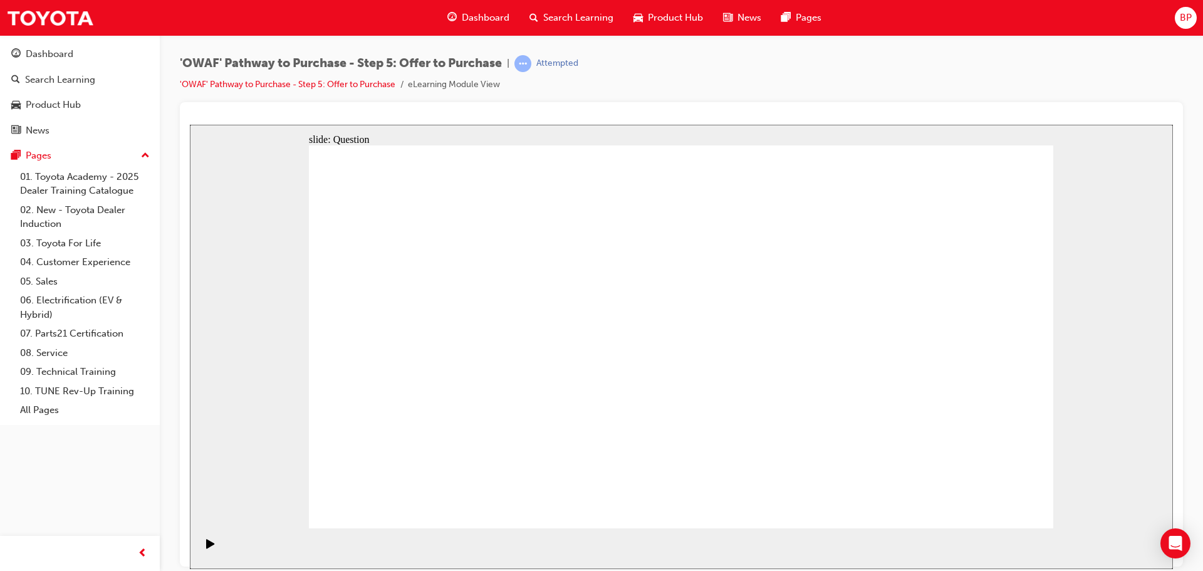
drag, startPoint x: 938, startPoint y: 311, endPoint x: 908, endPoint y: 311, distance: 30.1
drag, startPoint x: 390, startPoint y: 319, endPoint x: 397, endPoint y: 326, distance: 9.3
drag, startPoint x: 829, startPoint y: 315, endPoint x: 420, endPoint y: 414, distance: 420.9
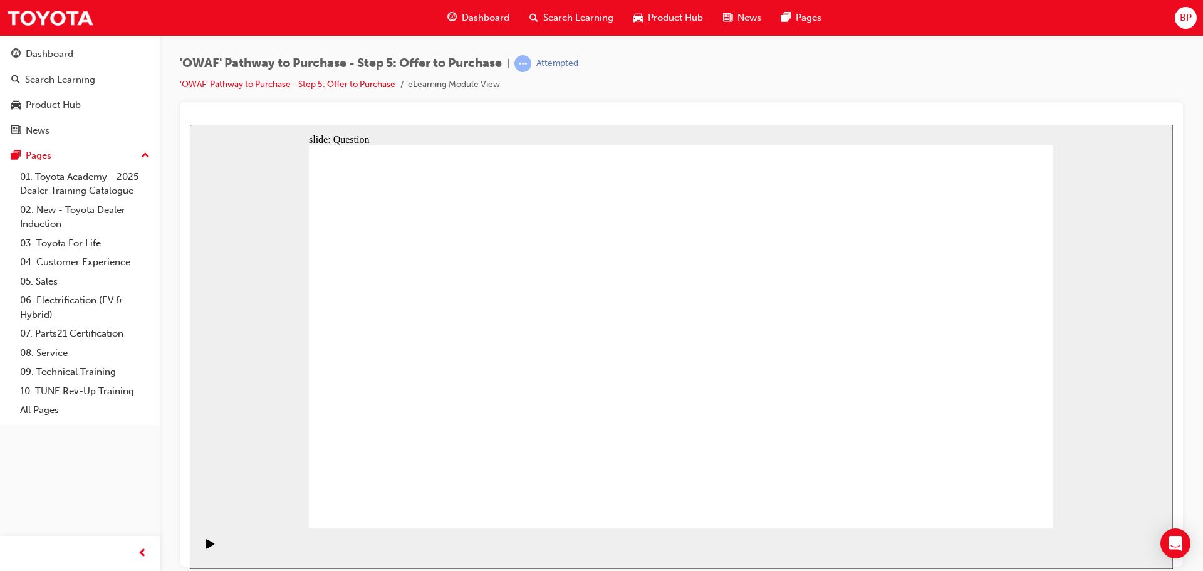
drag, startPoint x: 390, startPoint y: 322, endPoint x: 567, endPoint y: 410, distance: 196.7
drag, startPoint x: 744, startPoint y: 310, endPoint x: 797, endPoint y: 407, distance: 110.8
drag, startPoint x: 967, startPoint y: 313, endPoint x: 936, endPoint y: 414, distance: 105.7
drag, startPoint x: 464, startPoint y: 399, endPoint x: 782, endPoint y: 310, distance: 330.7
drag, startPoint x: 916, startPoint y: 410, endPoint x: 481, endPoint y: 397, distance: 435.1
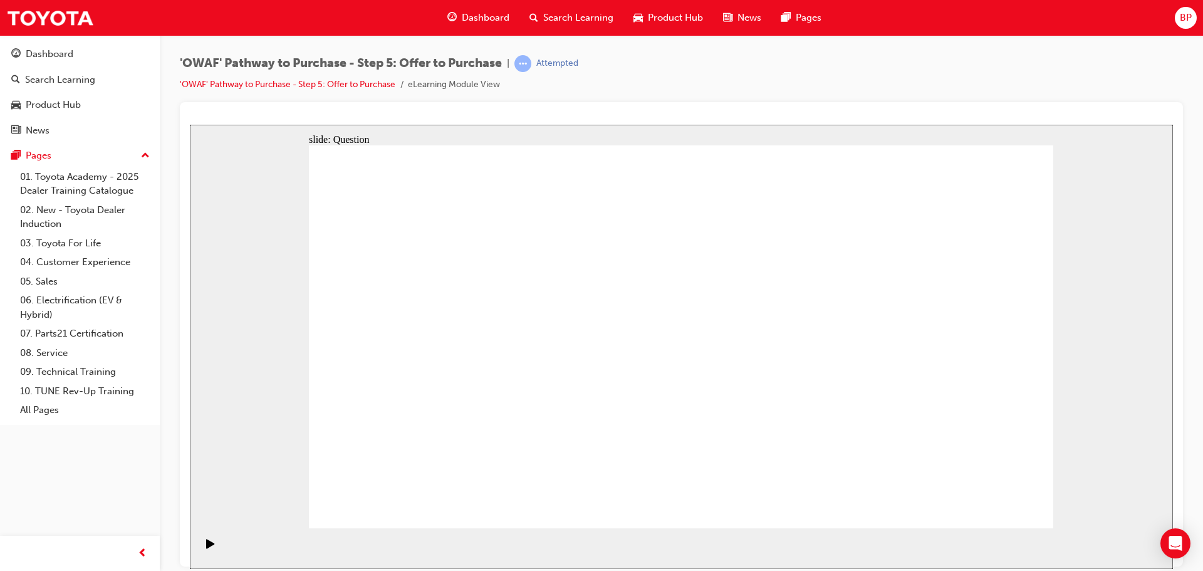
drag, startPoint x: 606, startPoint y: 414, endPoint x: 748, endPoint y: 302, distance: 180.8
drag, startPoint x: 813, startPoint y: 318, endPoint x: 572, endPoint y: 414, distance: 260.2
drag, startPoint x: 607, startPoint y: 311, endPoint x: 865, endPoint y: 396, distance: 271.7
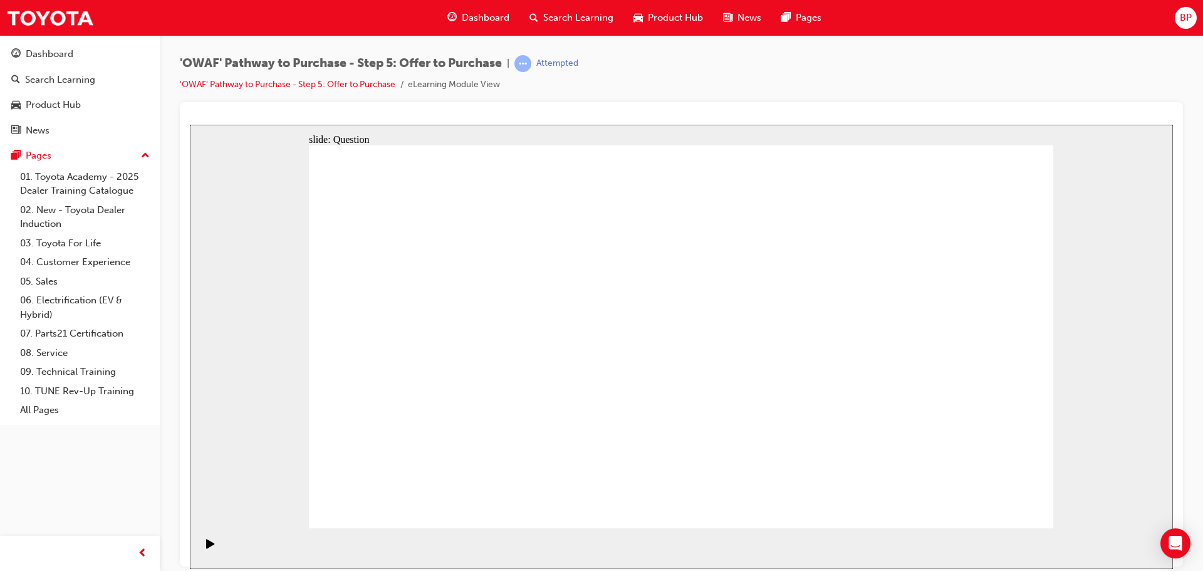
drag, startPoint x: 414, startPoint y: 320, endPoint x: 787, endPoint y: 412, distance: 383.5
drag, startPoint x: 790, startPoint y: 314, endPoint x: 602, endPoint y: 331, distance: 188.8
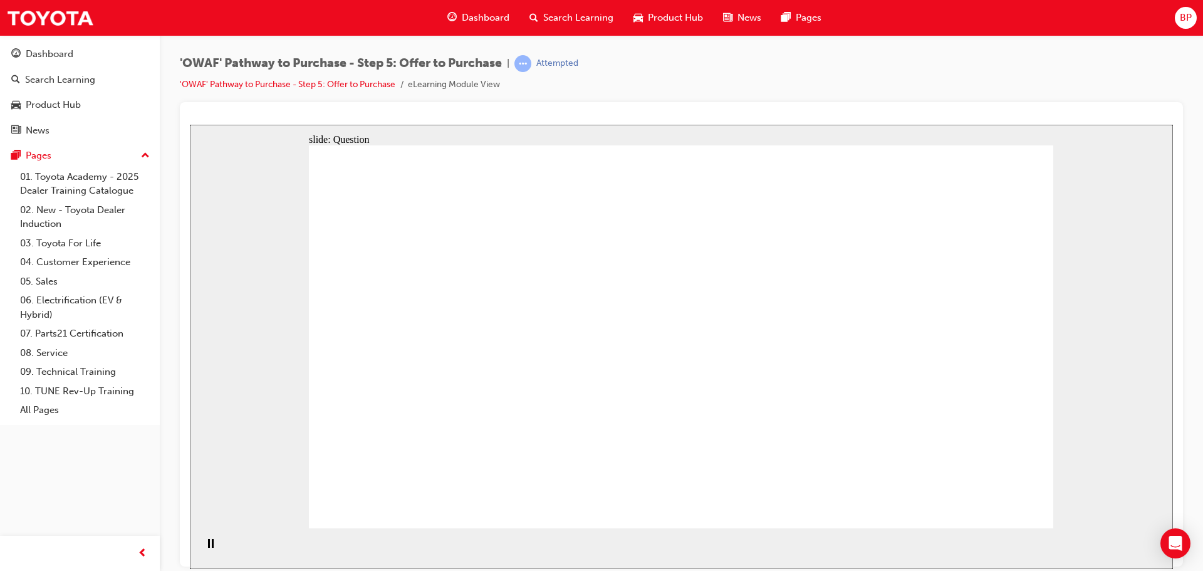
drag, startPoint x: 799, startPoint y: 367, endPoint x: 421, endPoint y: 304, distance: 383.8
drag, startPoint x: 966, startPoint y: 308, endPoint x: 483, endPoint y: 348, distance: 484.9
drag, startPoint x: 812, startPoint y: 429, endPoint x: 621, endPoint y: 381, distance: 196.4
drag, startPoint x: 890, startPoint y: 433, endPoint x: 642, endPoint y: 434, distance: 248.2
drag, startPoint x: 957, startPoint y: 366, endPoint x: 592, endPoint y: 420, distance: 369.3
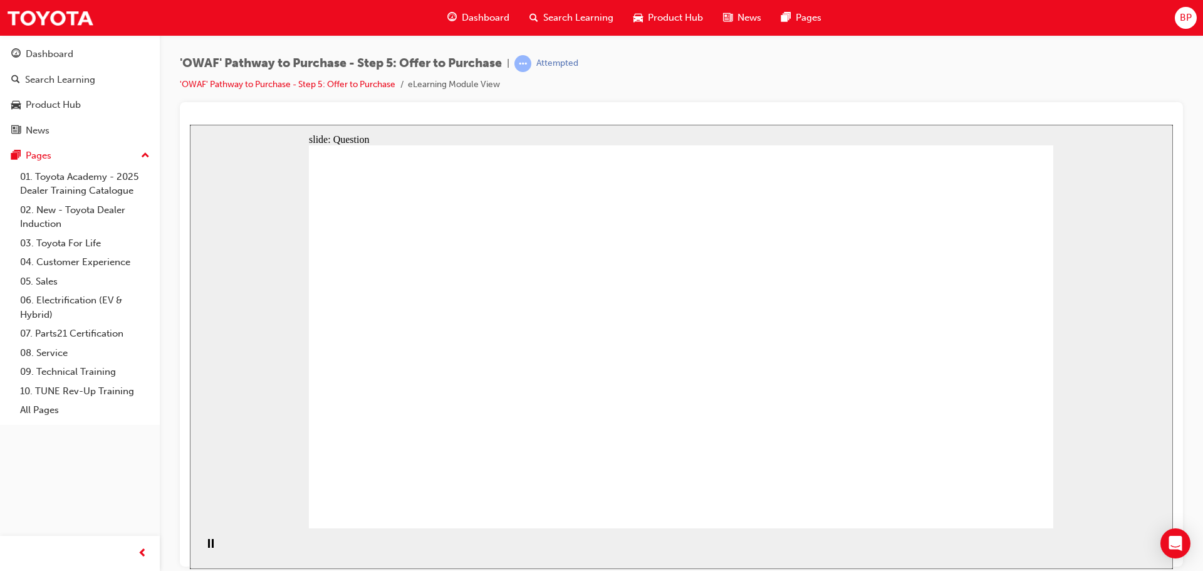
checkbox input "true"
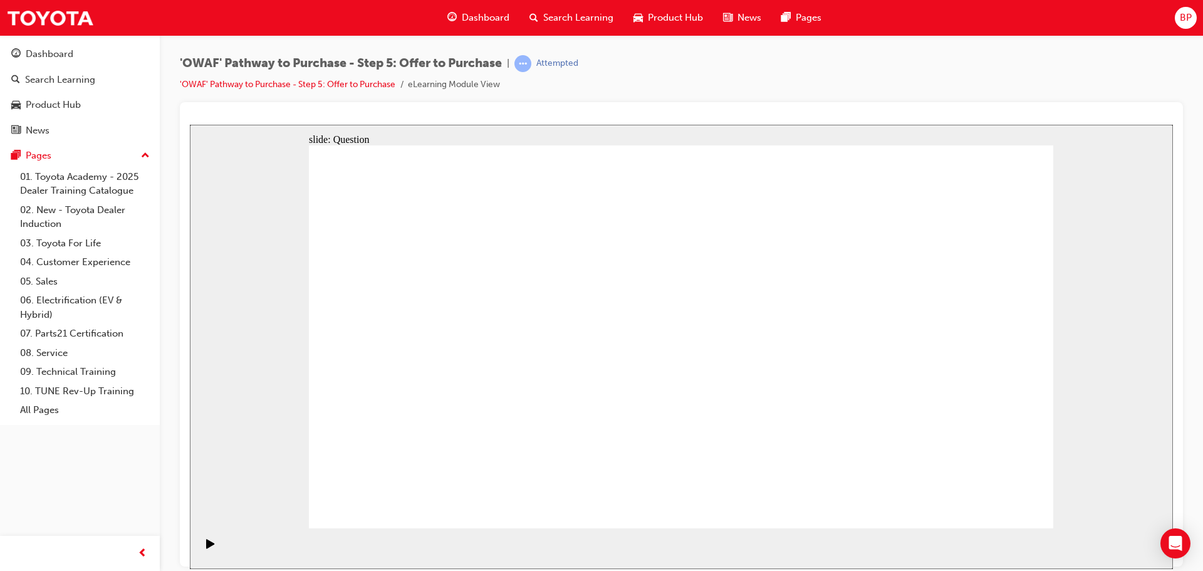
checkbox input "true"
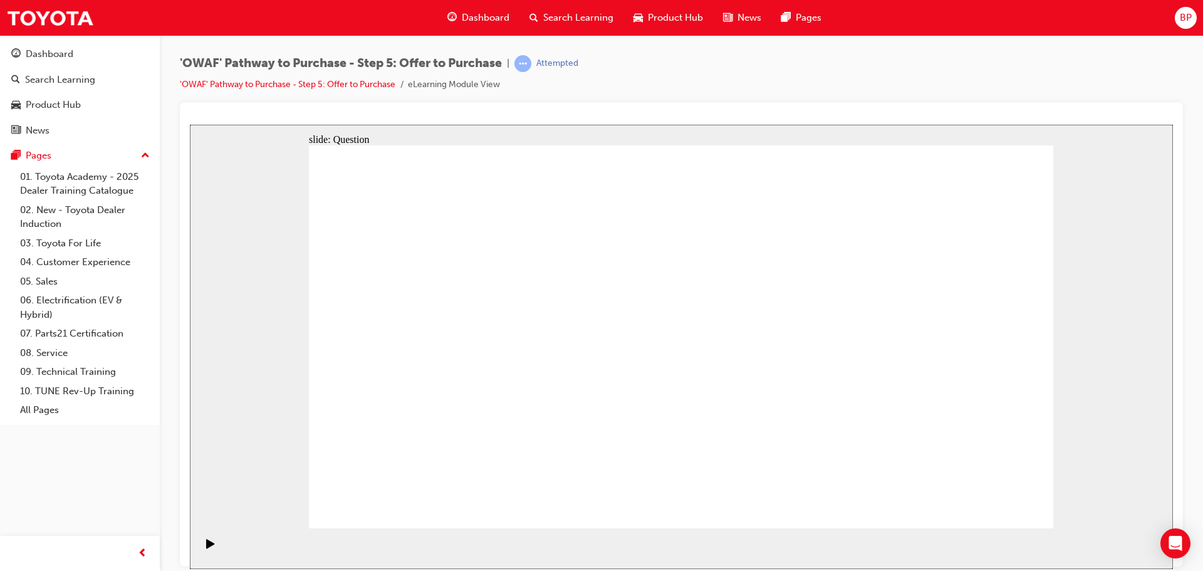
checkbox input "true"
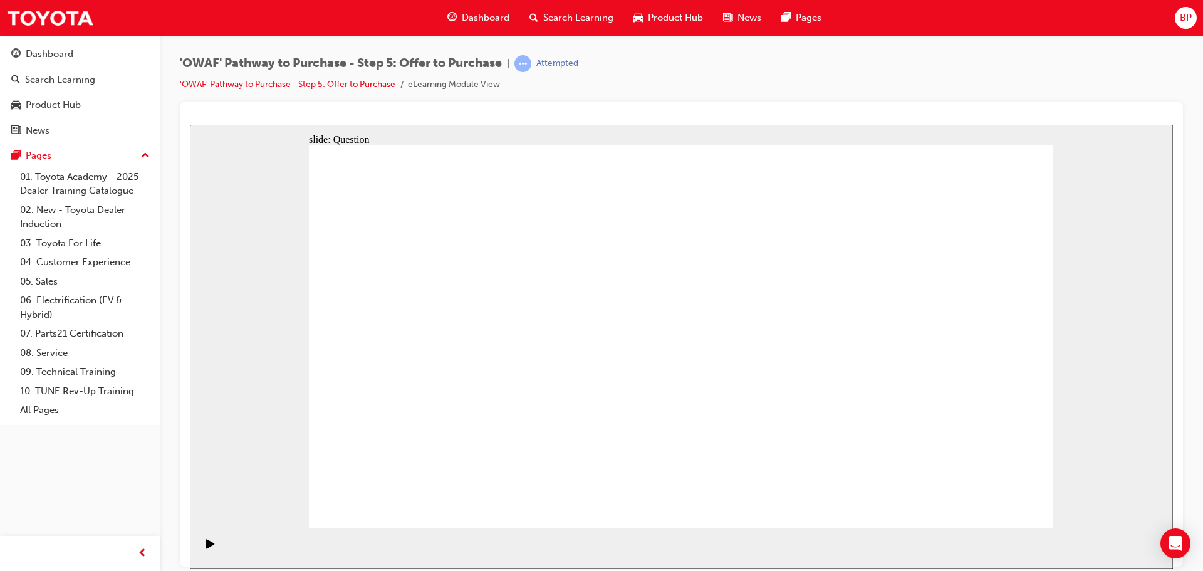
radio input "false"
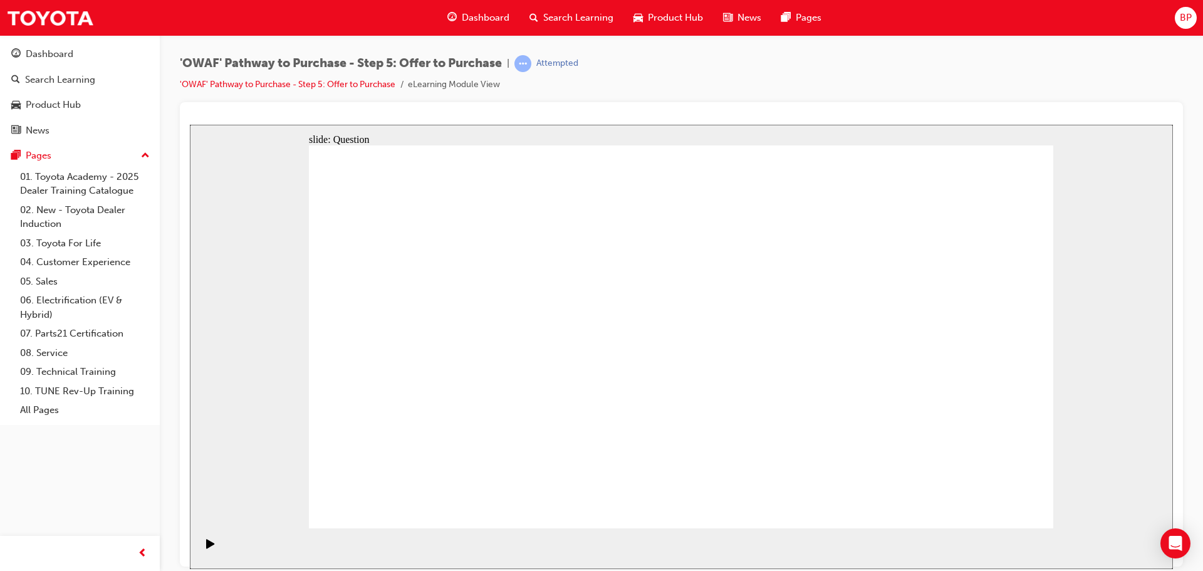
radio input "false"
radio input "true"
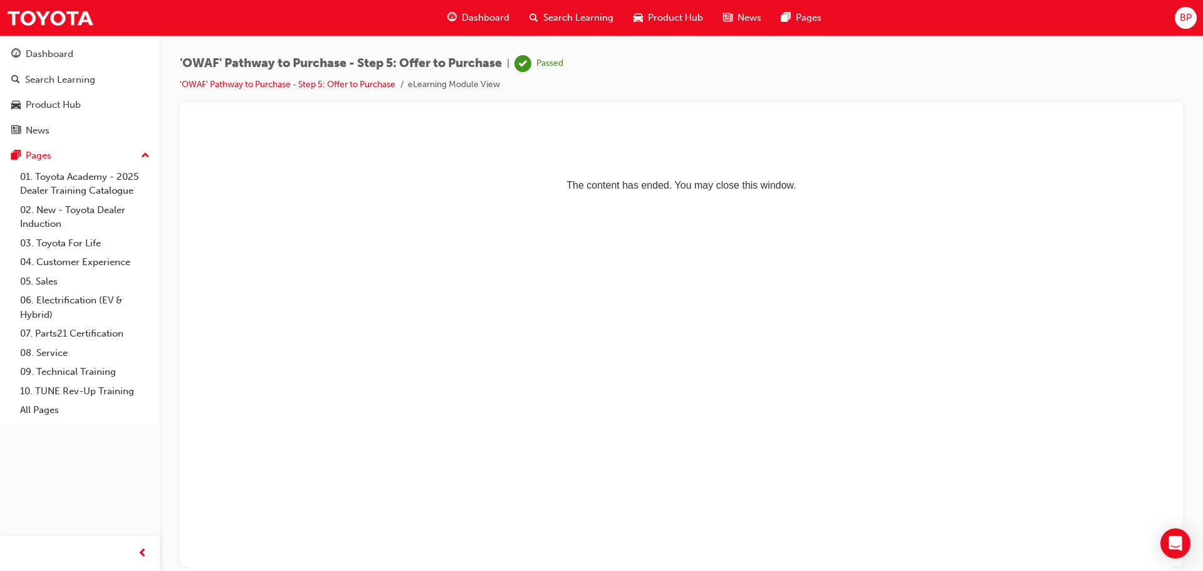
click at [477, 14] on span "Dashboard" at bounding box center [486, 18] width 48 height 14
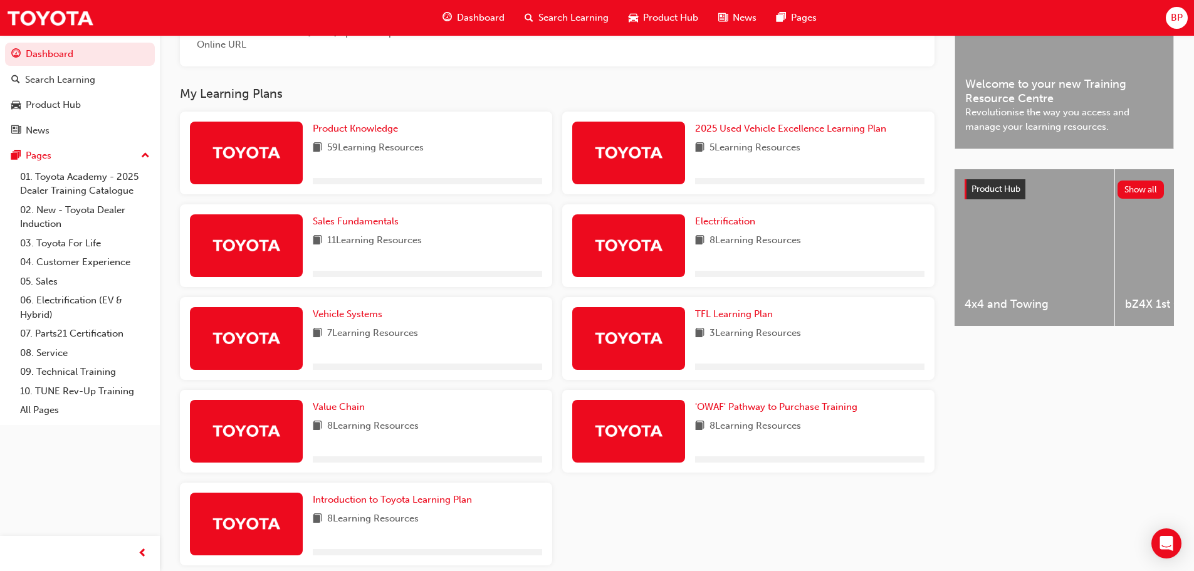
scroll to position [420, 0]
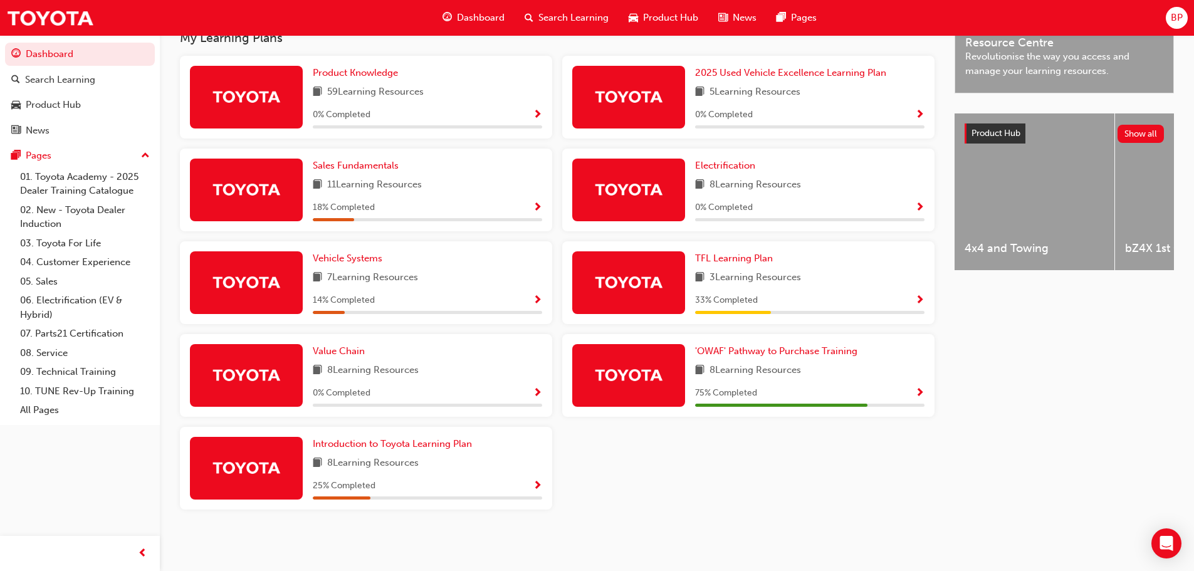
click at [516, 193] on div "Sales Fundamentals 11 Learning Resources 18 % Completed" at bounding box center [427, 190] width 229 height 63
click at [340, 162] on span "Sales Fundamentals" at bounding box center [356, 165] width 86 height 11
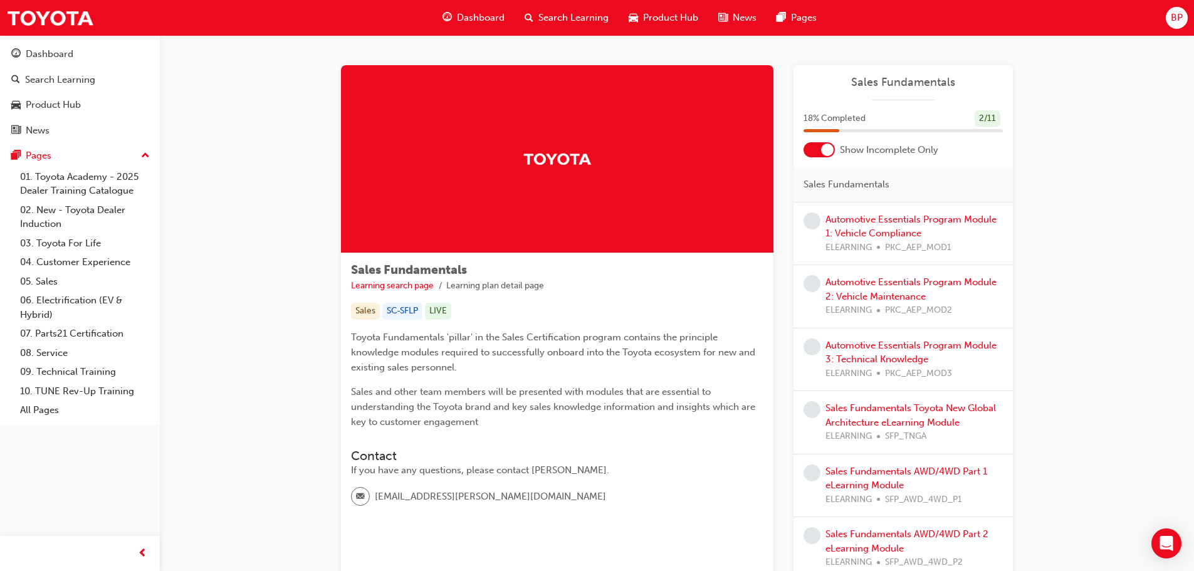
click at [830, 145] on div at bounding box center [827, 150] width 13 height 13
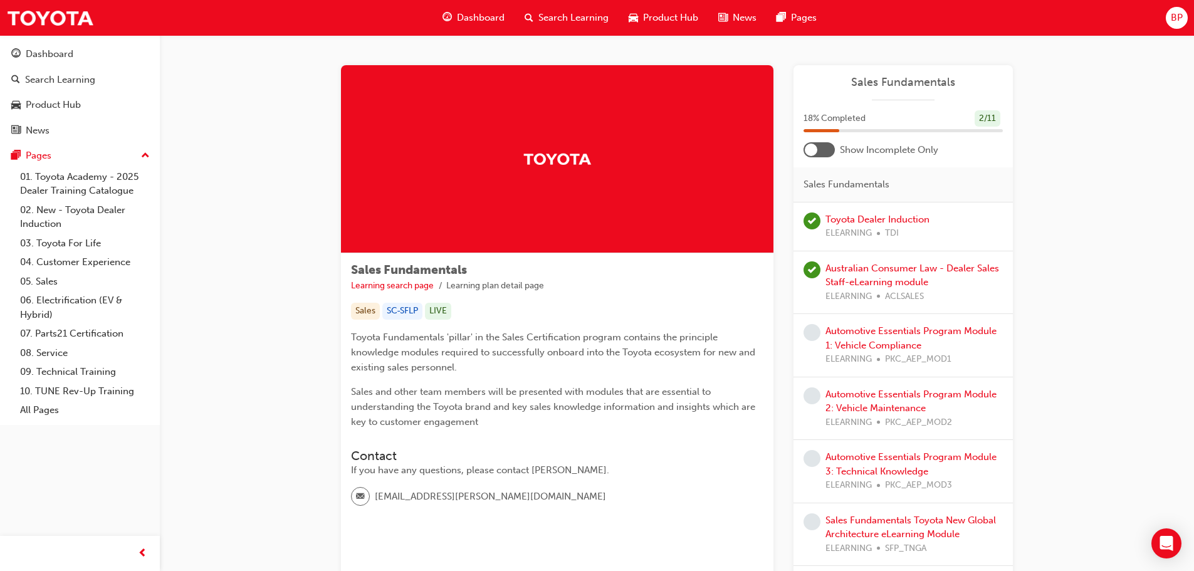
click at [830, 145] on div at bounding box center [818, 149] width 31 height 15
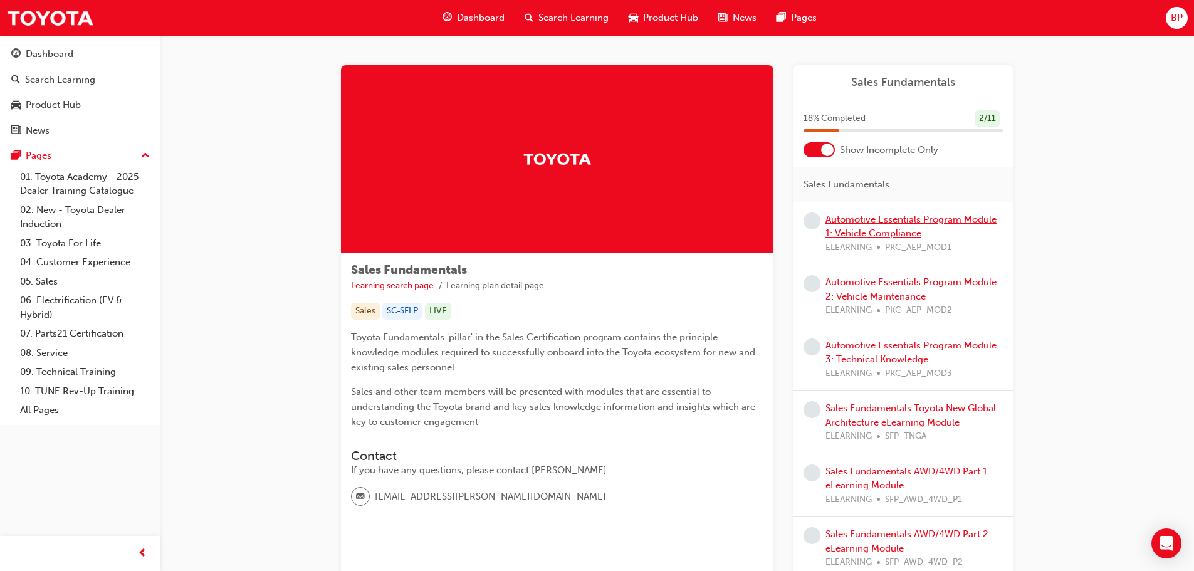
click at [874, 222] on link "Automotive Essentials Program Module 1: Vehicle Compliance" at bounding box center [910, 227] width 171 height 26
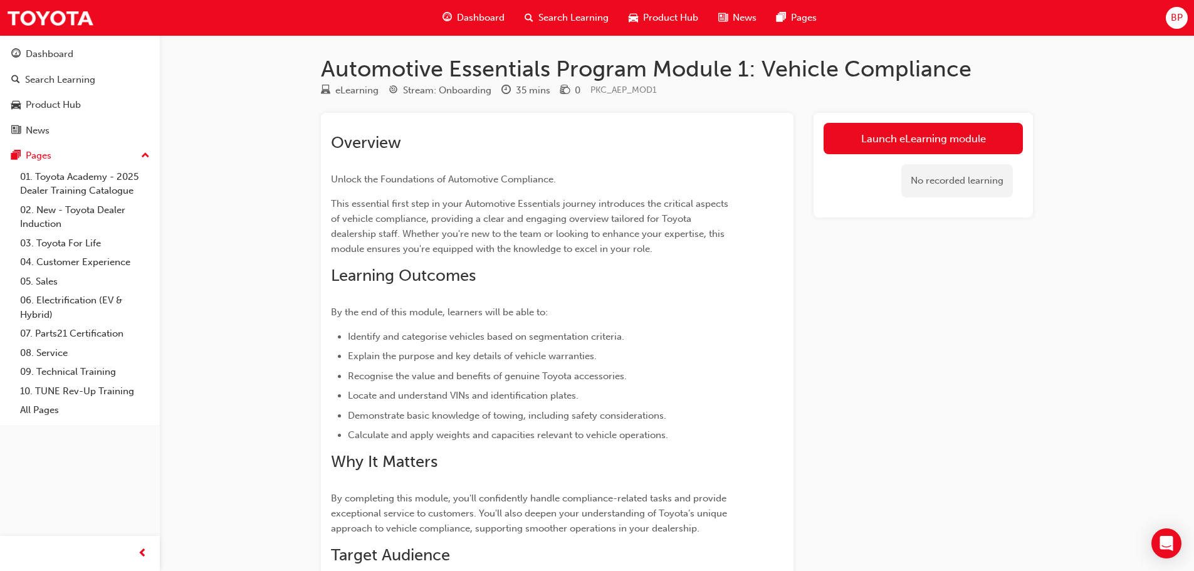
click at [463, 21] on span "Dashboard" at bounding box center [481, 18] width 48 height 14
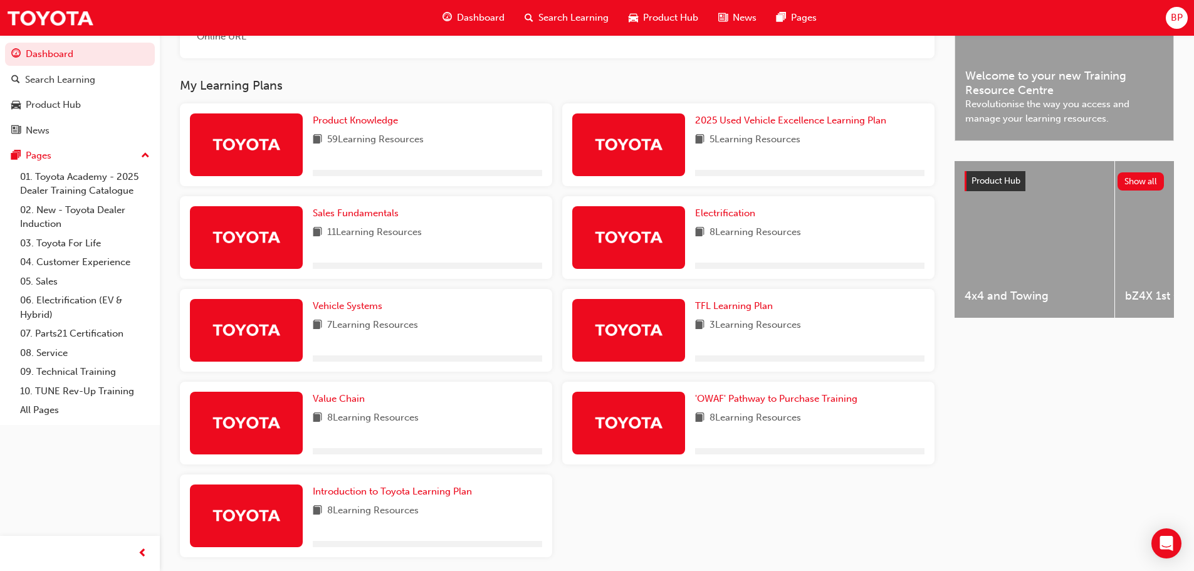
scroll to position [420, 0]
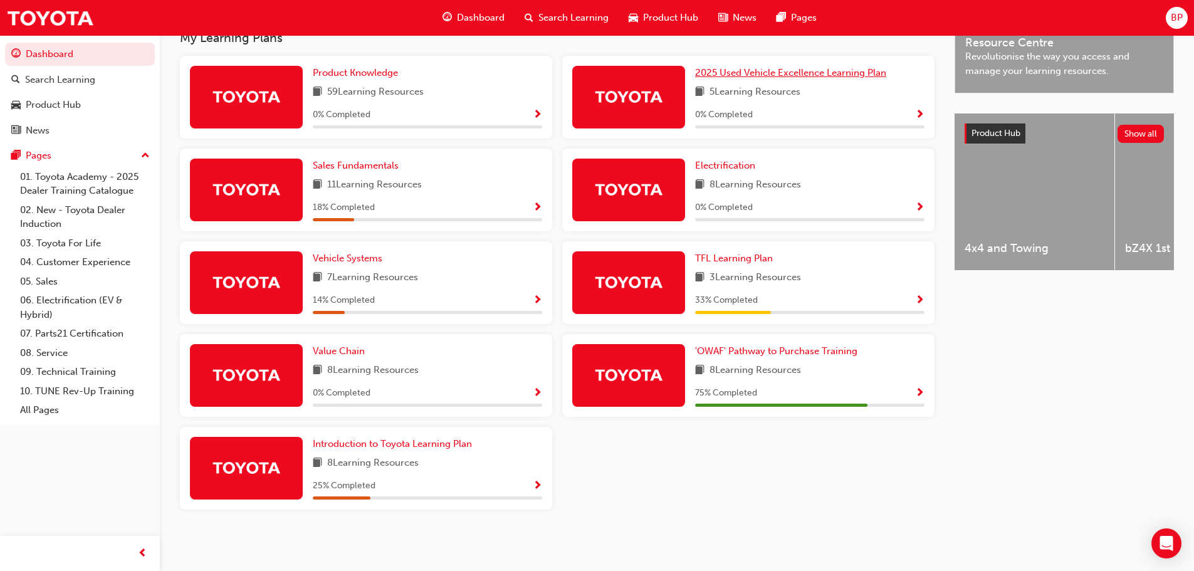
click at [792, 66] on link "2025 Used Vehicle Excellence Learning Plan" at bounding box center [793, 73] width 196 height 14
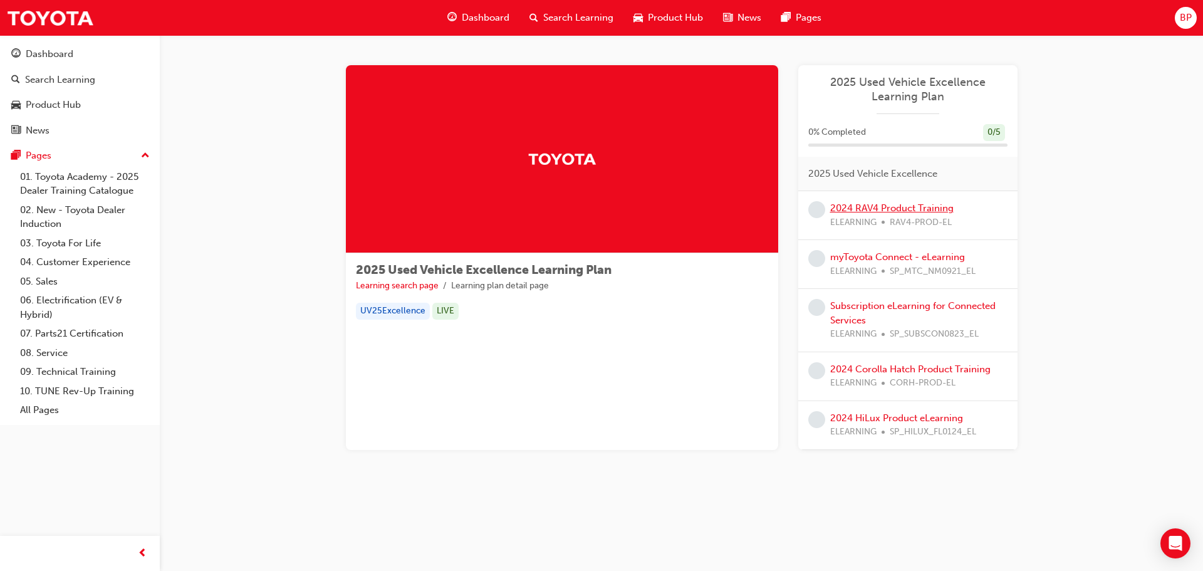
click at [877, 206] on link "2024 RAV4 Product Training" at bounding box center [891, 207] width 123 height 11
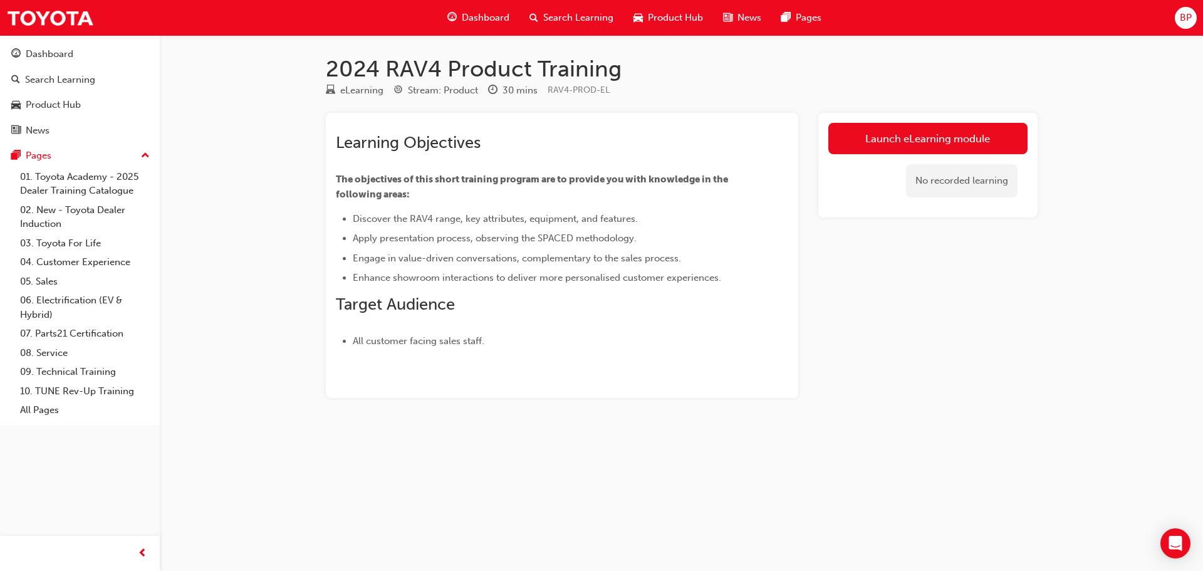
click at [453, 17] on span "guage-icon" at bounding box center [451, 18] width 9 height 16
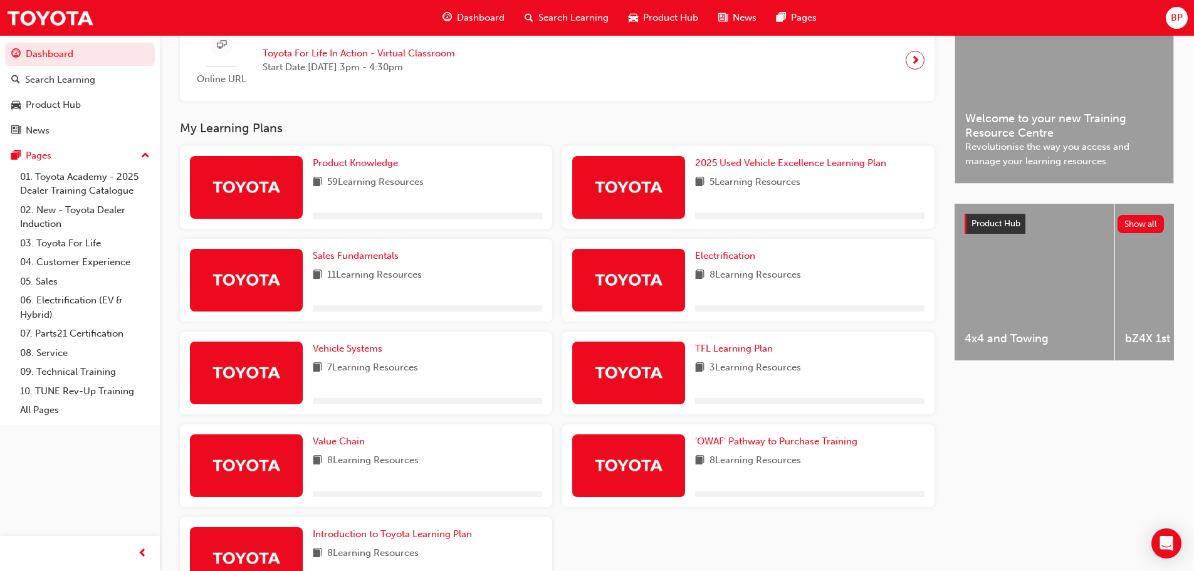
scroll to position [420, 0]
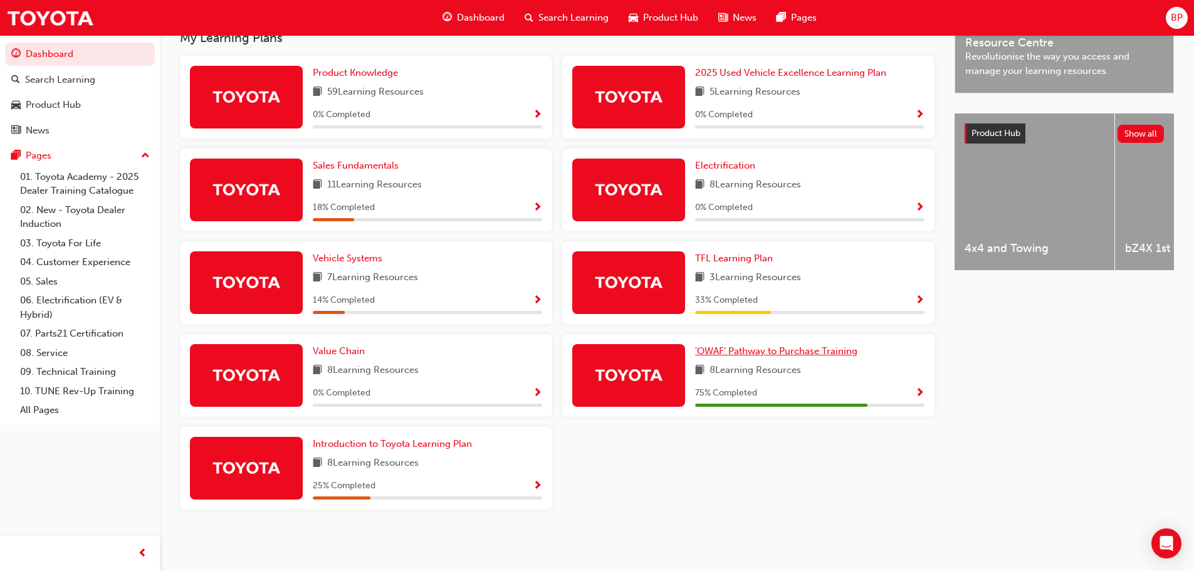
click at [742, 350] on span "'OWAF' Pathway to Purchase Training" at bounding box center [776, 350] width 162 height 11
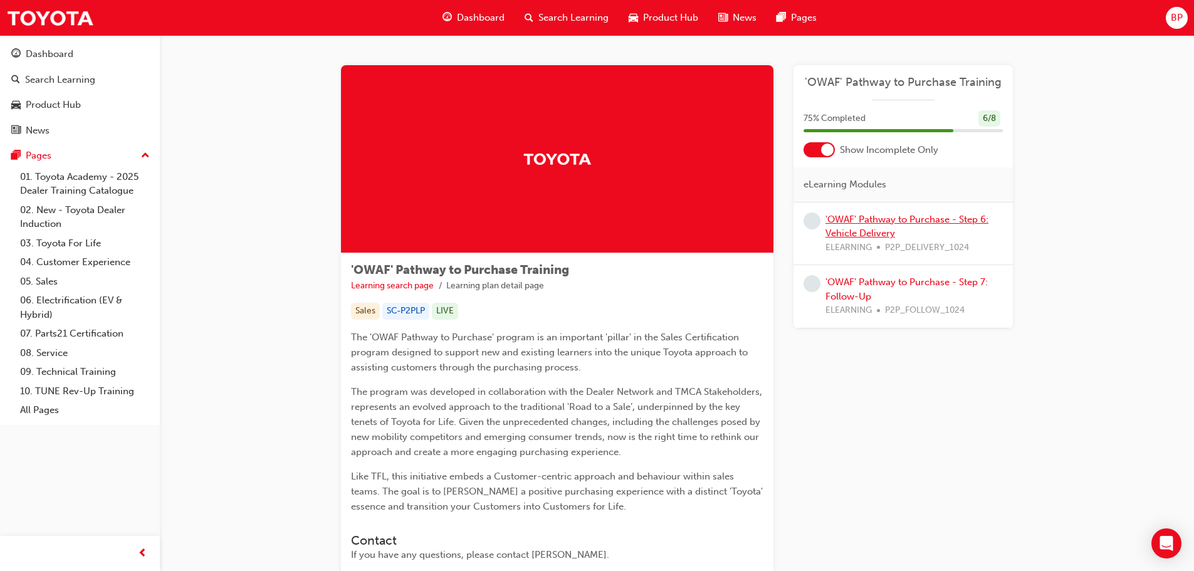
click at [879, 219] on link "'OWAF' Pathway to Purchase - Step 6: Vehicle Delivery" at bounding box center [906, 227] width 163 height 26
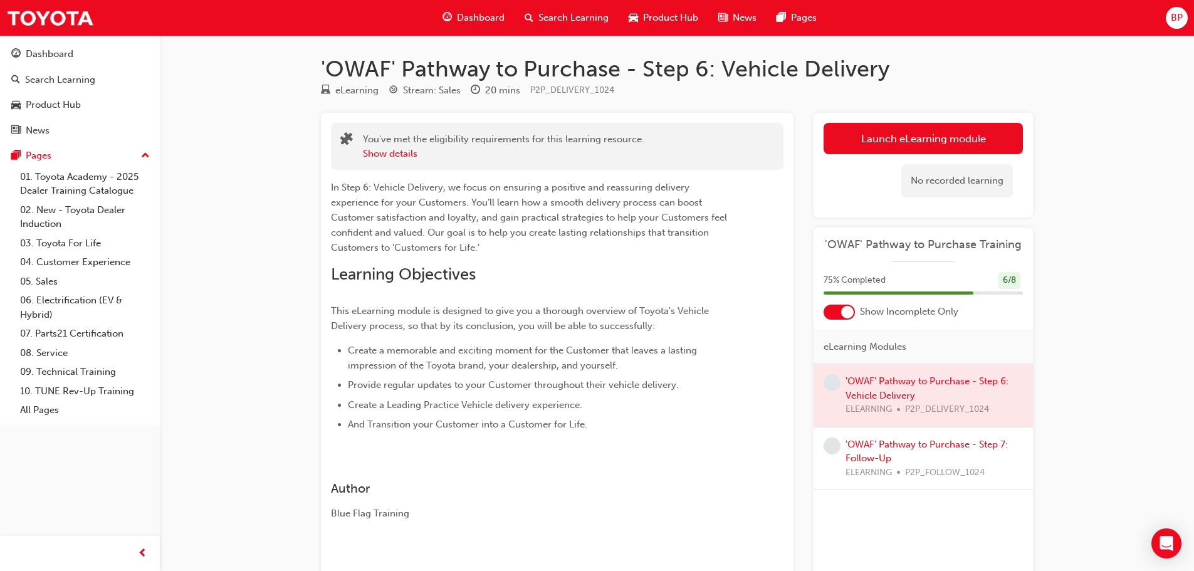
click at [482, 10] on div "Dashboard" at bounding box center [473, 18] width 82 height 26
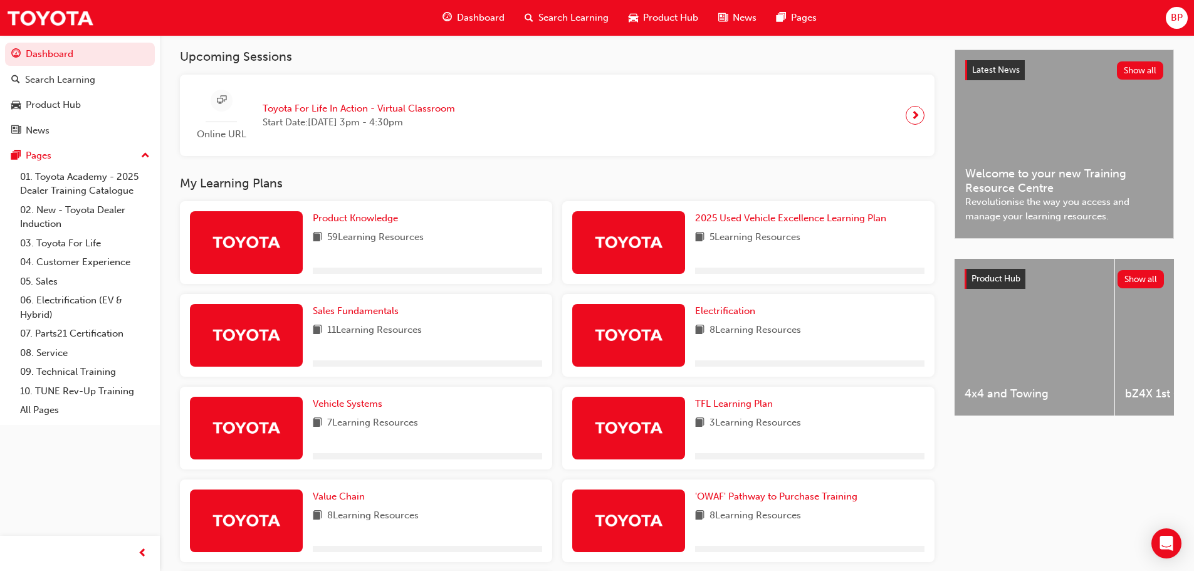
scroll to position [376, 0]
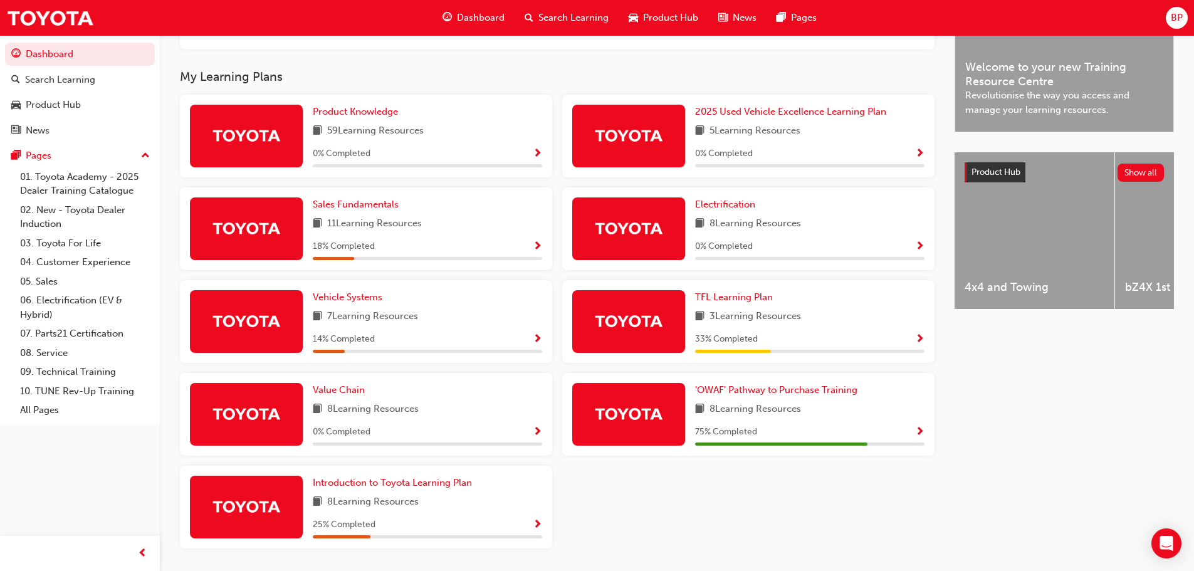
click at [499, 159] on div "0 % Completed" at bounding box center [427, 154] width 229 height 16
click at [544, 156] on div "Product Knowledge 59 Learning Resources 0 % Completed" at bounding box center [366, 136] width 372 height 83
click at [535, 157] on span "Show Progress" at bounding box center [537, 154] width 9 height 11
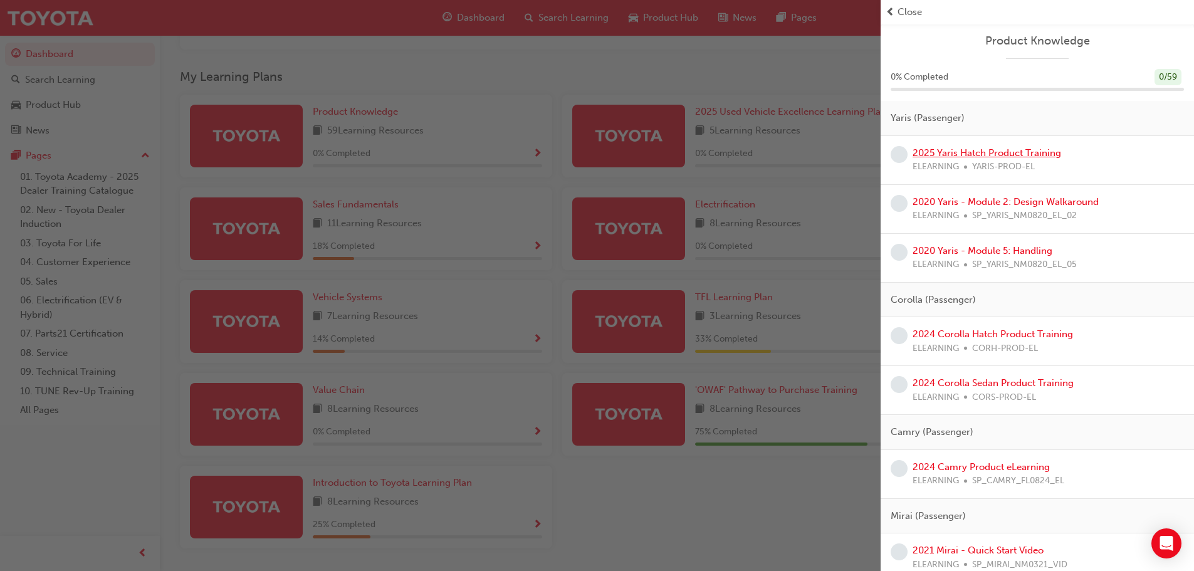
click at [952, 149] on link "2025 Yaris Hatch Product Training" at bounding box center [986, 152] width 149 height 11
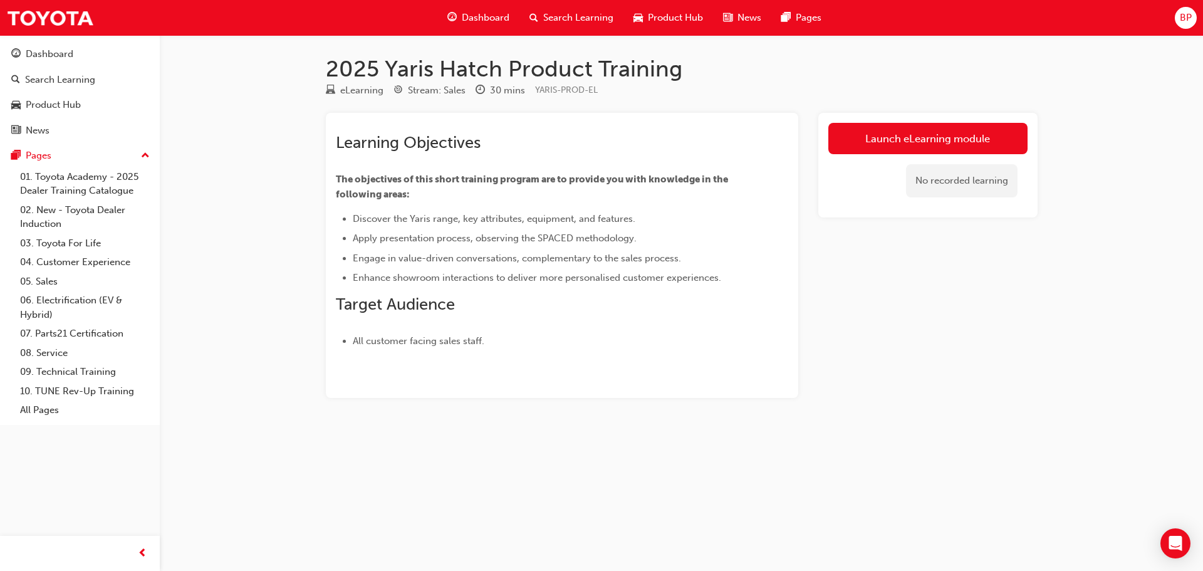
click at [457, 16] on div "Dashboard" at bounding box center [478, 18] width 82 height 26
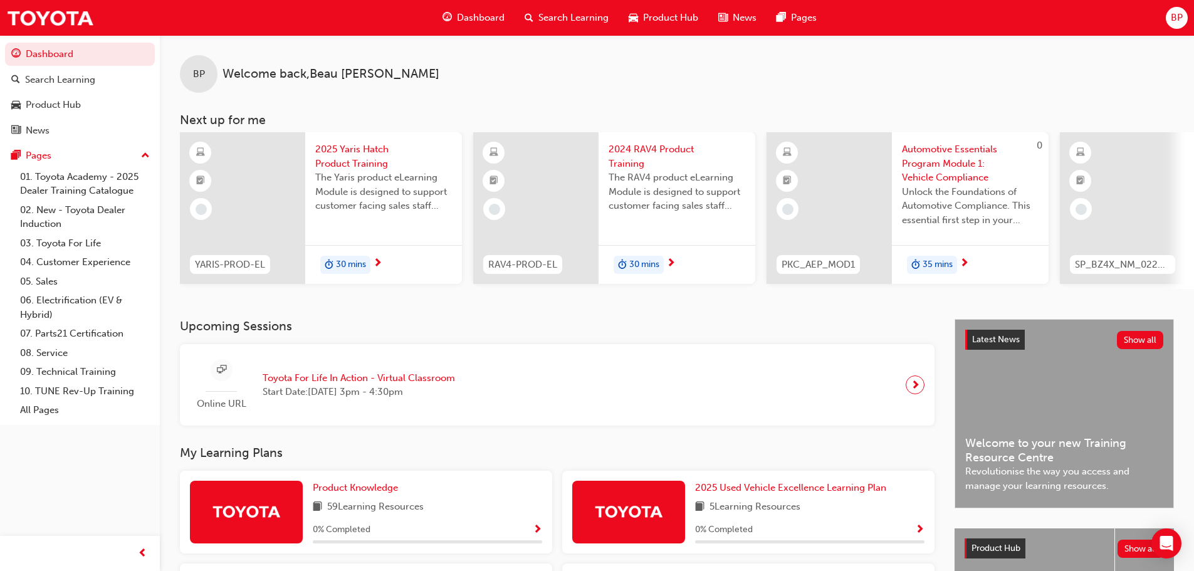
click at [460, 14] on span "Dashboard" at bounding box center [481, 18] width 48 height 14
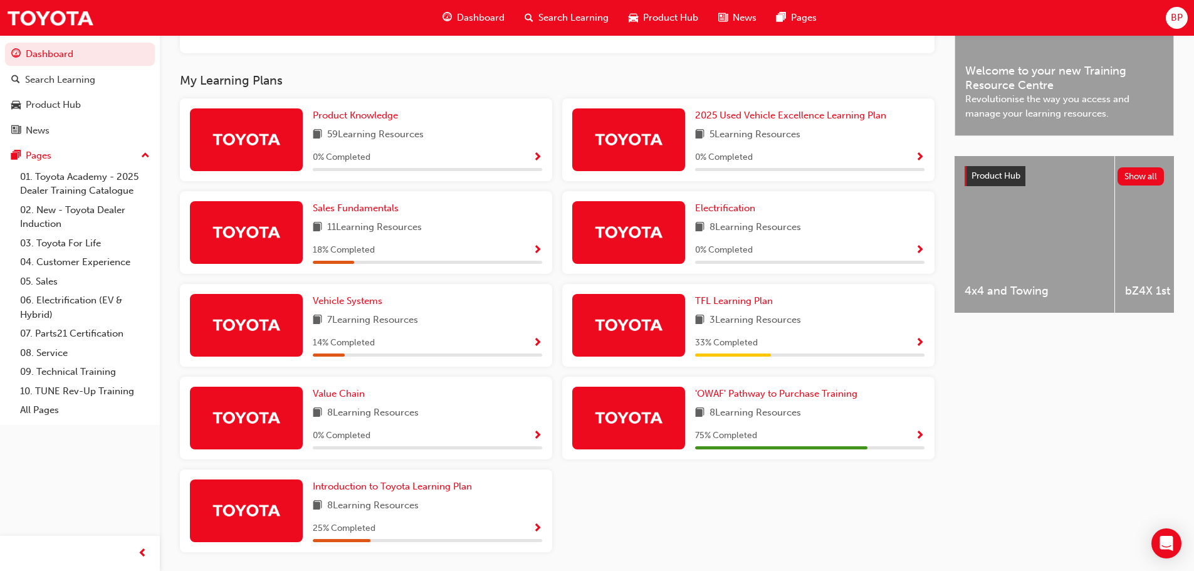
scroll to position [376, 0]
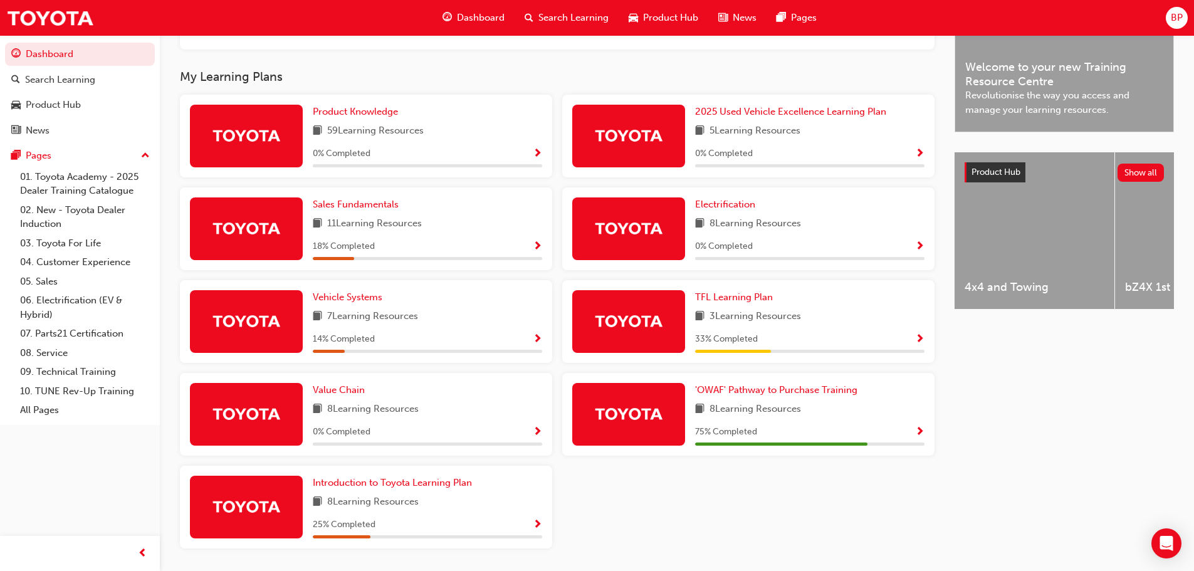
click at [918, 343] on span "Show Progress" at bounding box center [919, 339] width 9 height 11
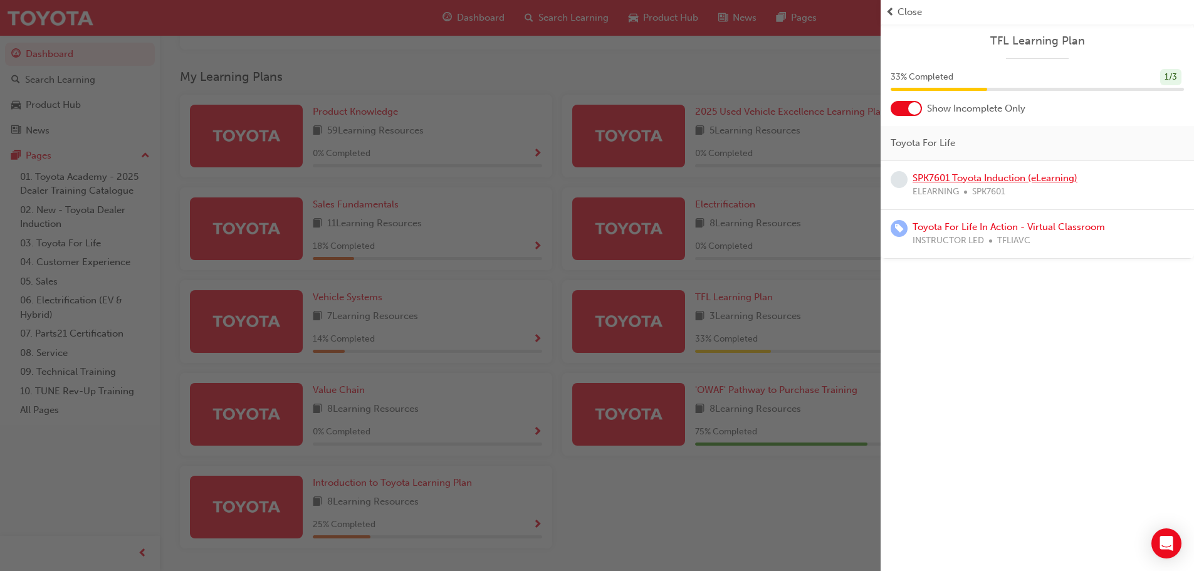
click at [999, 174] on link "SPK7601 Toyota Induction (eLearning)" at bounding box center [994, 177] width 165 height 11
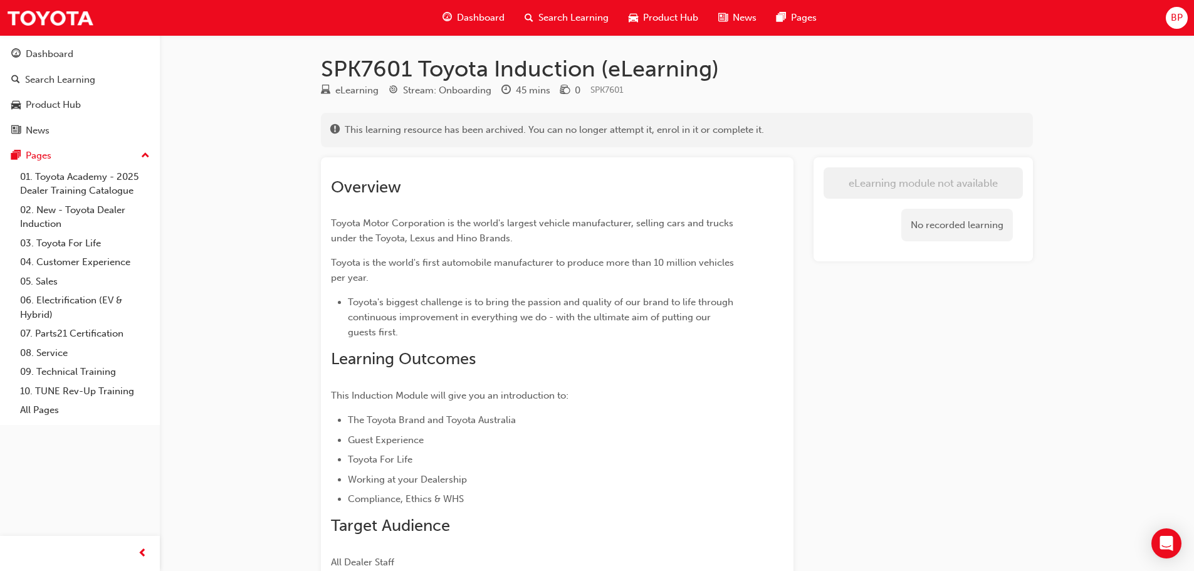
click at [463, 21] on span "Dashboard" at bounding box center [481, 18] width 48 height 14
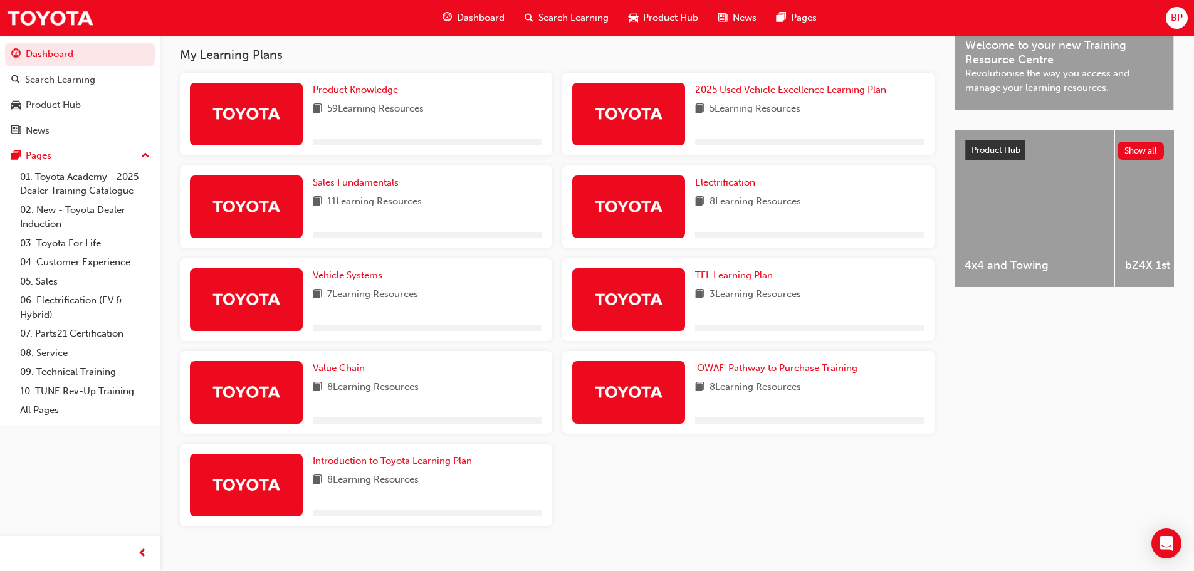
scroll to position [420, 0]
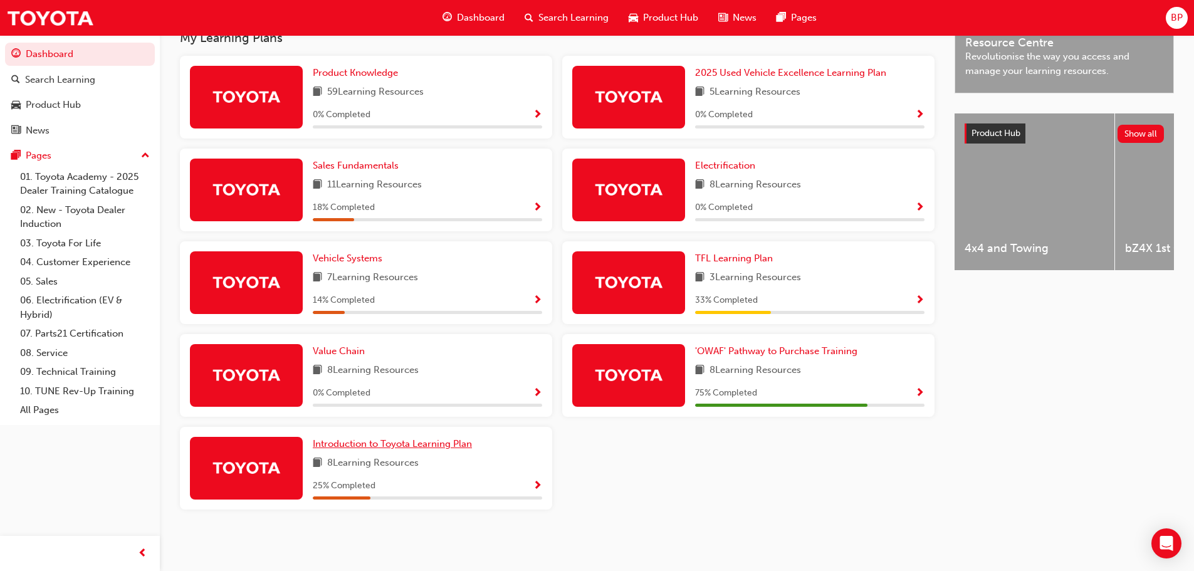
click at [461, 444] on span "Introduction to Toyota Learning Plan" at bounding box center [392, 443] width 159 height 11
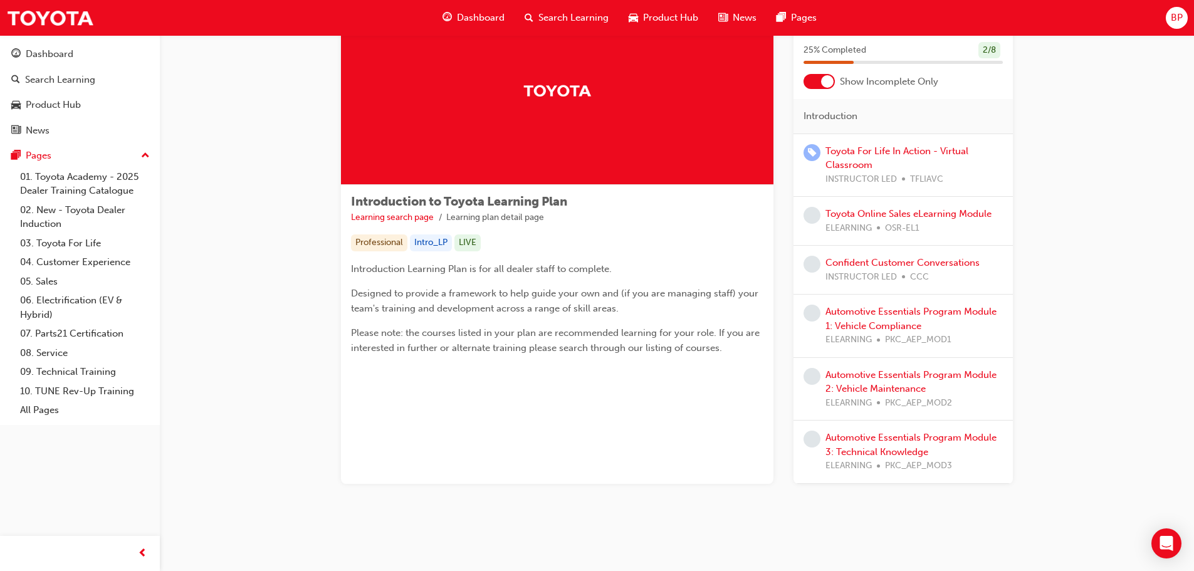
scroll to position [73, 0]
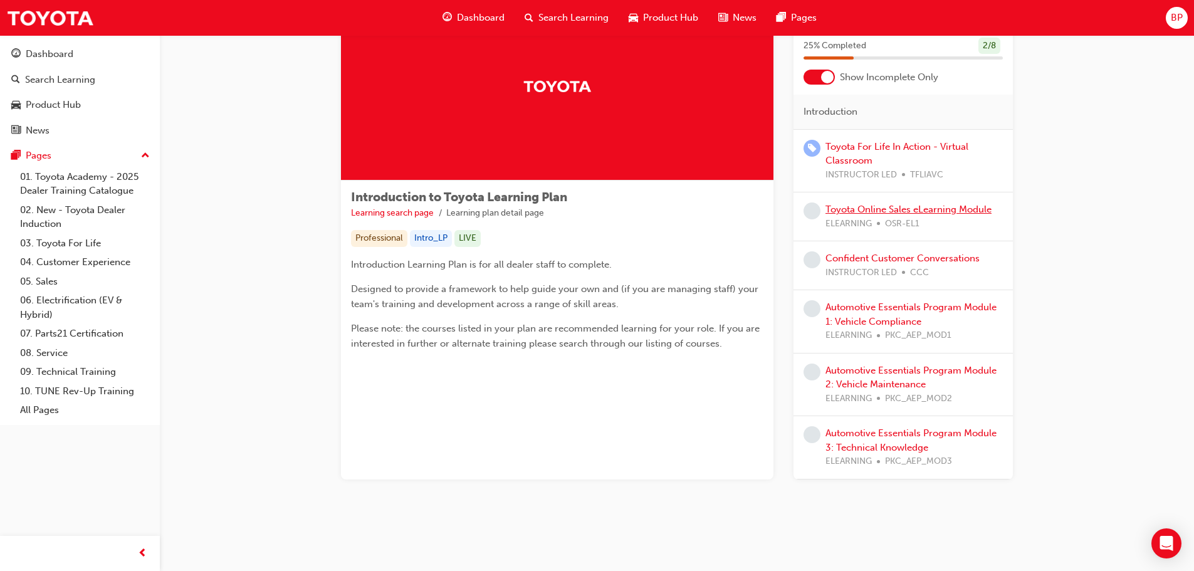
click at [860, 206] on link "Toyota Online Sales eLearning Module" at bounding box center [908, 209] width 166 height 11
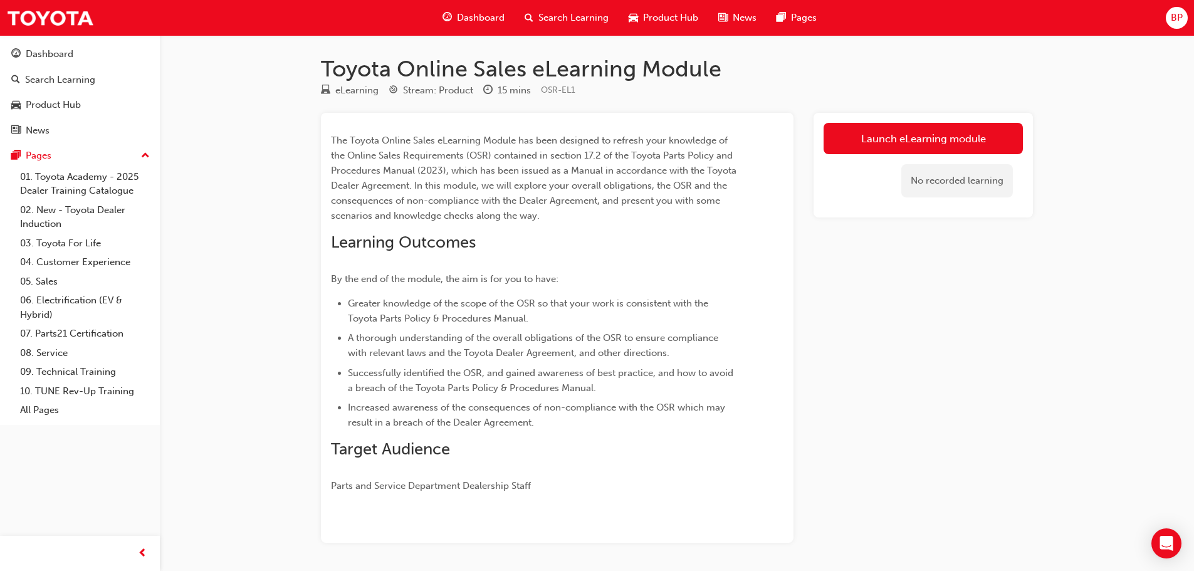
click at [486, 14] on span "Dashboard" at bounding box center [481, 18] width 48 height 14
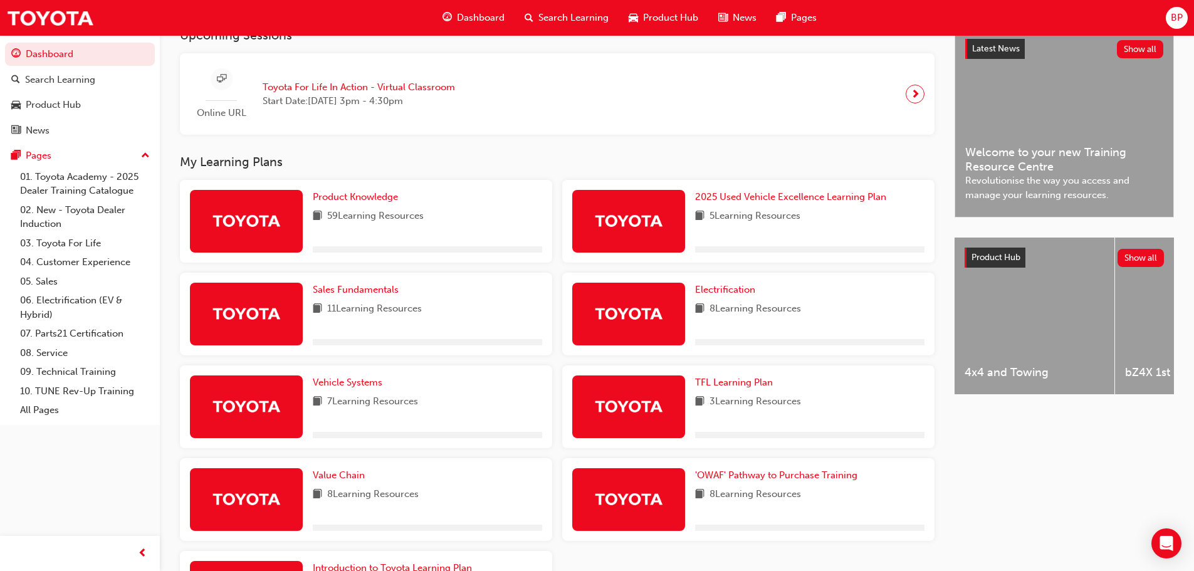
scroll to position [313, 0]
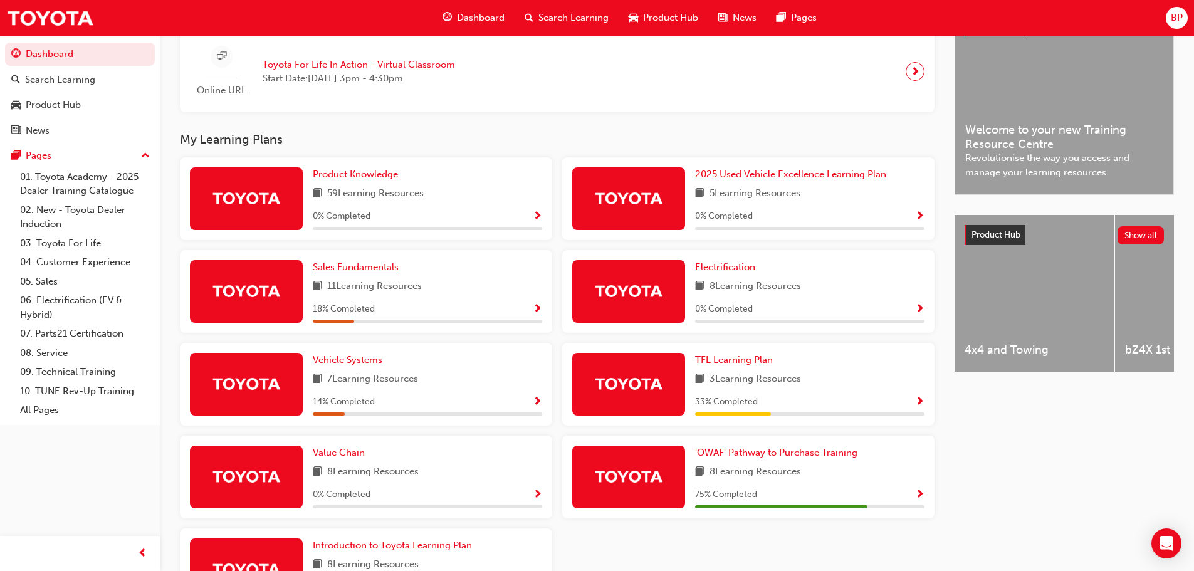
click at [389, 267] on span "Sales Fundamentals" at bounding box center [356, 266] width 86 height 11
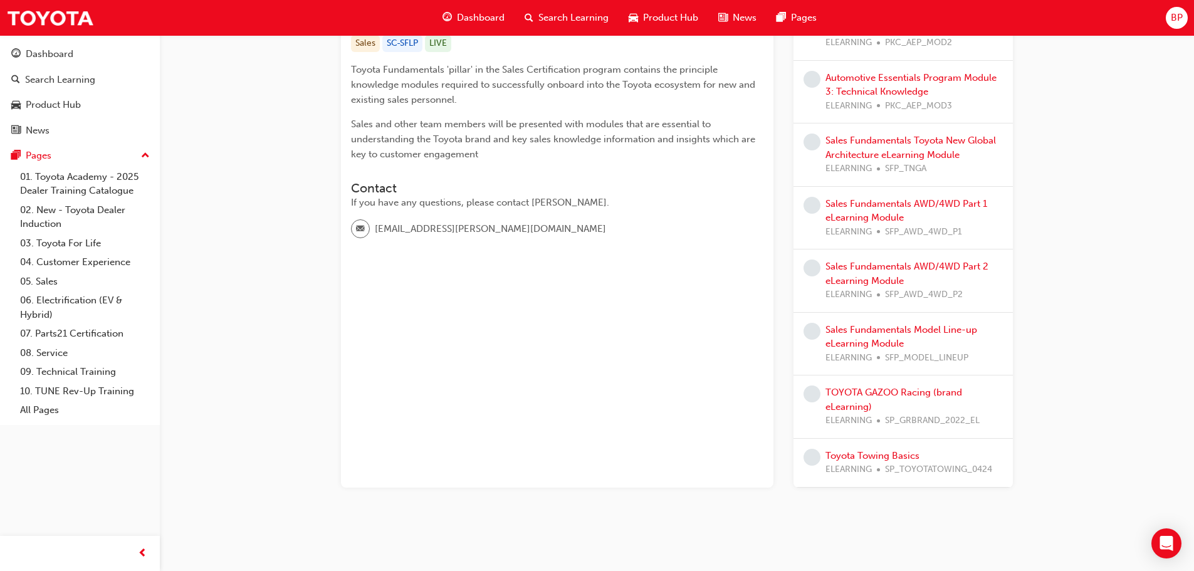
scroll to position [276, 0]
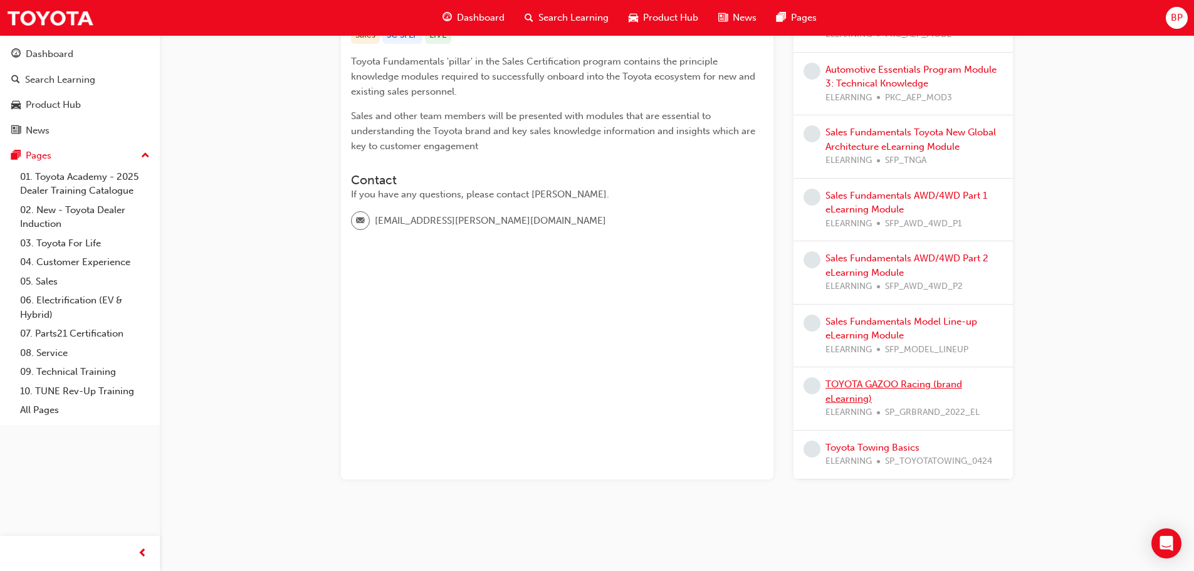
click at [890, 384] on link "TOYOTA GAZOO Racing (brand eLearning)" at bounding box center [893, 392] width 137 height 26
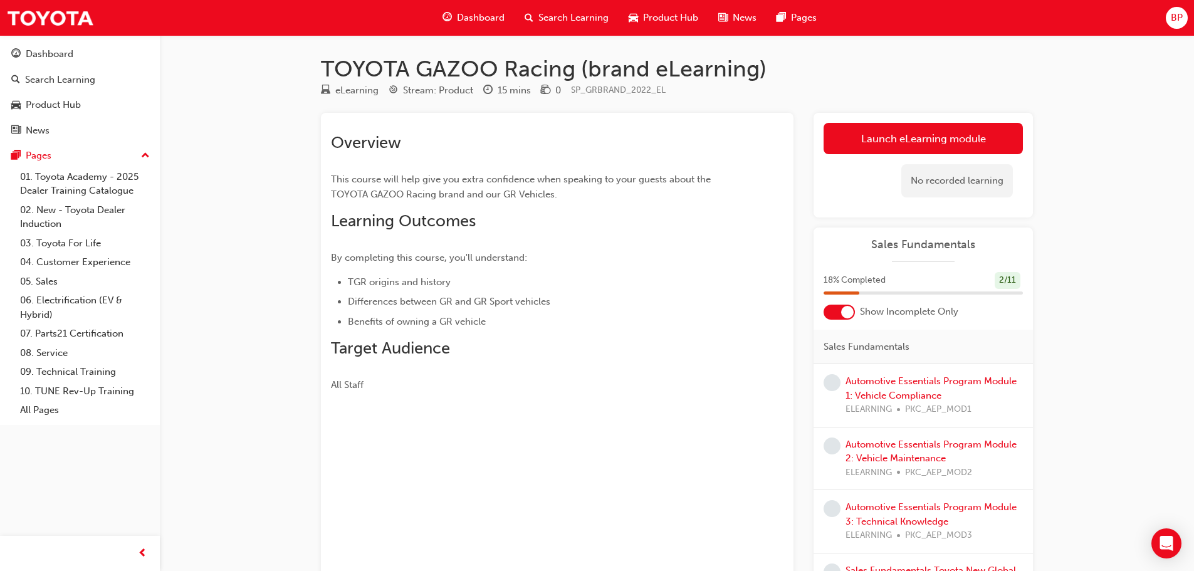
click at [466, 18] on span "Dashboard" at bounding box center [481, 18] width 48 height 14
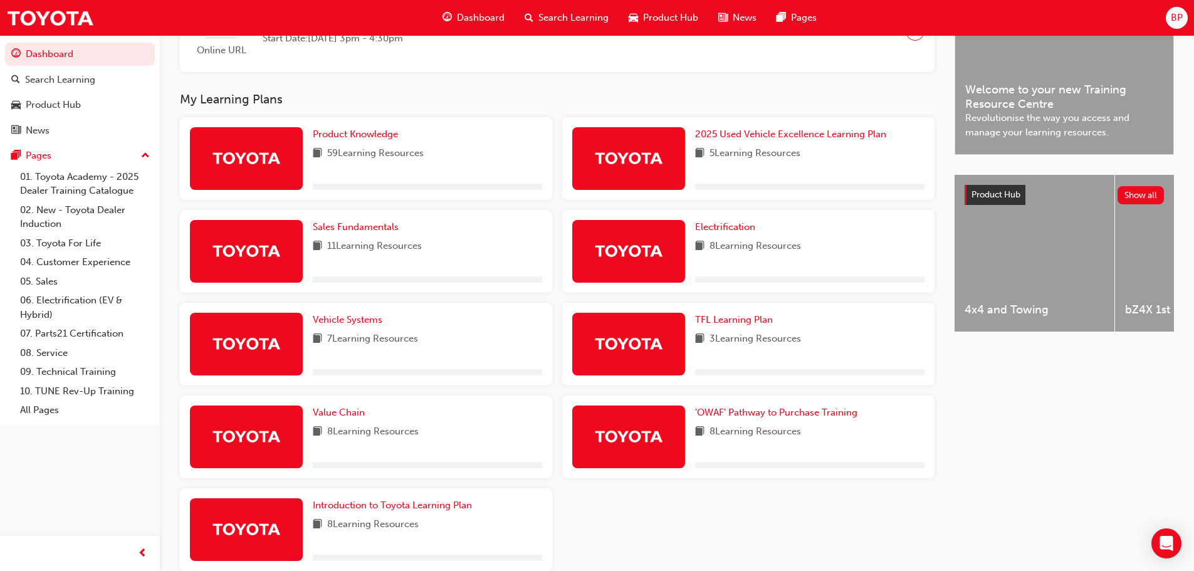
scroll to position [376, 0]
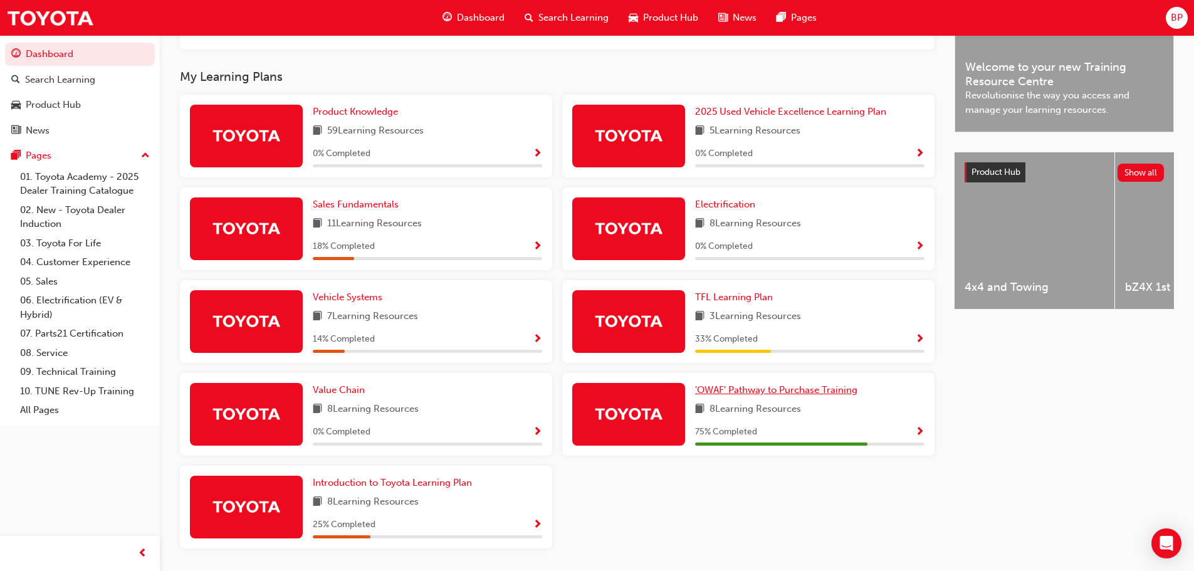
click at [810, 395] on span "'OWAF' Pathway to Purchase Training" at bounding box center [776, 389] width 162 height 11
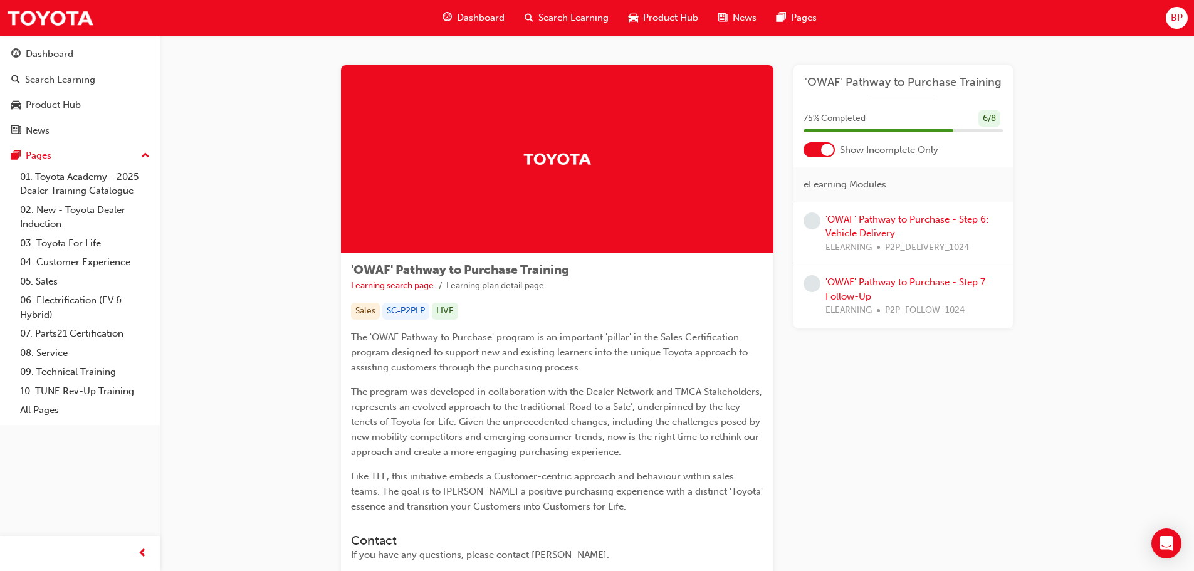
click at [818, 151] on div at bounding box center [818, 149] width 31 height 15
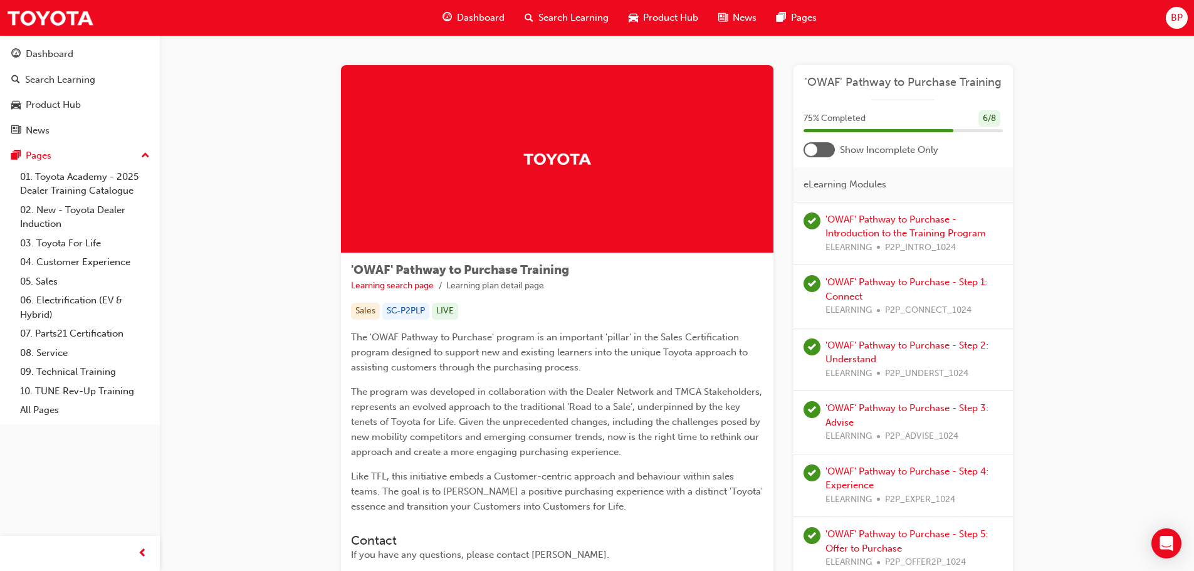
click at [811, 280] on span "learningRecordVerb_PASS-icon" at bounding box center [811, 283] width 17 height 17
click at [836, 278] on link "'OWAF' Pathway to Purchase - Step 1: Connect" at bounding box center [906, 289] width 162 height 26
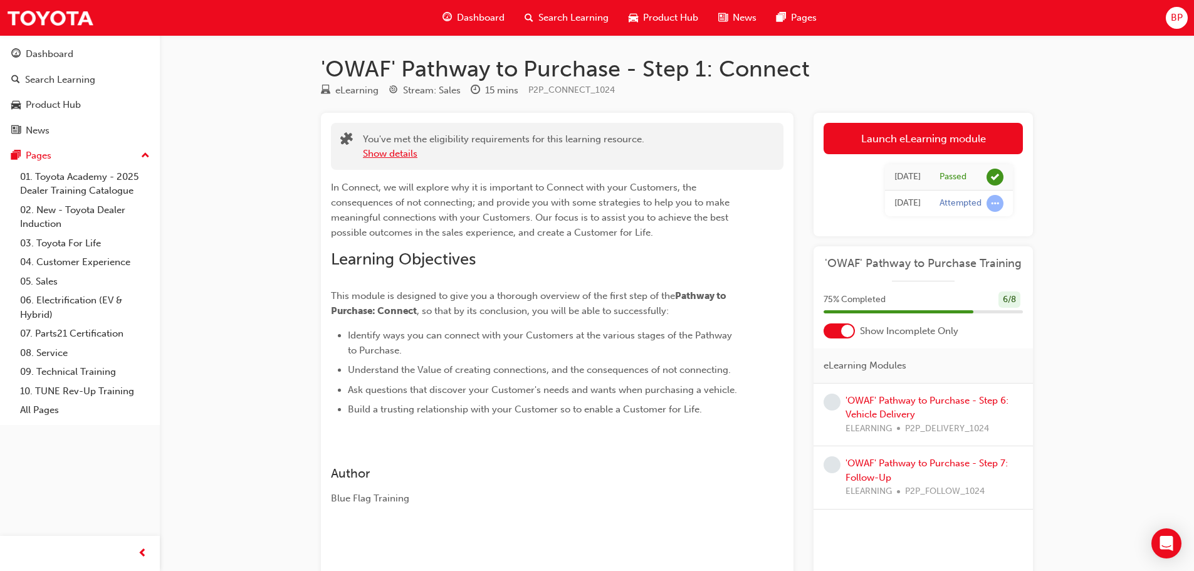
click at [388, 159] on button "Show details" at bounding box center [390, 154] width 55 height 14
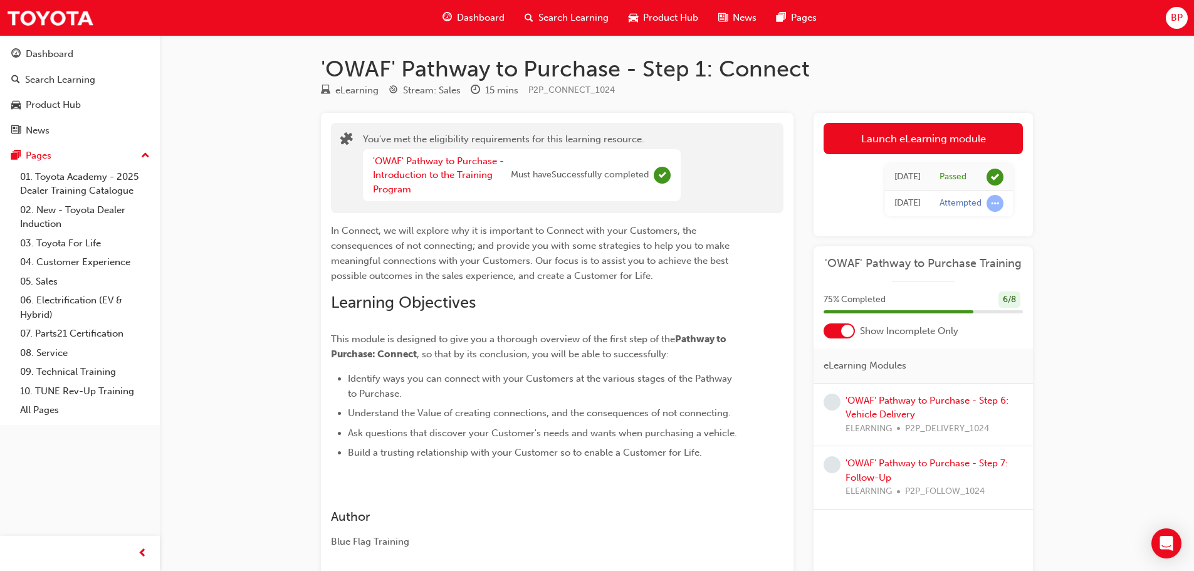
click at [462, 19] on span "Dashboard" at bounding box center [481, 18] width 48 height 14
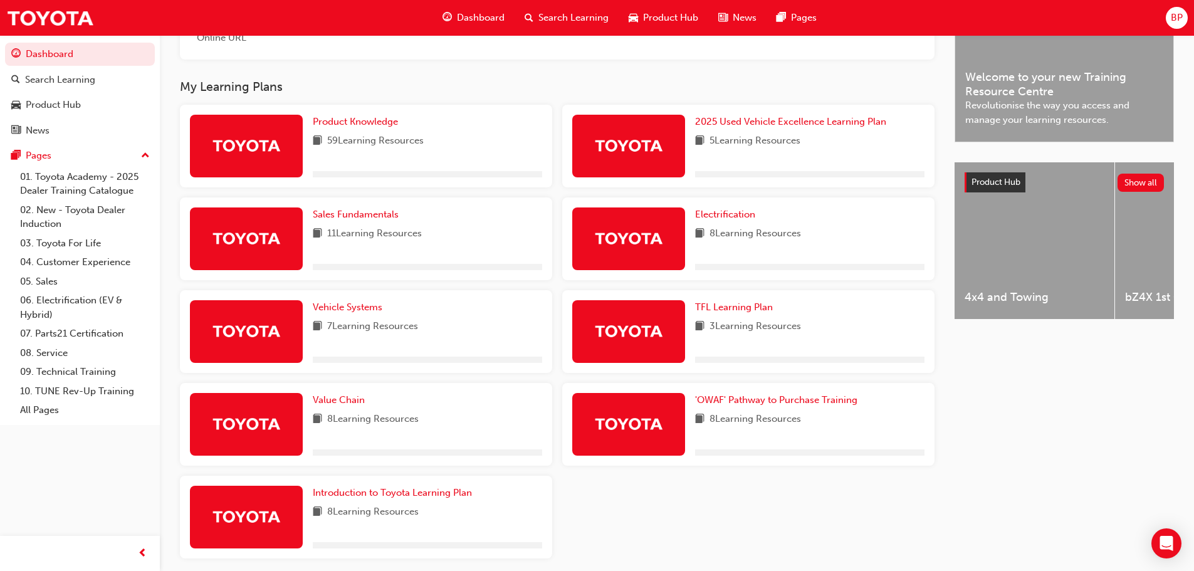
scroll to position [420, 0]
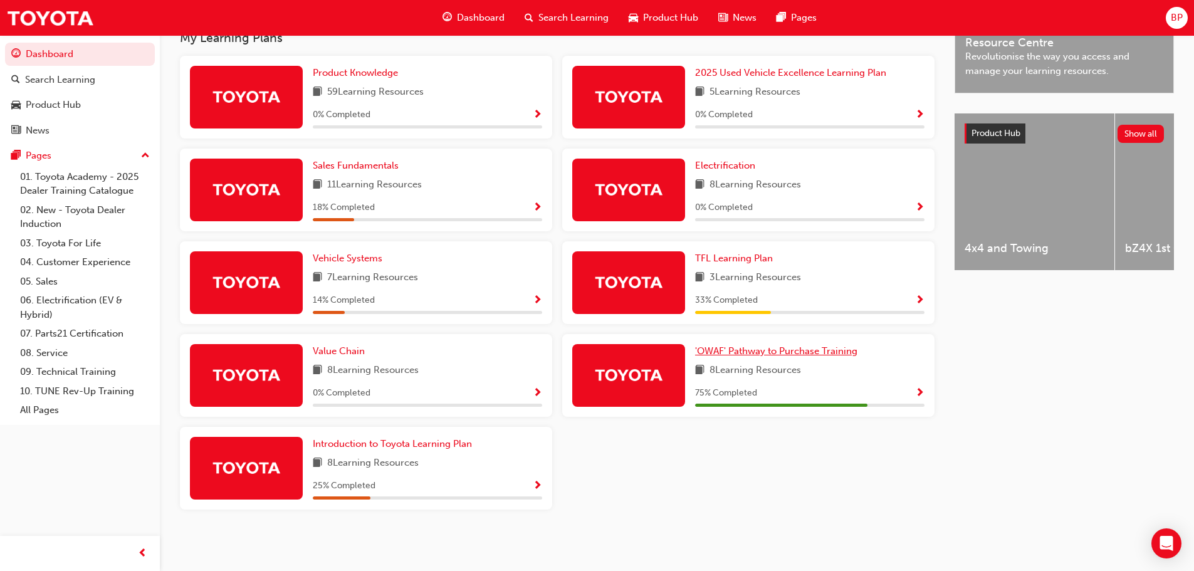
click at [777, 348] on span "'OWAF' Pathway to Purchase Training" at bounding box center [776, 350] width 162 height 11
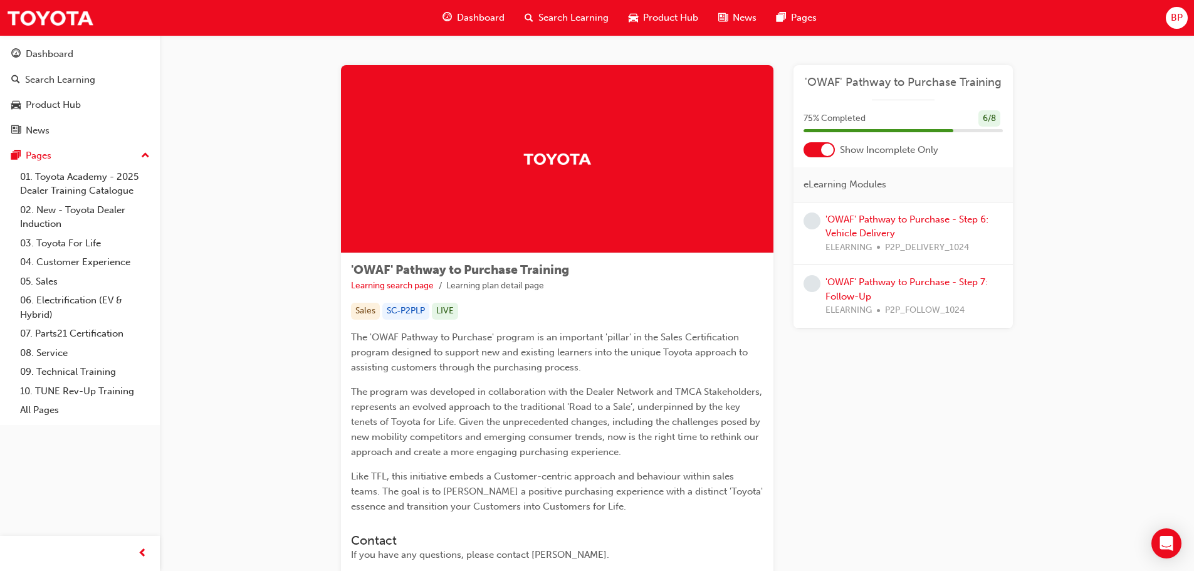
click at [817, 154] on div at bounding box center [818, 149] width 31 height 15
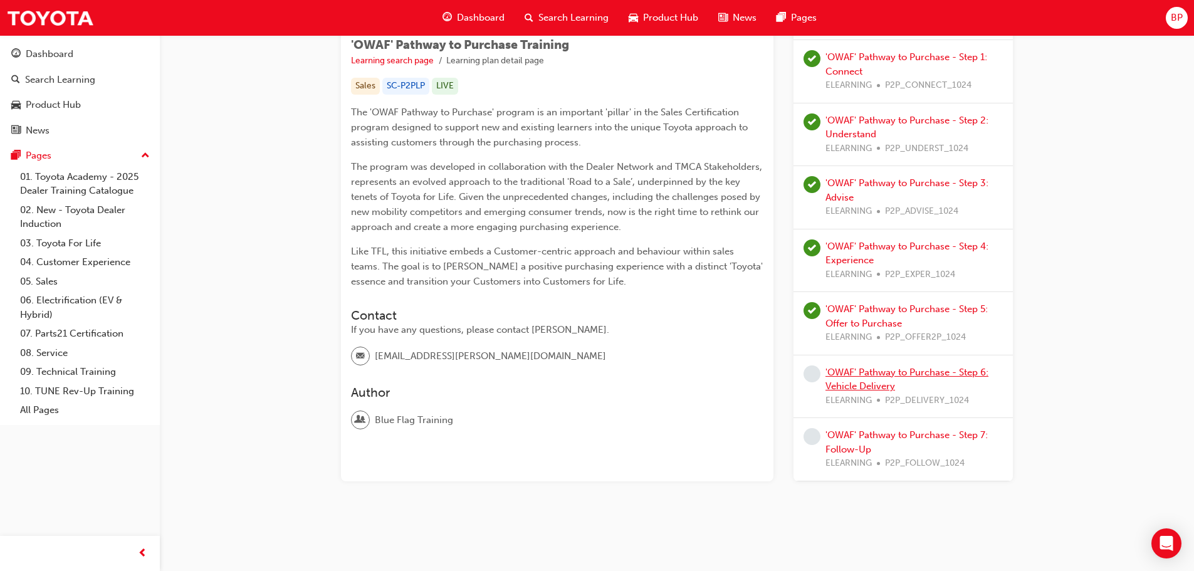
scroll to position [227, 0]
click at [880, 311] on link "'OWAF' Pathway to Purchase - Step 5: Offer to Purchase" at bounding box center [906, 314] width 162 height 26
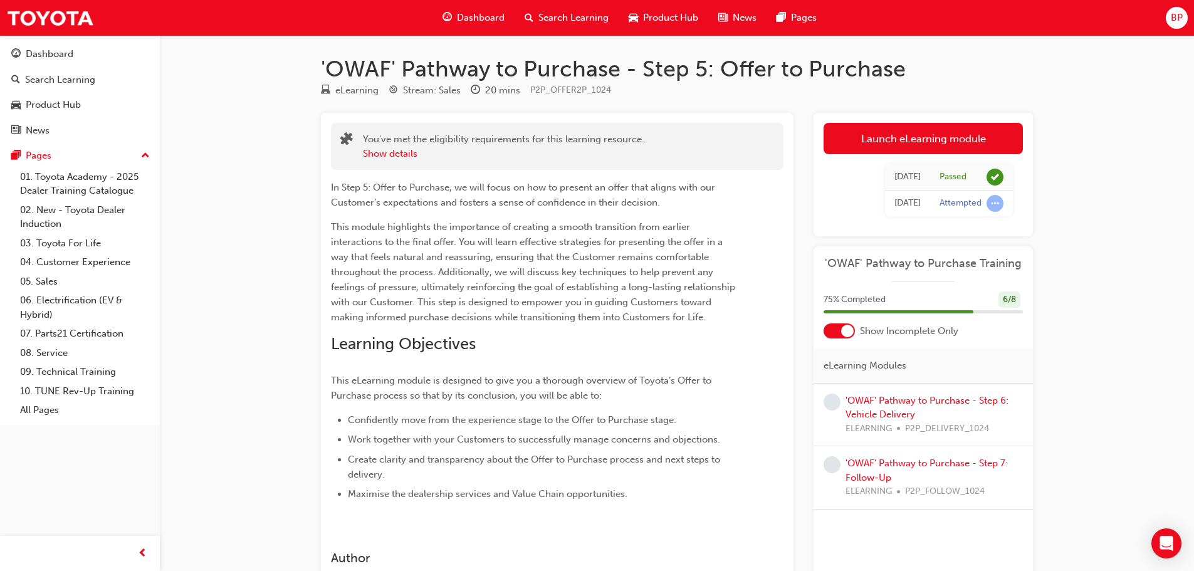
click at [479, 12] on span "Dashboard" at bounding box center [481, 18] width 48 height 14
